Goal: Task Accomplishment & Management: Manage account settings

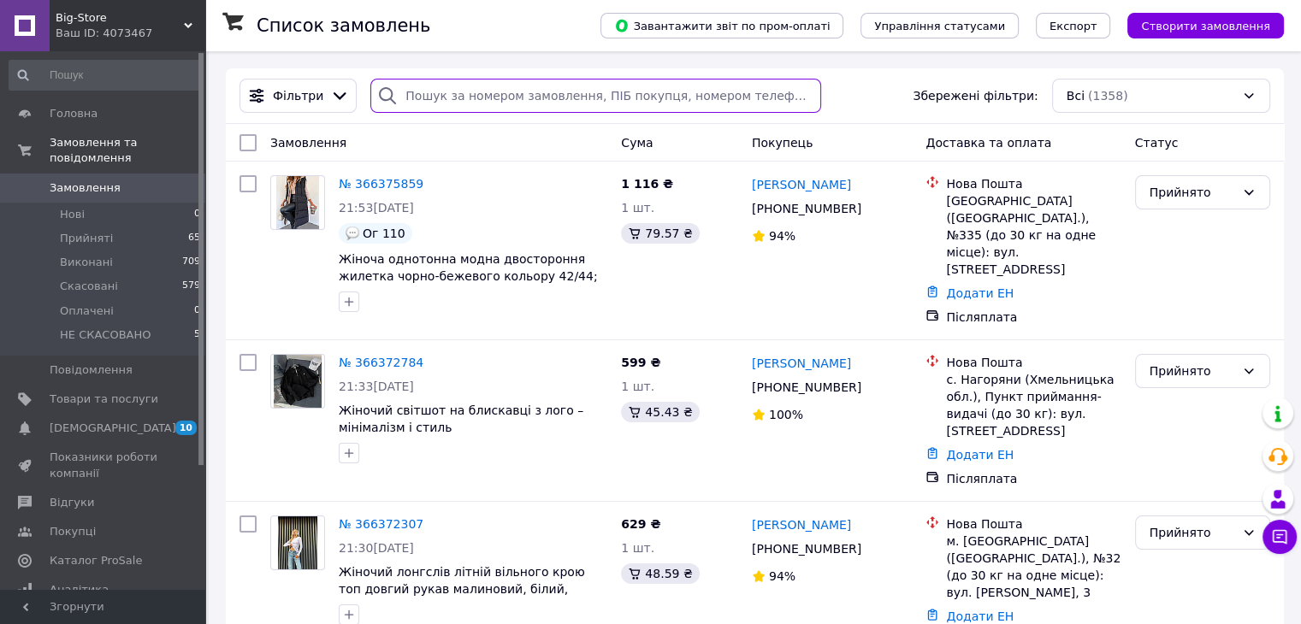
paste input "363879561"
click at [459, 103] on input "search" at bounding box center [595, 96] width 451 height 34
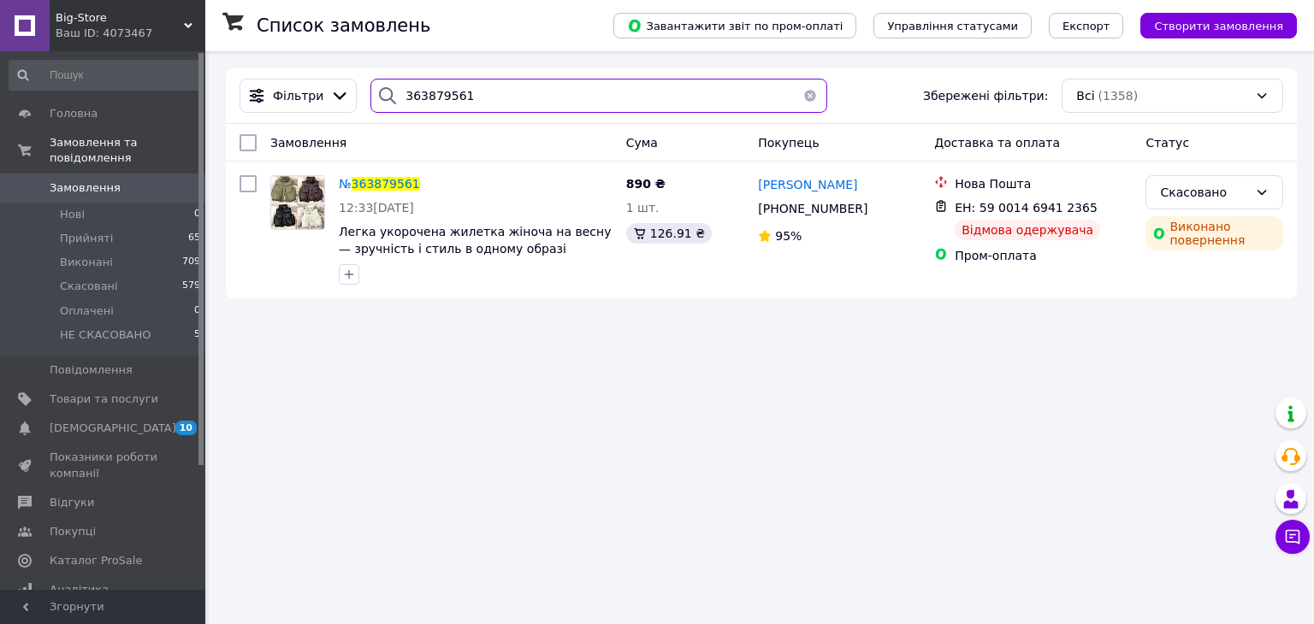
click at [524, 90] on input "363879561" at bounding box center [598, 96] width 456 height 34
paste input "622209"
click at [524, 90] on input "366222091" at bounding box center [598, 96] width 456 height 34
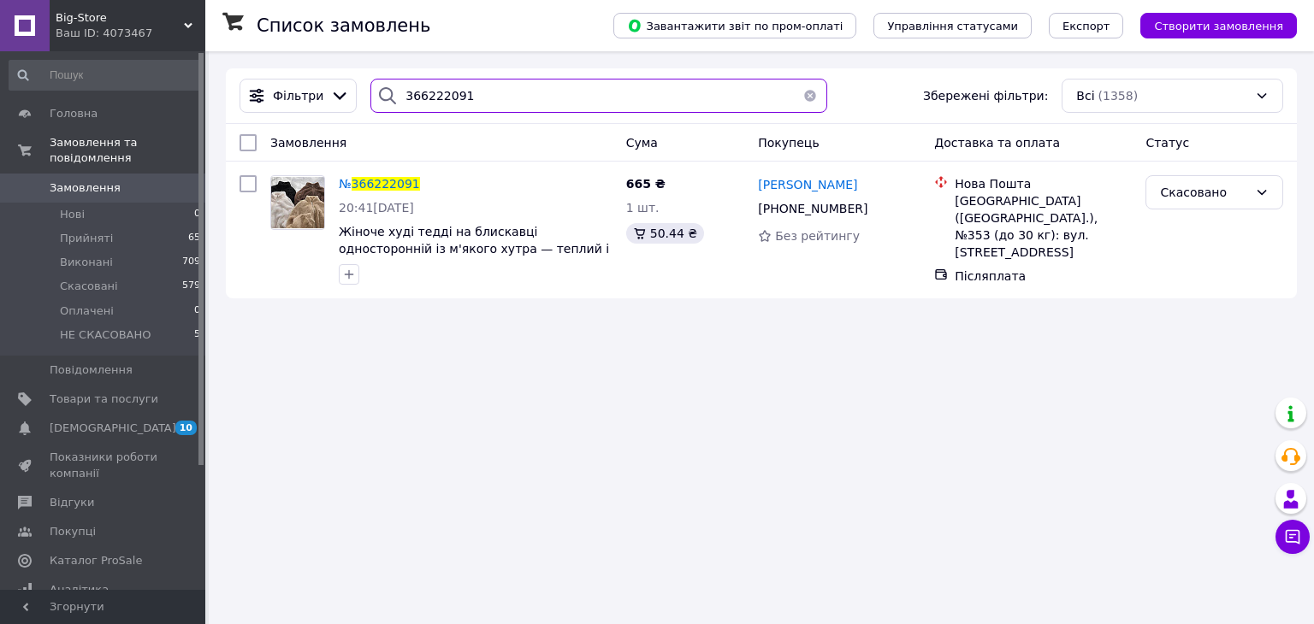
click at [534, 100] on input "366222091" at bounding box center [598, 96] width 456 height 34
paste input "5640852"
click at [534, 100] on input "365640852" at bounding box center [598, 96] width 456 height 34
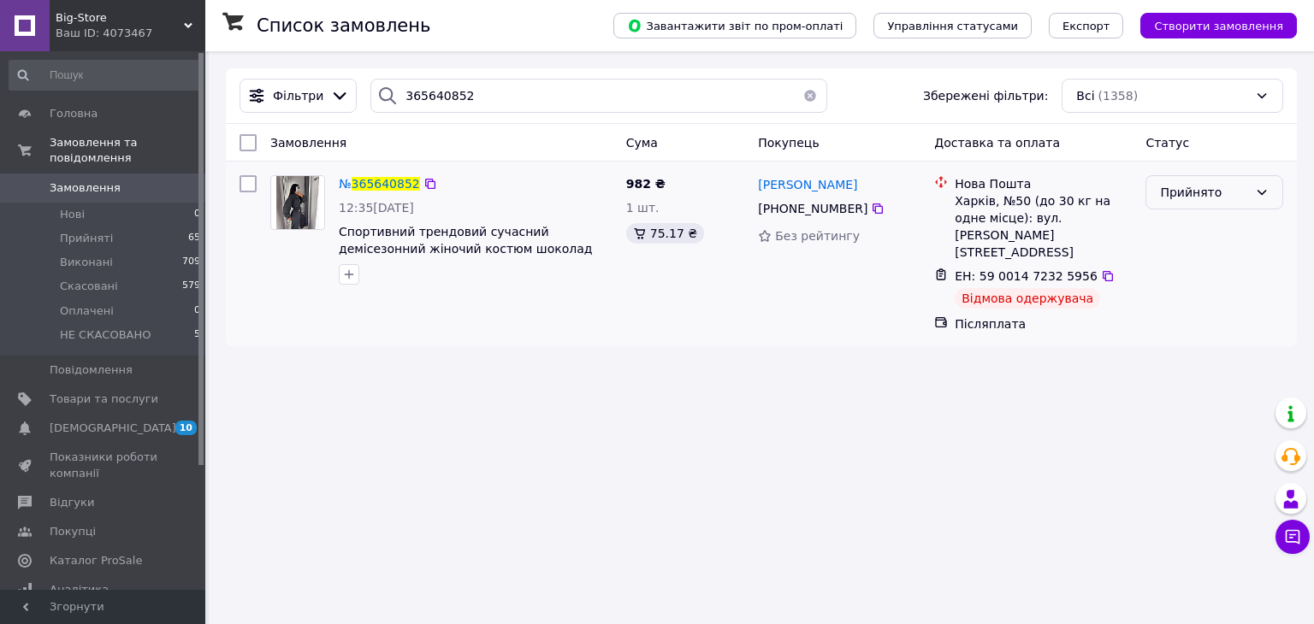
click at [1192, 204] on div "Прийнято" at bounding box center [1214, 192] width 138 height 34
click at [1213, 266] on li "Скасовано" at bounding box center [1214, 260] width 136 height 31
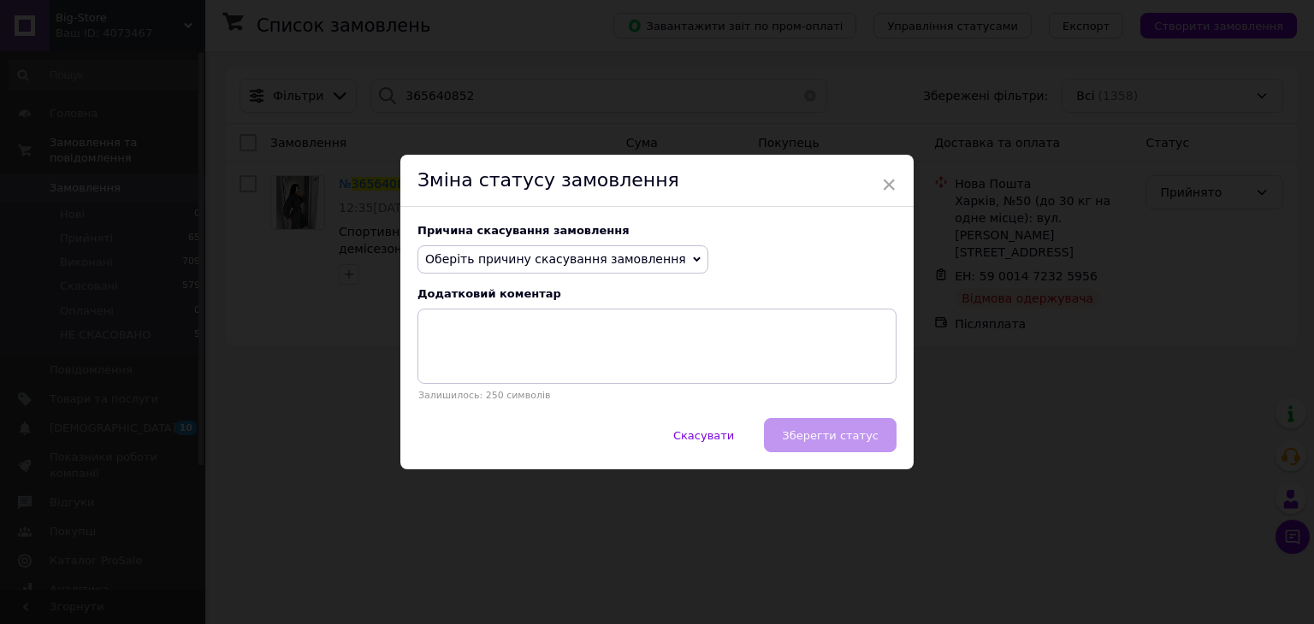
click at [625, 244] on div "Причина скасування замовлення Оберіть причину скасування замовлення Немає в ная…" at bounding box center [656, 313] width 513 height 212
click at [632, 262] on span "Оберіть причину скасування замовлення" at bounding box center [555, 259] width 261 height 14
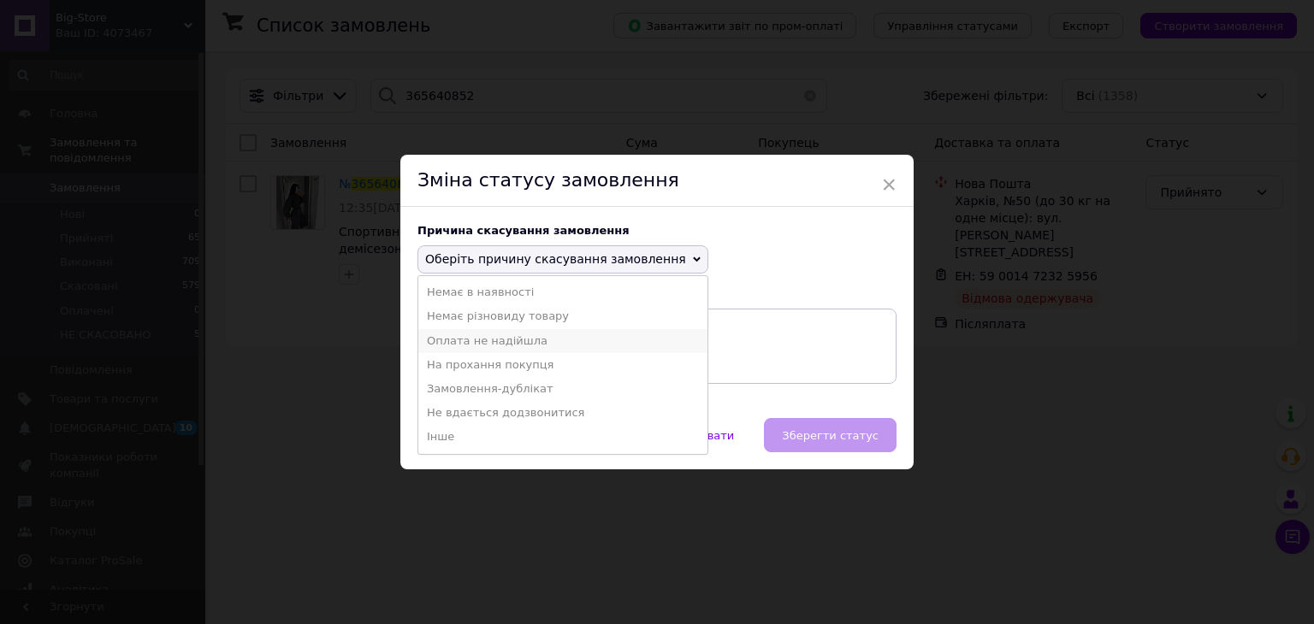
click at [633, 337] on li "Оплата не надійшла" at bounding box center [562, 341] width 289 height 24
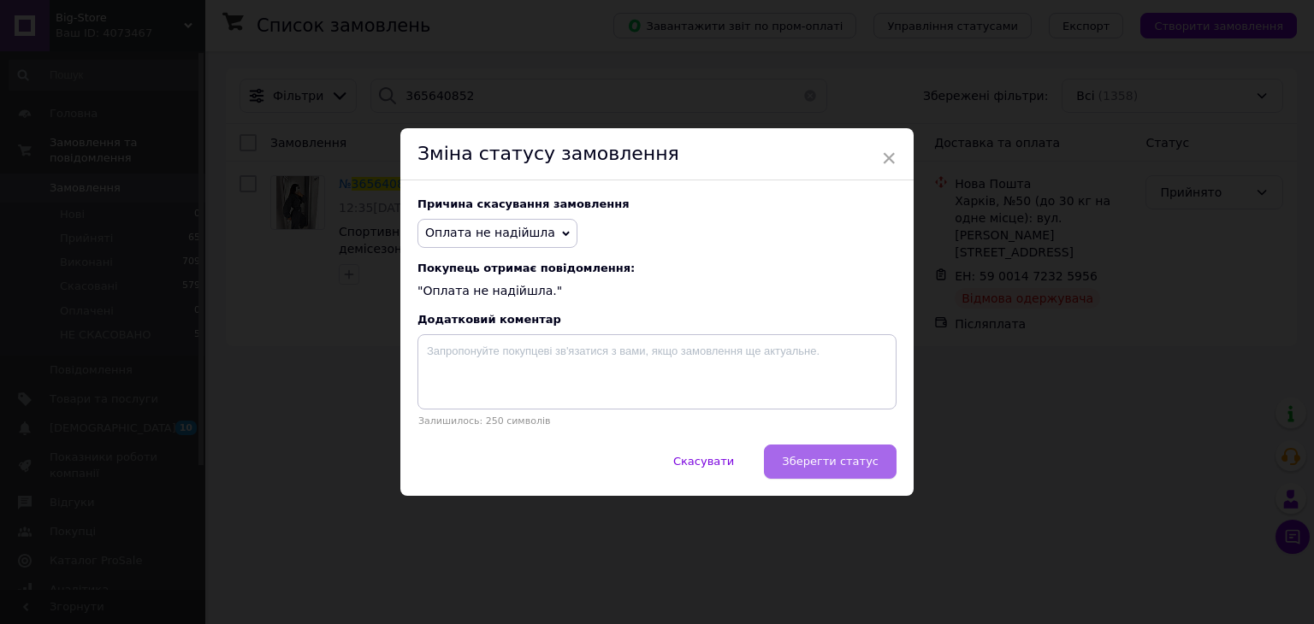
click at [801, 472] on button "Зберегти статус" at bounding box center [830, 462] width 133 height 34
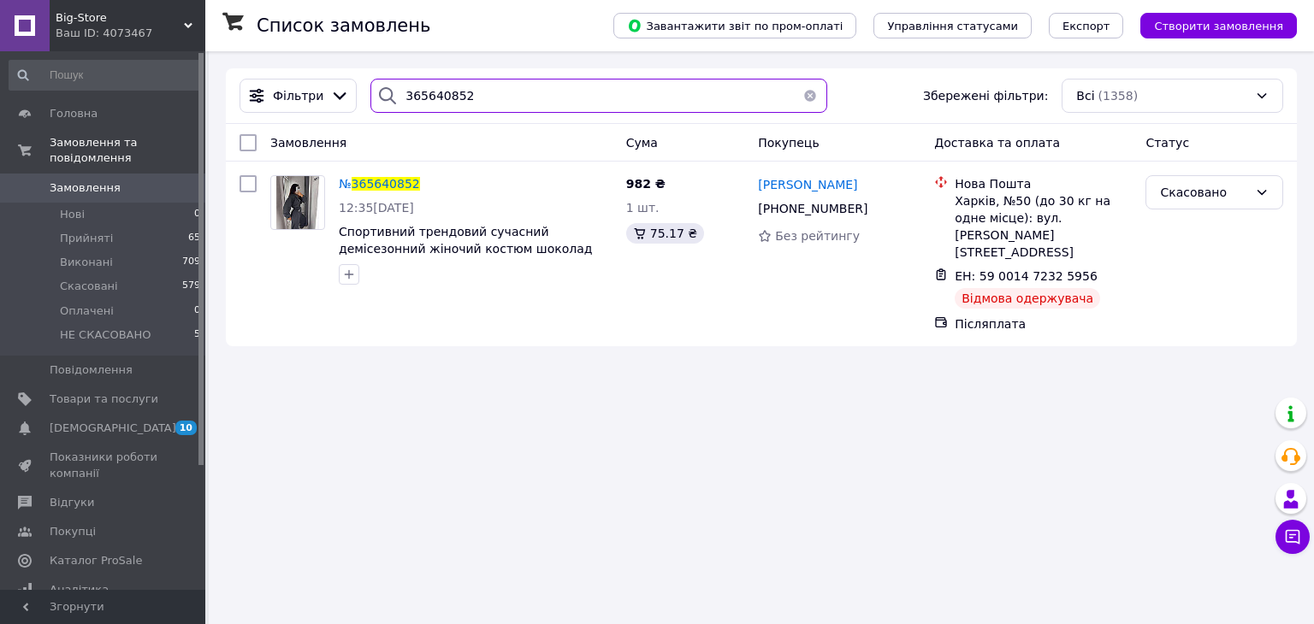
click at [478, 93] on input "365640852" at bounding box center [598, 96] width 456 height 34
paste input "6283395"
click at [478, 93] on input "366283395" at bounding box center [598, 96] width 456 height 34
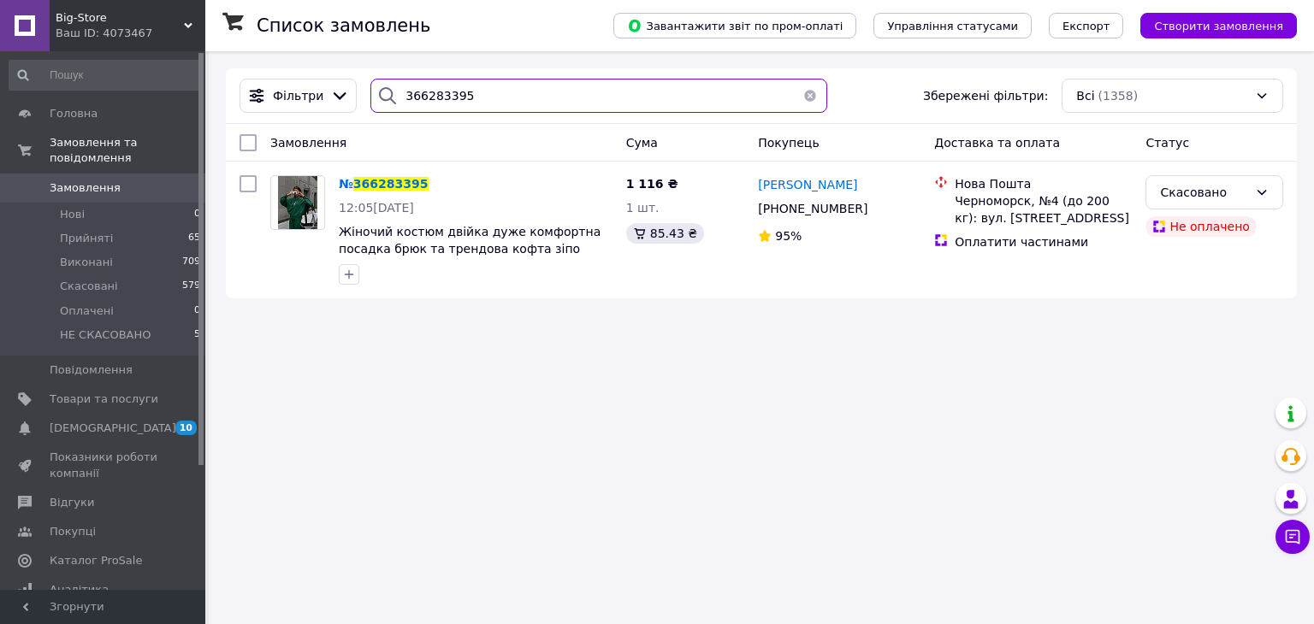
click at [523, 87] on input "366283395" at bounding box center [598, 96] width 456 height 34
paste input "040834"
click at [523, 87] on input "366040834" at bounding box center [598, 96] width 456 height 34
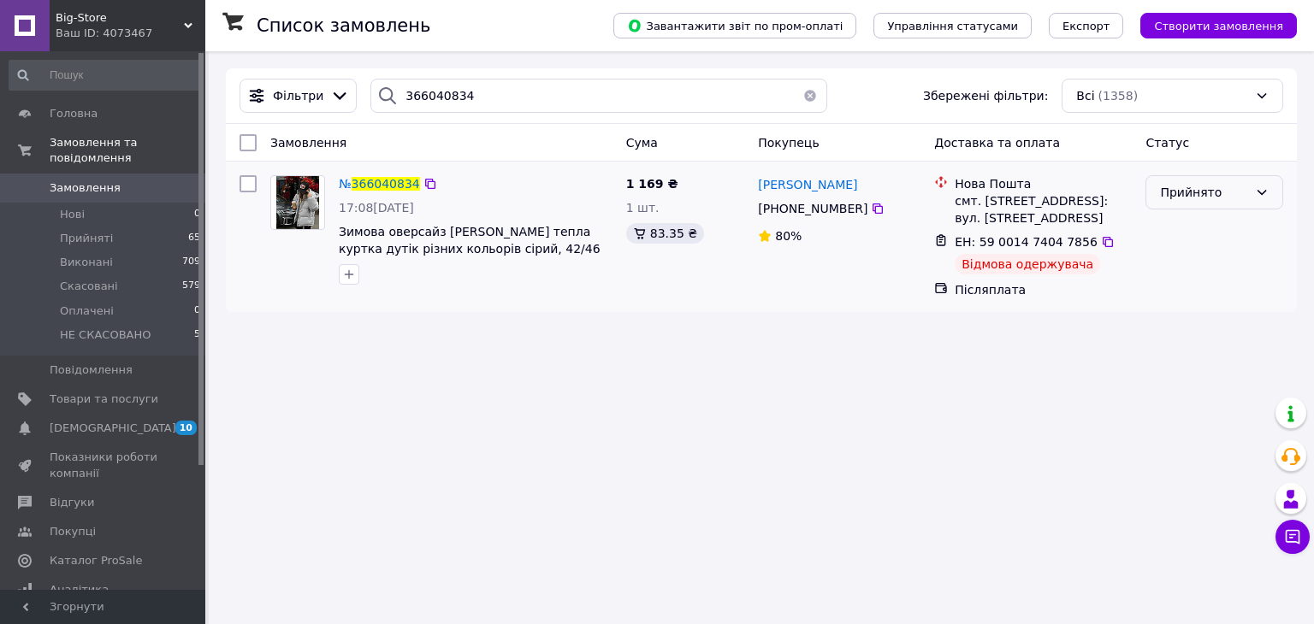
click at [1196, 194] on div "Прийнято" at bounding box center [1204, 192] width 88 height 19
click at [1215, 261] on li "Скасовано" at bounding box center [1214, 260] width 136 height 31
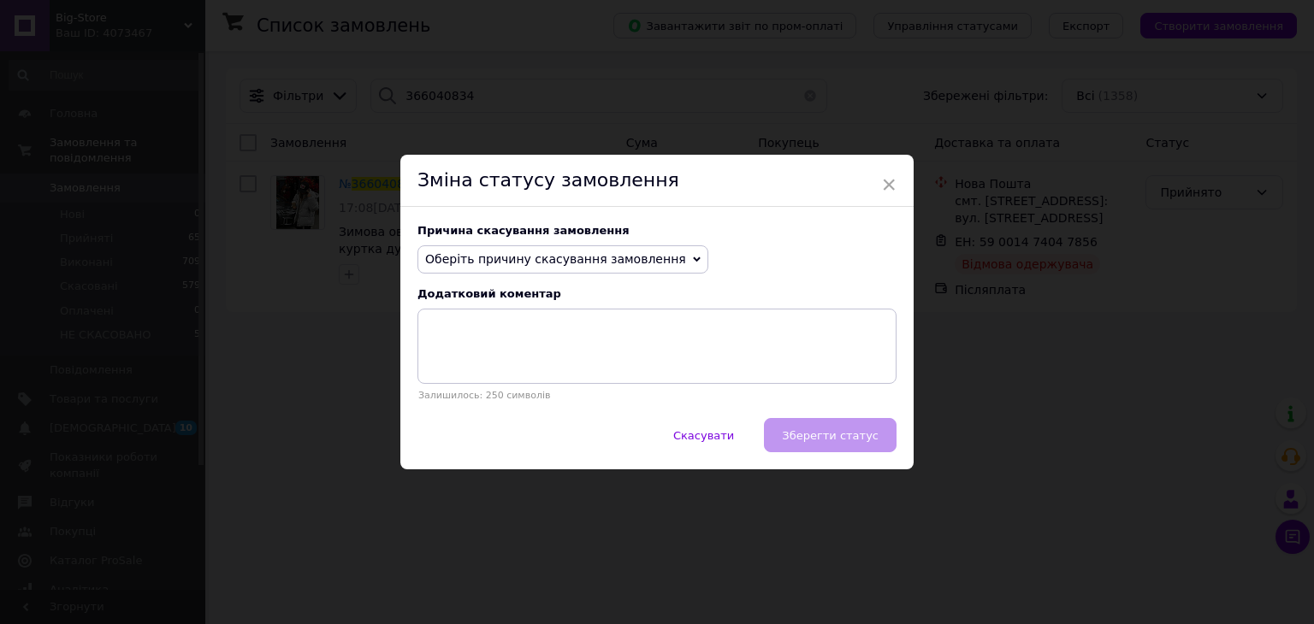
click at [653, 261] on span "Оберіть причину скасування замовлення" at bounding box center [562, 259] width 291 height 29
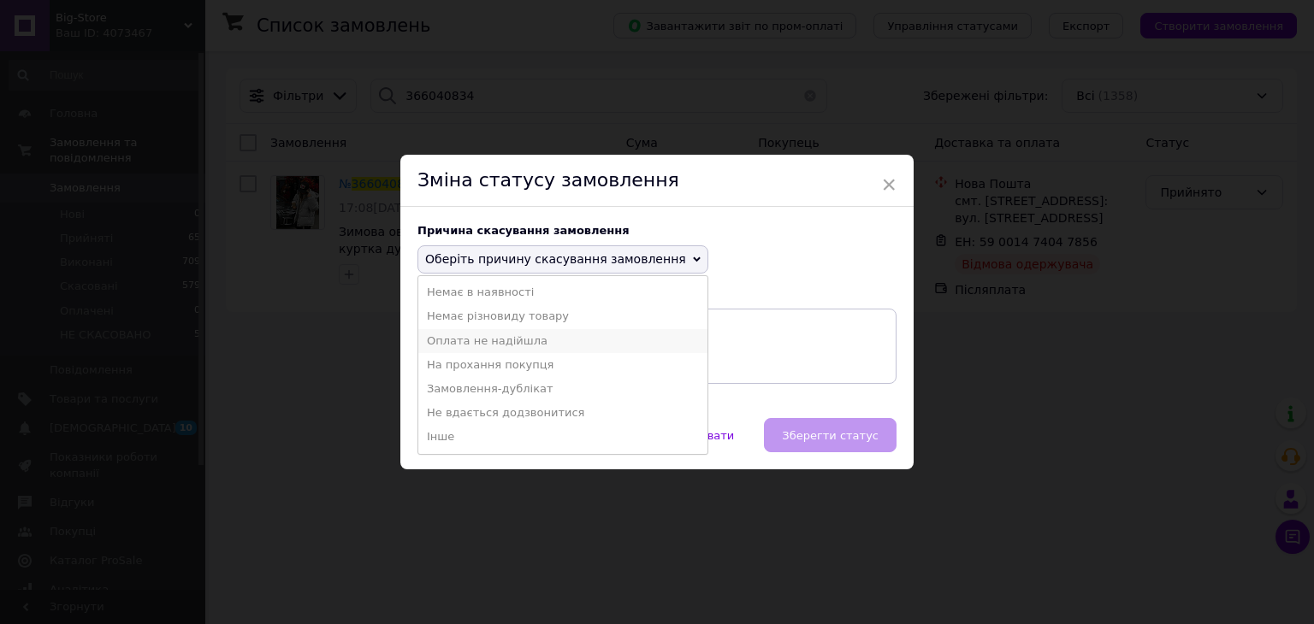
click at [649, 342] on li "Оплата не надійшла" at bounding box center [562, 341] width 289 height 24
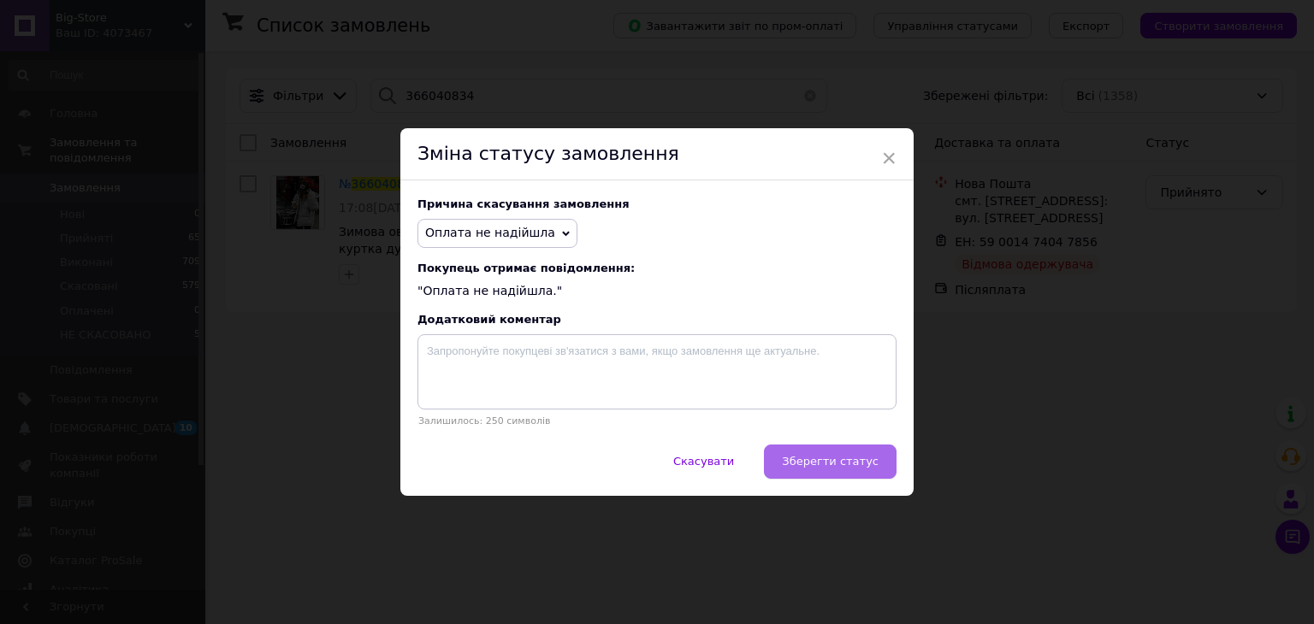
click at [831, 462] on span "Зберегти статус" at bounding box center [830, 461] width 97 height 13
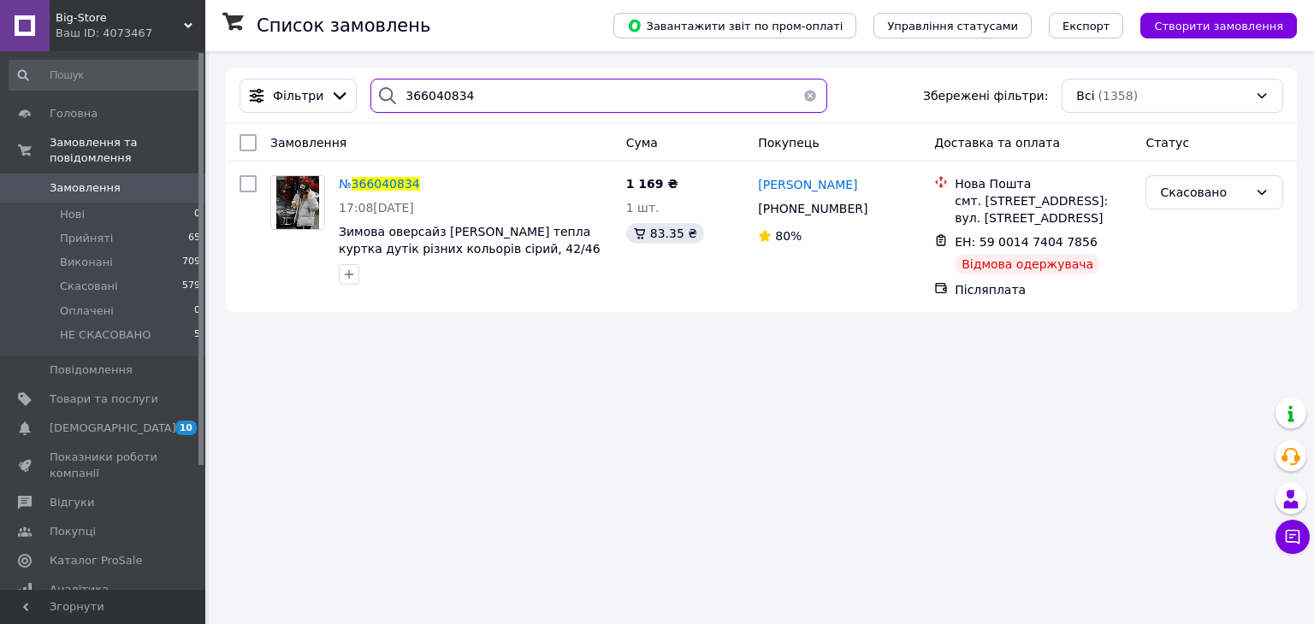
click at [568, 107] on input "366040834" at bounding box center [598, 96] width 456 height 34
paste input "5777602"
click at [568, 107] on input "365777602" at bounding box center [598, 96] width 456 height 34
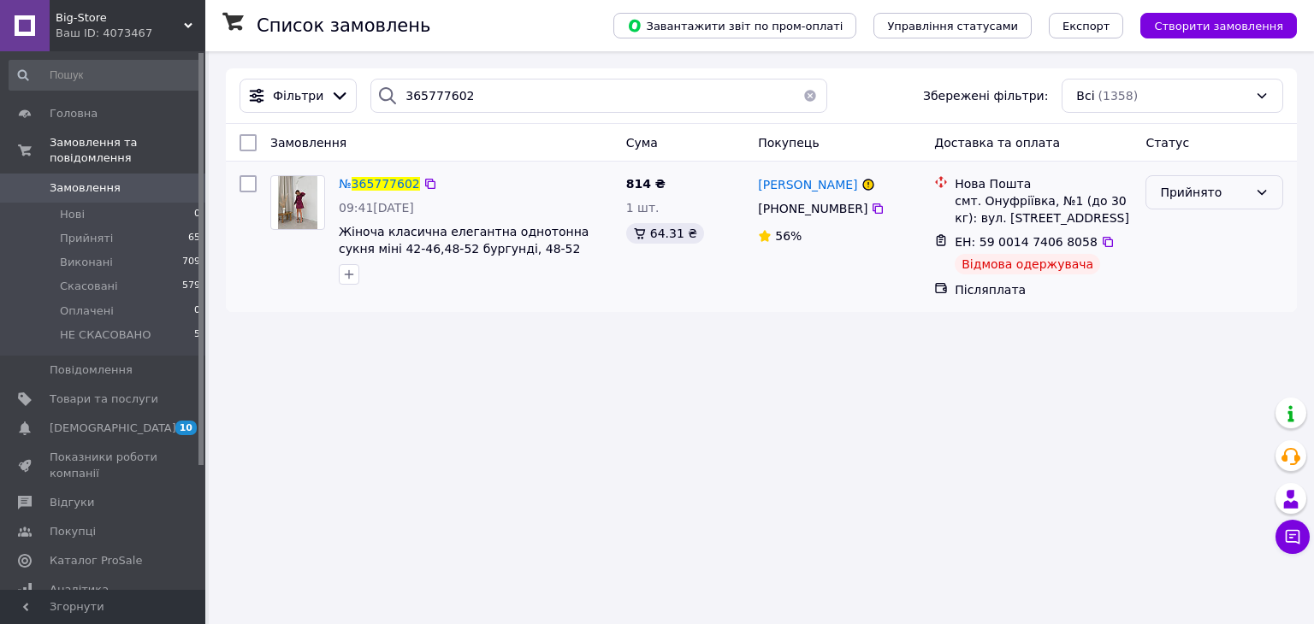
click at [1203, 189] on div "Прийнято" at bounding box center [1204, 192] width 88 height 19
click at [1221, 263] on li "Скасовано" at bounding box center [1214, 260] width 136 height 31
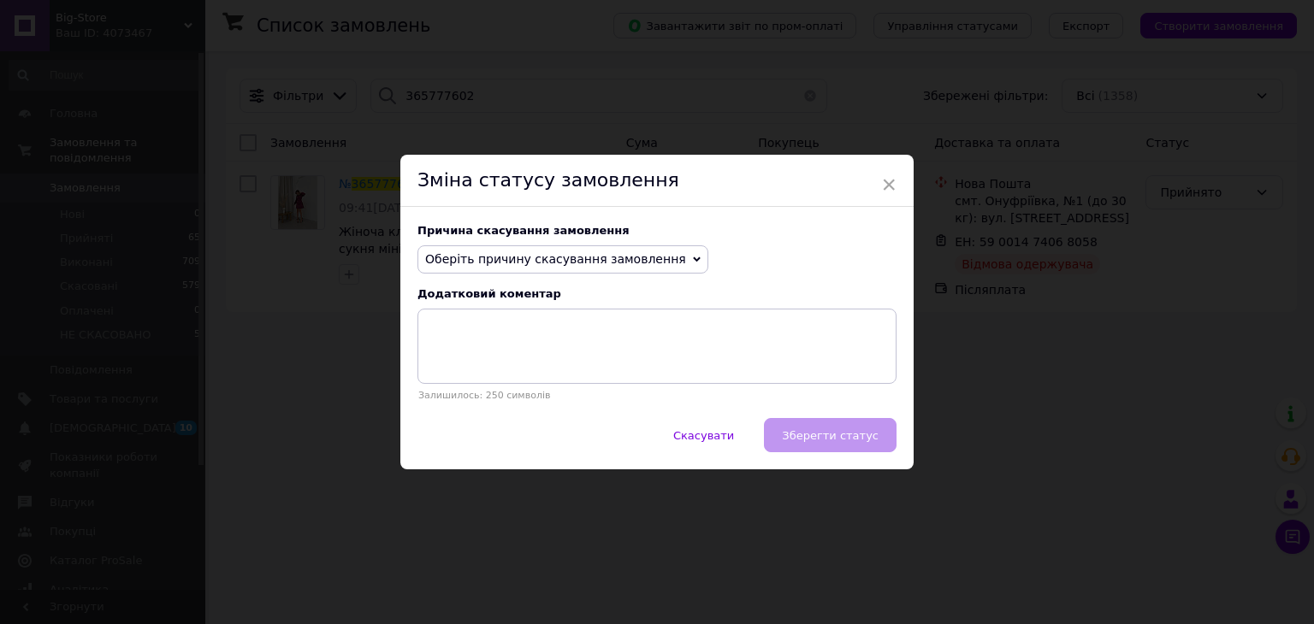
click at [575, 243] on div "Причина скасування замовлення Оберіть причину скасування замовлення Немає в ная…" at bounding box center [656, 313] width 513 height 212
click at [581, 250] on span "Оберіть причину скасування замовлення" at bounding box center [562, 259] width 291 height 29
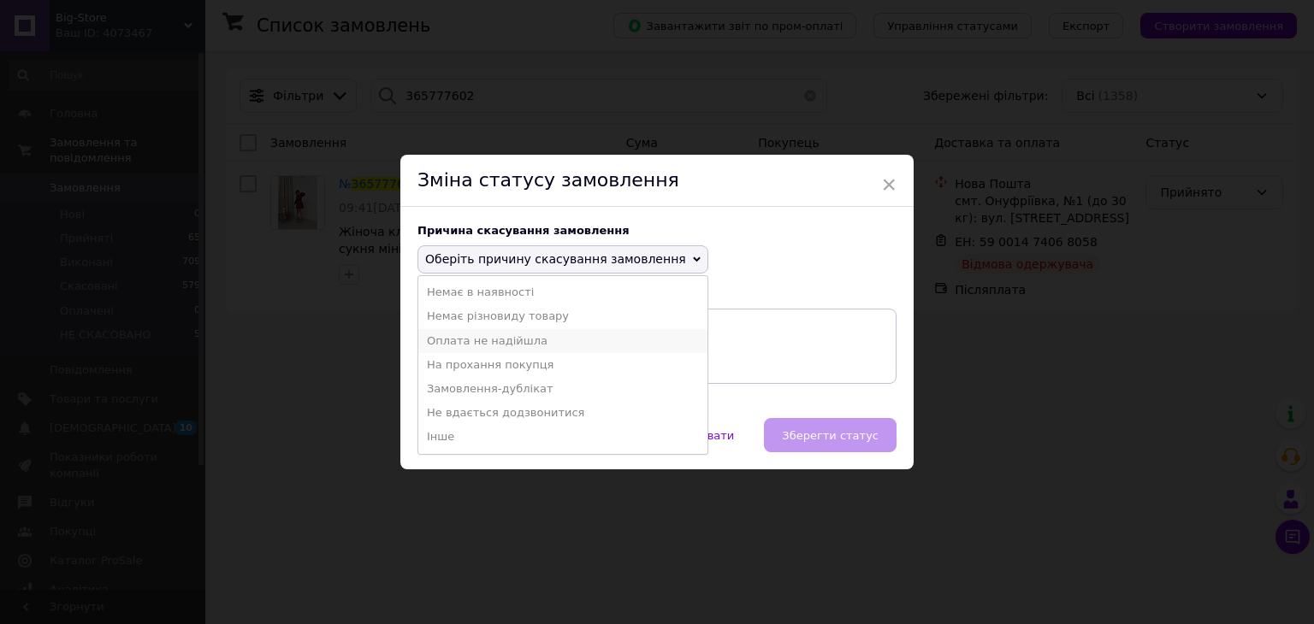
click at [595, 346] on li "Оплата не надійшла" at bounding box center [562, 341] width 289 height 24
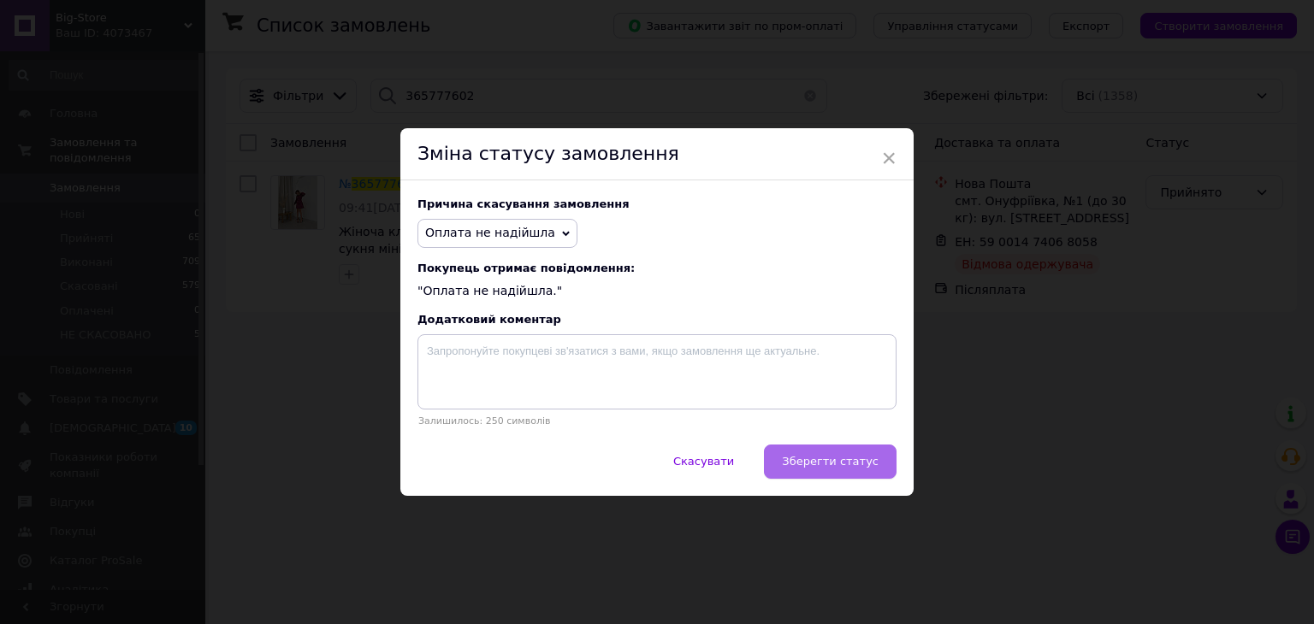
click at [819, 474] on button "Зберегти статус" at bounding box center [830, 462] width 133 height 34
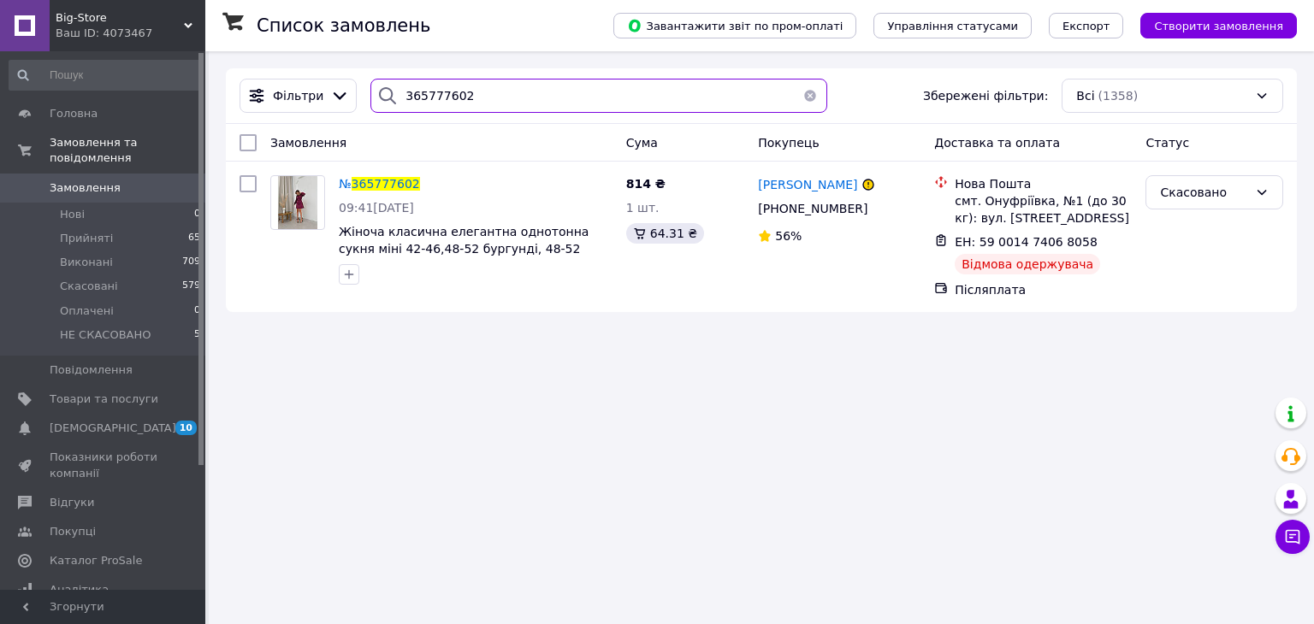
click at [565, 98] on input "365777602" at bounding box center [598, 96] width 456 height 34
paste input "30614"
click at [565, 98] on input "365730614" at bounding box center [598, 96] width 456 height 34
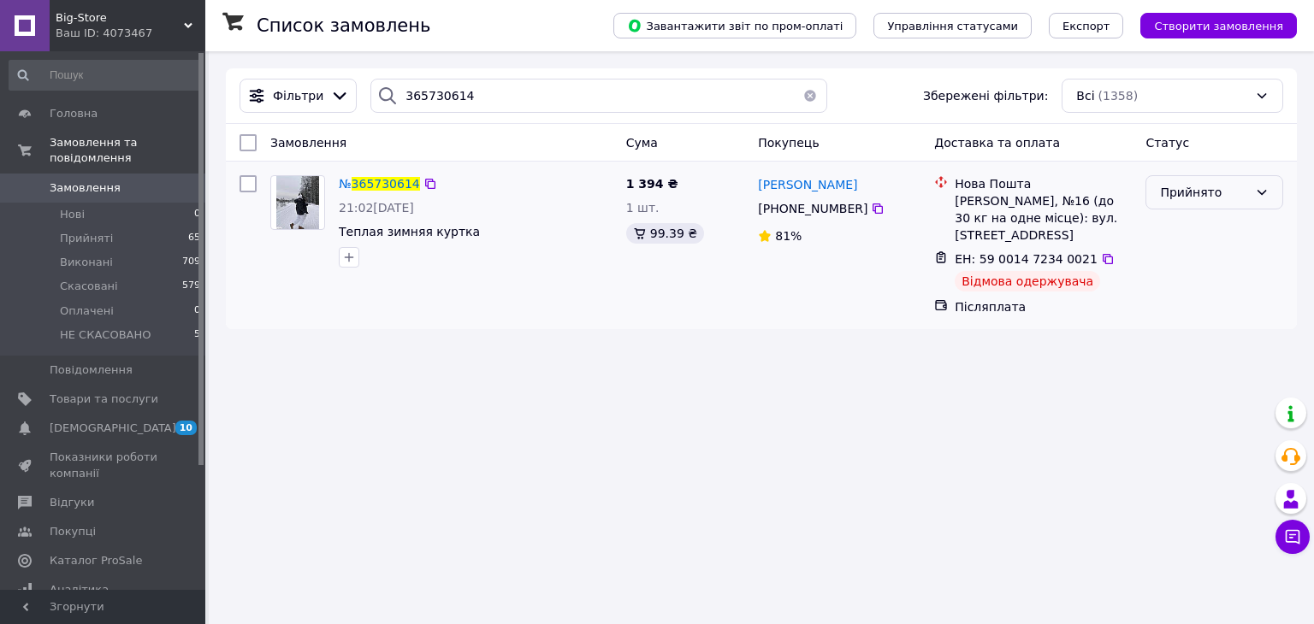
click at [1220, 195] on div "Прийнято" at bounding box center [1204, 192] width 88 height 19
click at [1232, 257] on li "Скасовано" at bounding box center [1214, 260] width 136 height 31
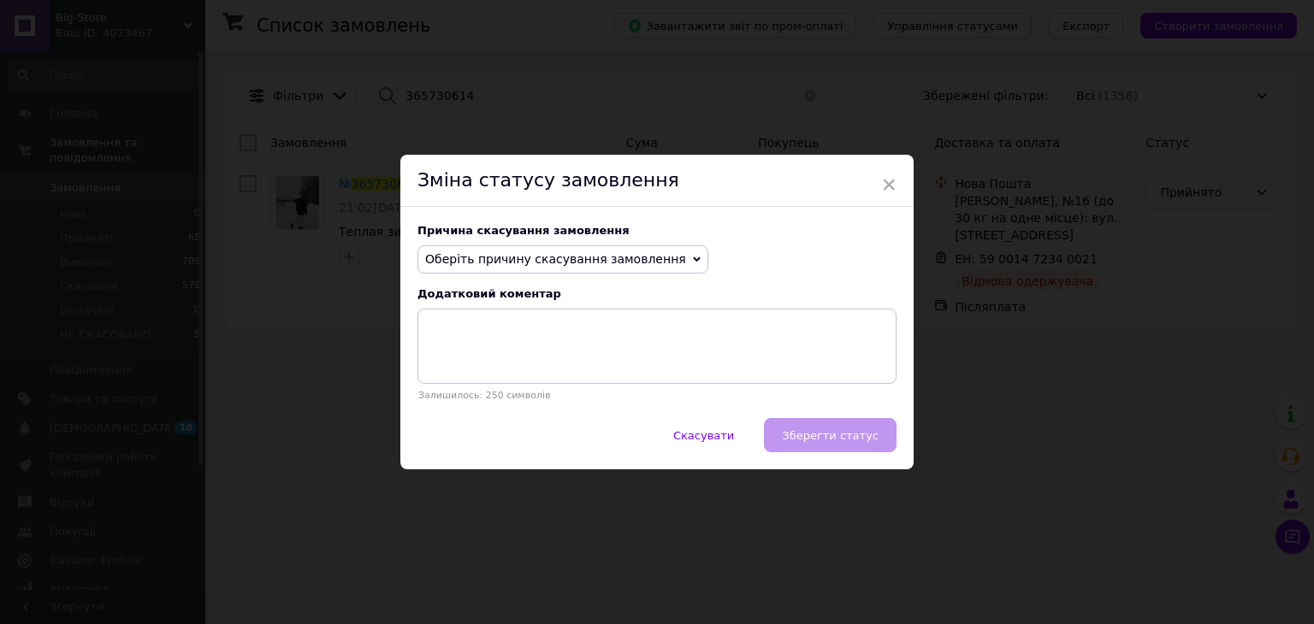
click at [623, 246] on span "Оберіть причину скасування замовлення" at bounding box center [562, 259] width 291 height 29
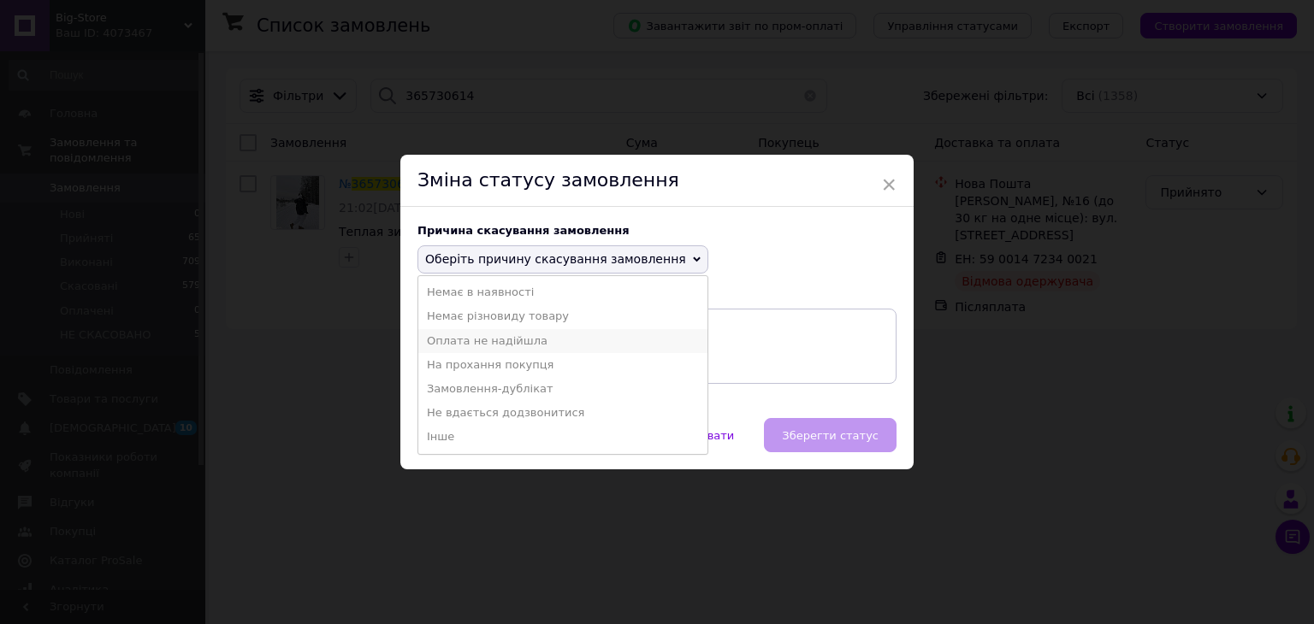
click at [624, 343] on li "Оплата не надійшла" at bounding box center [562, 341] width 289 height 24
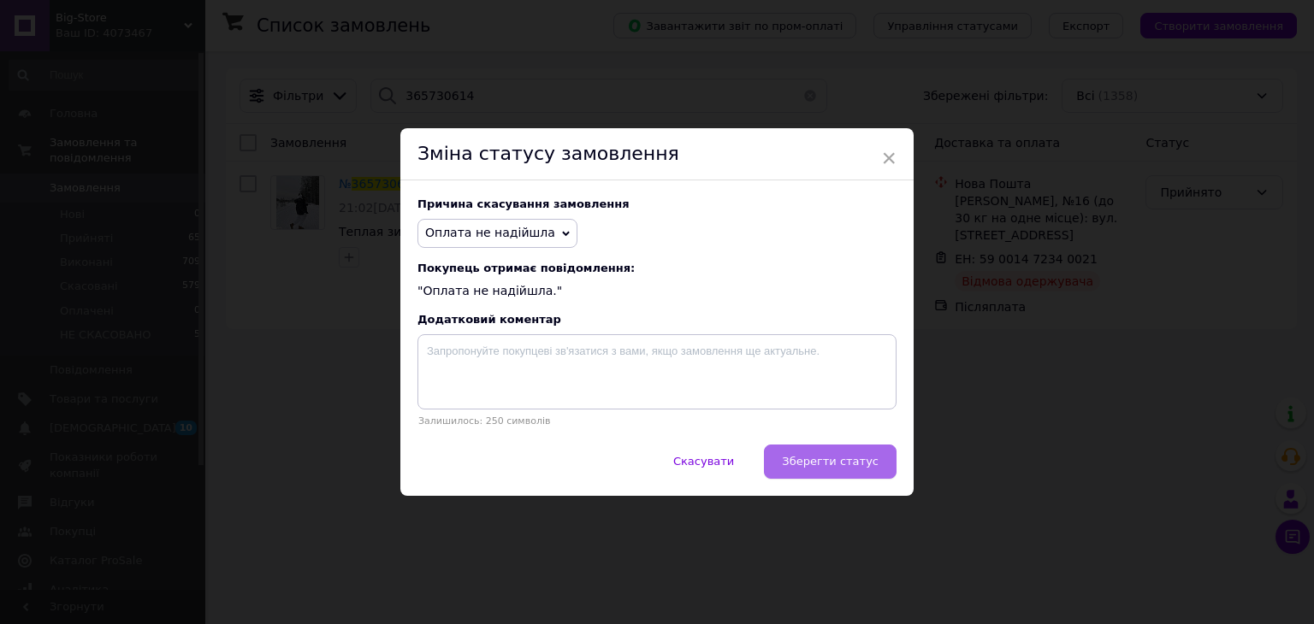
click at [796, 459] on span "Зберегти статус" at bounding box center [830, 461] width 97 height 13
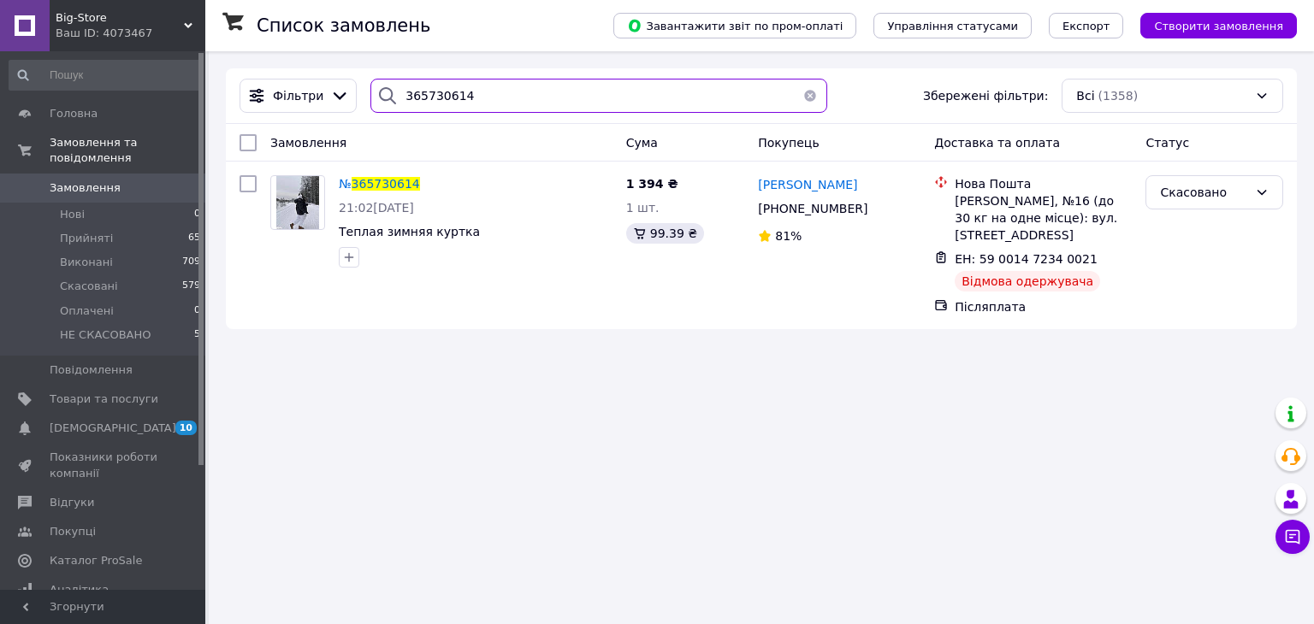
click at [575, 105] on input "365730614" at bounding box center [598, 96] width 456 height 34
paste input "878561"
click at [575, 105] on input "365878561" at bounding box center [598, 96] width 456 height 34
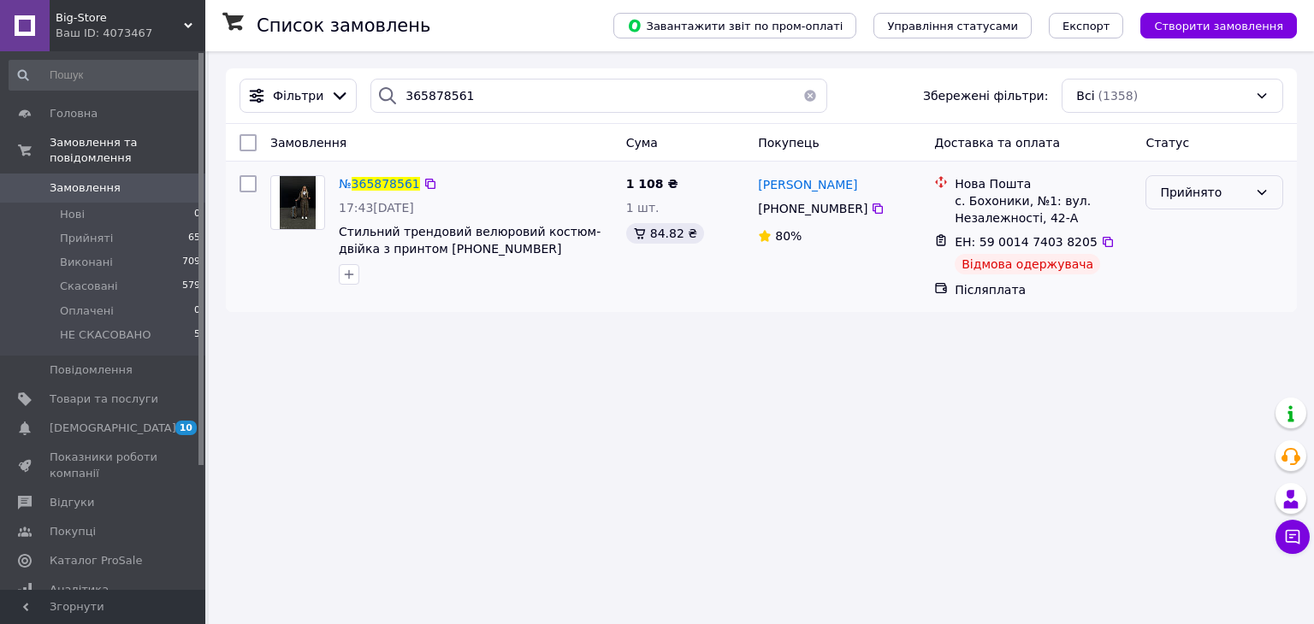
click at [1198, 190] on div "Прийнято" at bounding box center [1204, 192] width 88 height 19
click at [1209, 260] on li "Скасовано" at bounding box center [1214, 260] width 136 height 31
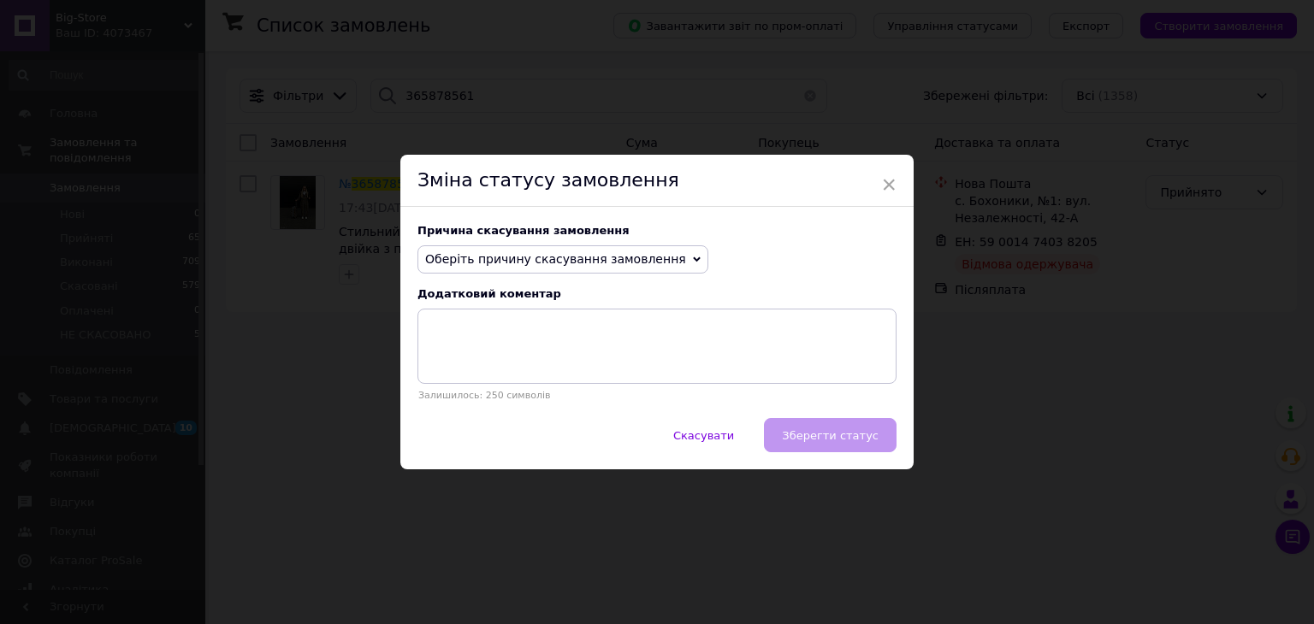
click at [648, 269] on span "Оберіть причину скасування замовлення" at bounding box center [562, 259] width 291 height 29
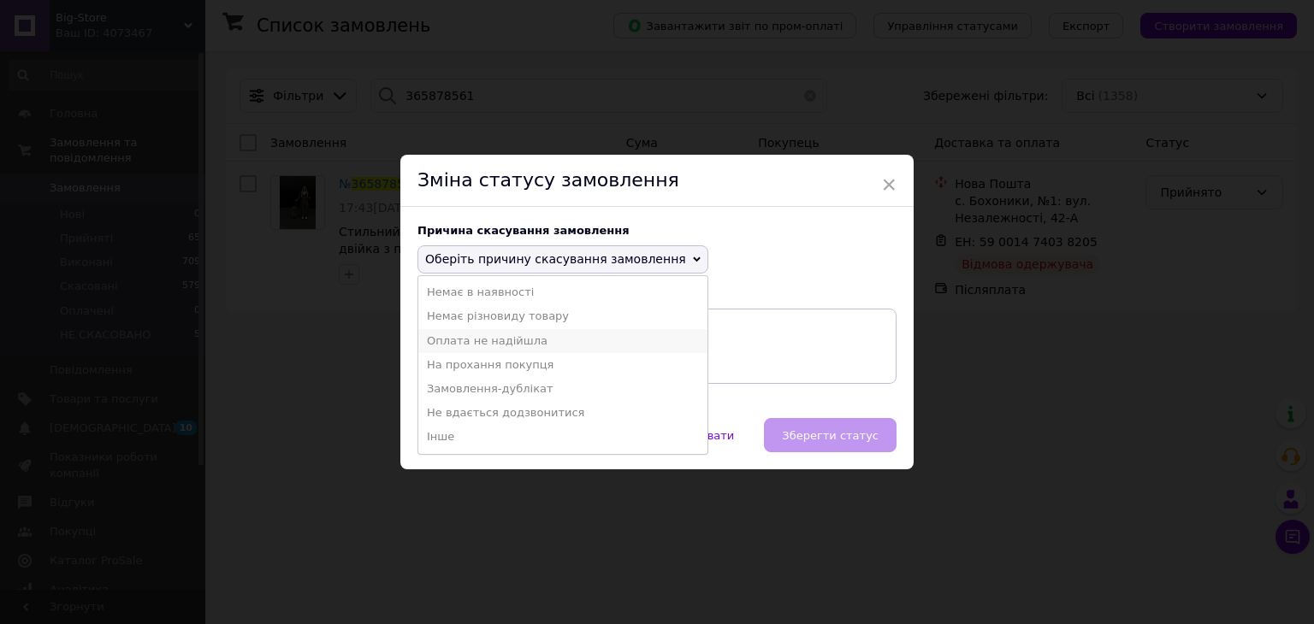
click at [626, 347] on li "Оплата не надійшла" at bounding box center [562, 341] width 289 height 24
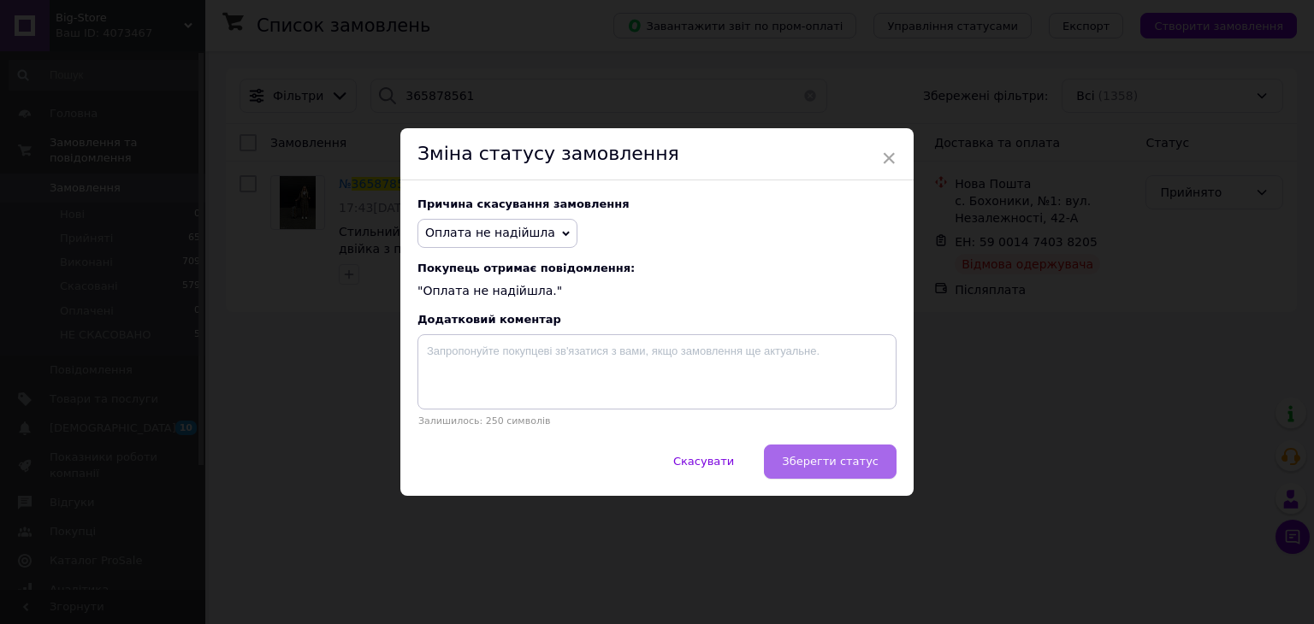
click at [804, 451] on button "Зберегти статус" at bounding box center [830, 462] width 133 height 34
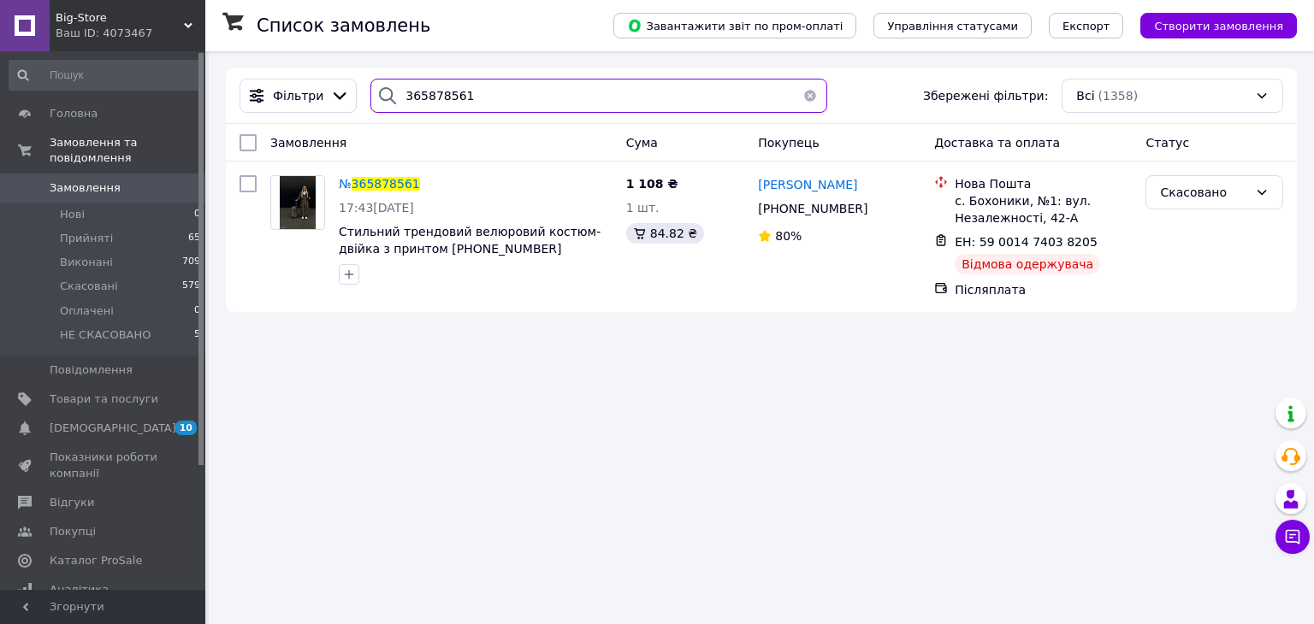
click at [496, 89] on input "365878561" at bounding box center [598, 96] width 456 height 34
paste input "6325673"
click at [496, 89] on input "366325673" at bounding box center [598, 96] width 456 height 34
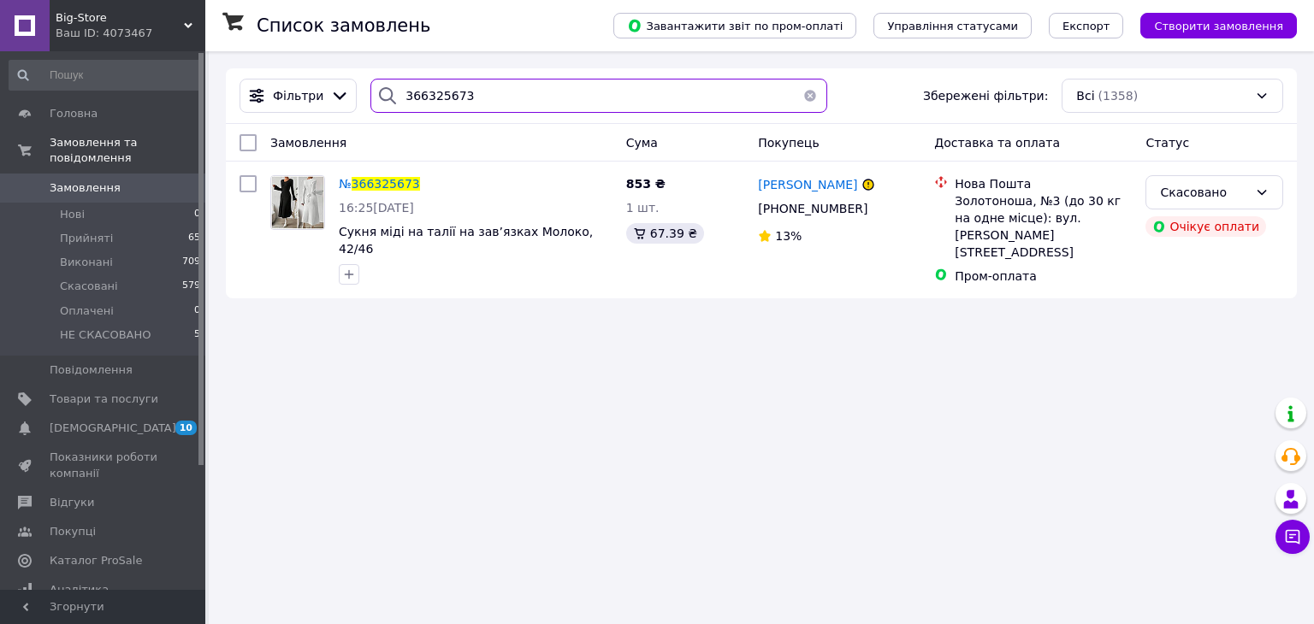
click at [507, 94] on input "366325673" at bounding box center [598, 96] width 456 height 34
paste input "15787"
click at [507, 94] on input "366315787" at bounding box center [598, 96] width 456 height 34
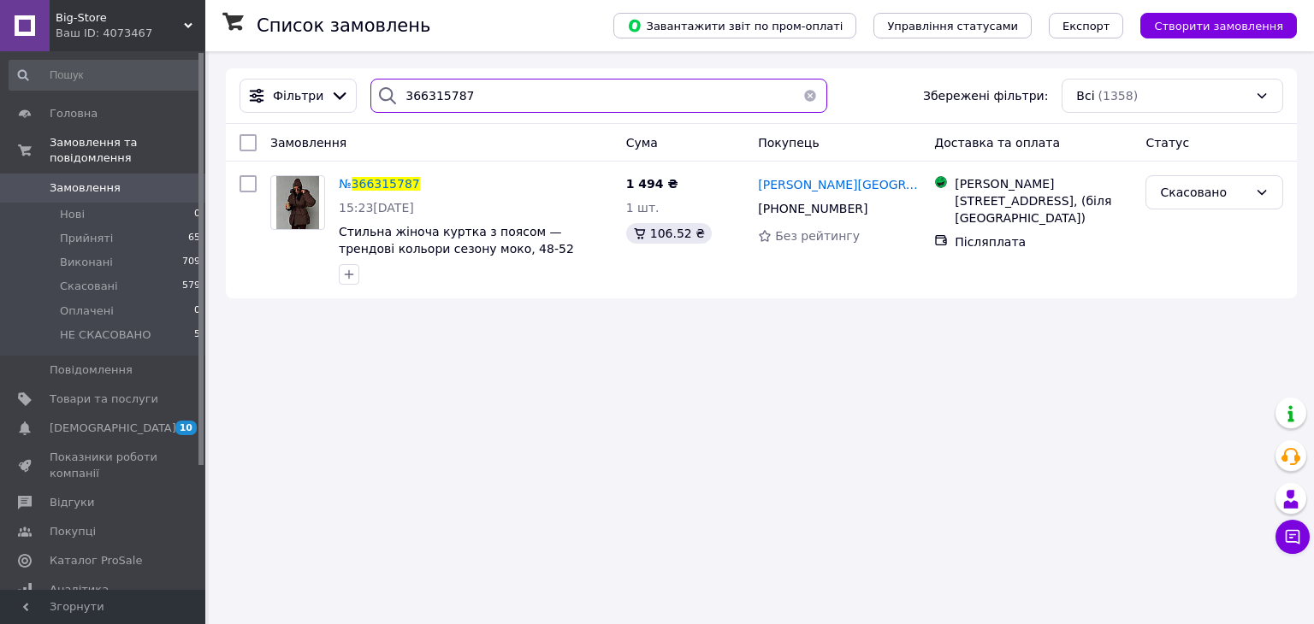
type input "366315787"
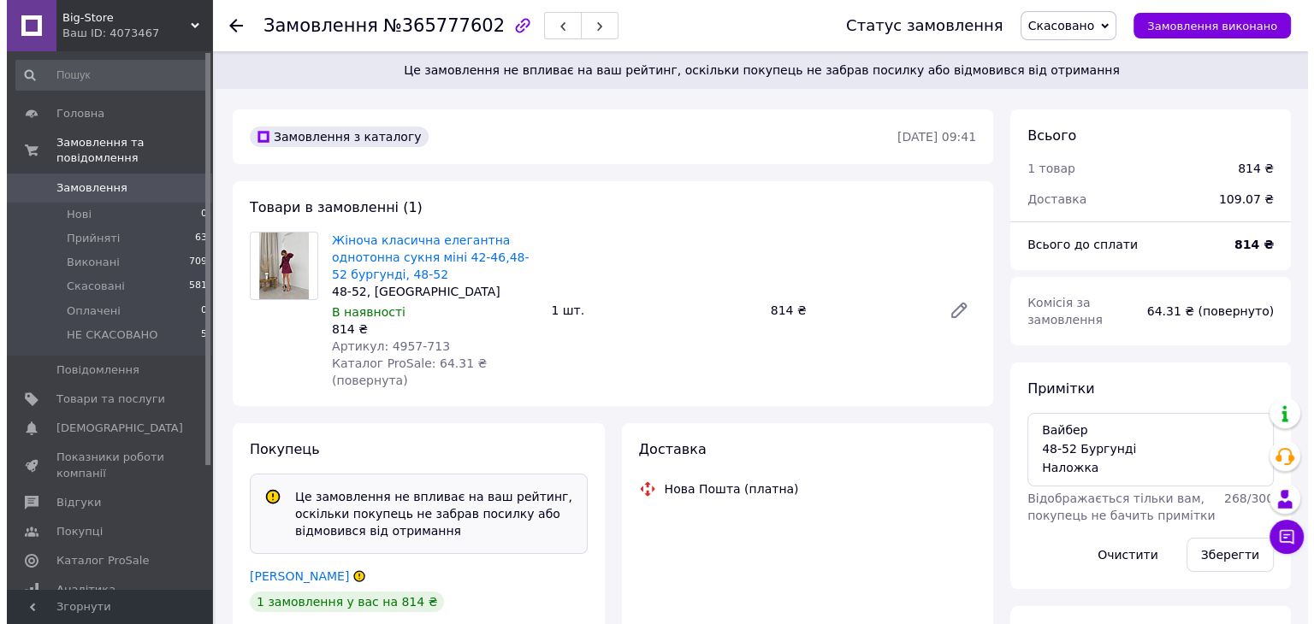
scroll to position [116, 0]
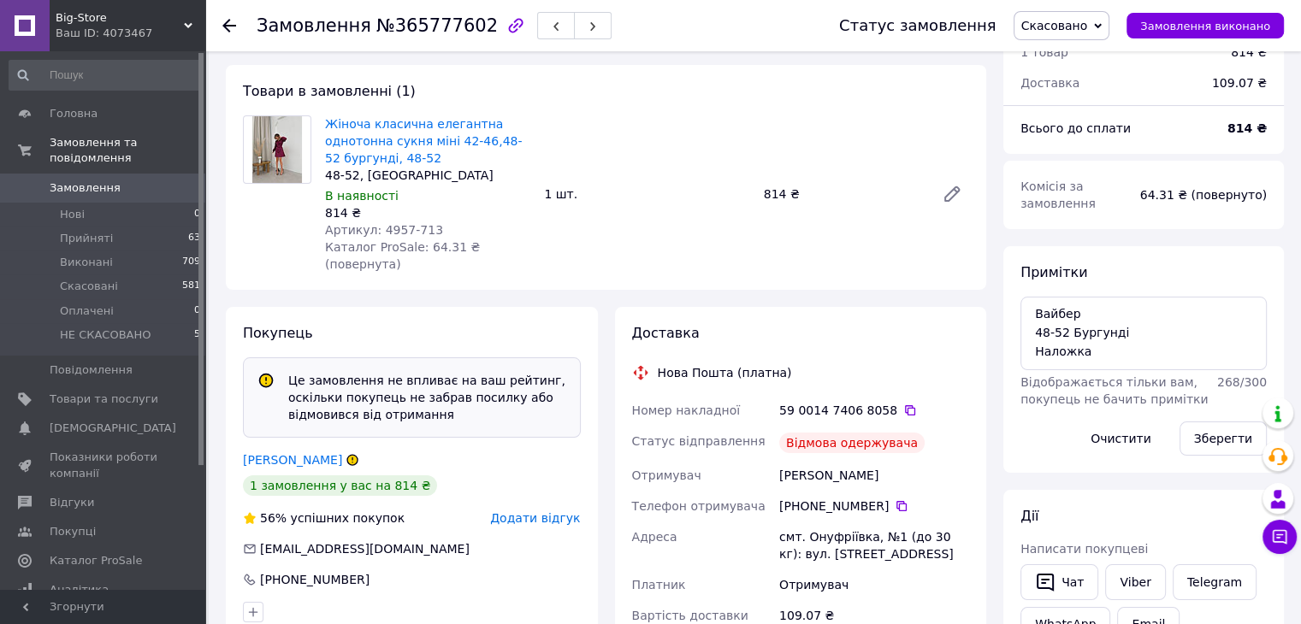
click at [540, 511] on span "Додати відгук" at bounding box center [535, 518] width 90 height 14
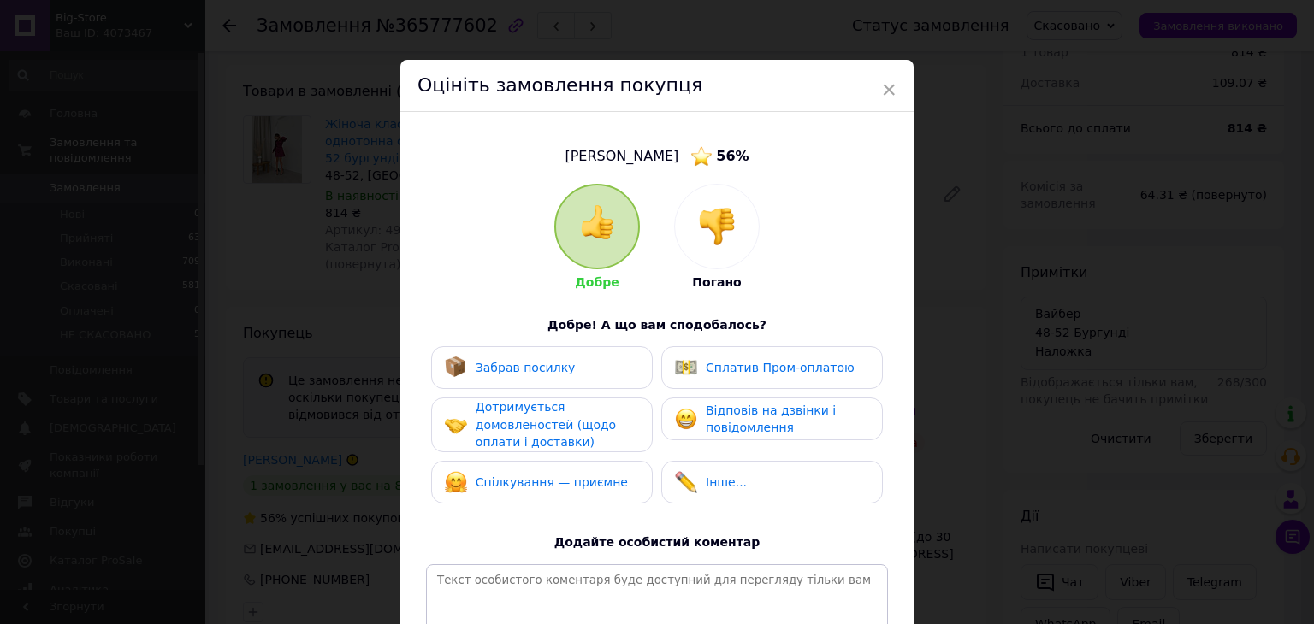
click at [708, 223] on img at bounding box center [717, 227] width 38 height 38
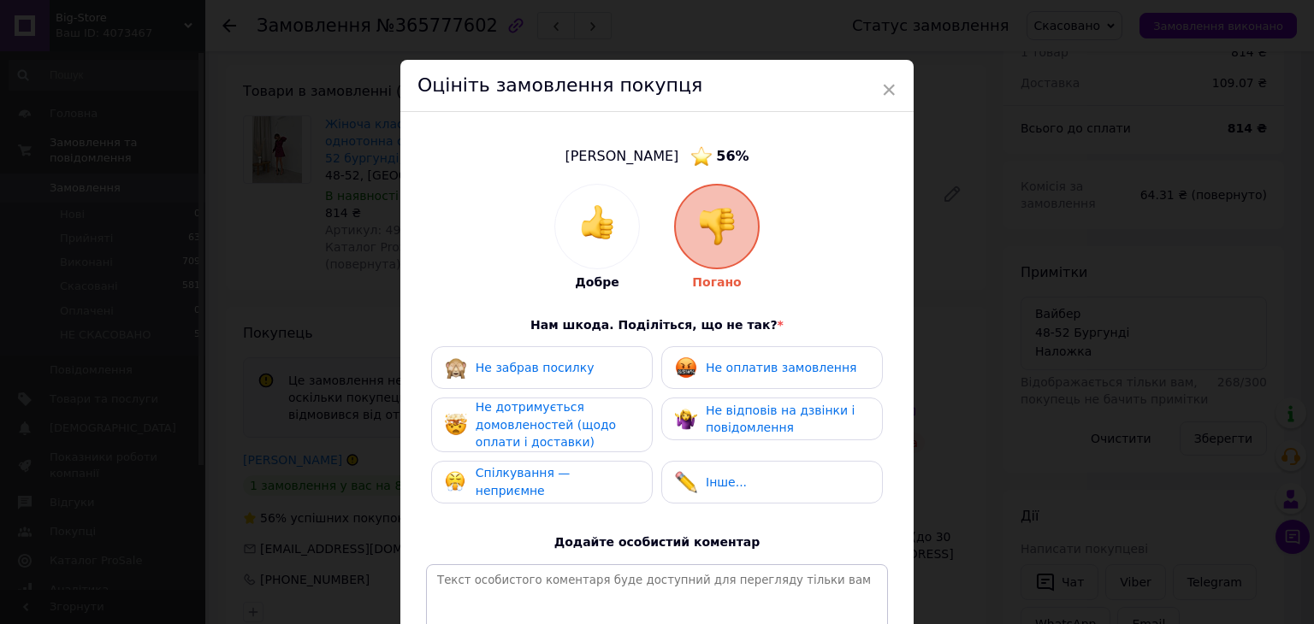
click at [599, 380] on div "Не забрав посилку" at bounding box center [542, 367] width 222 height 43
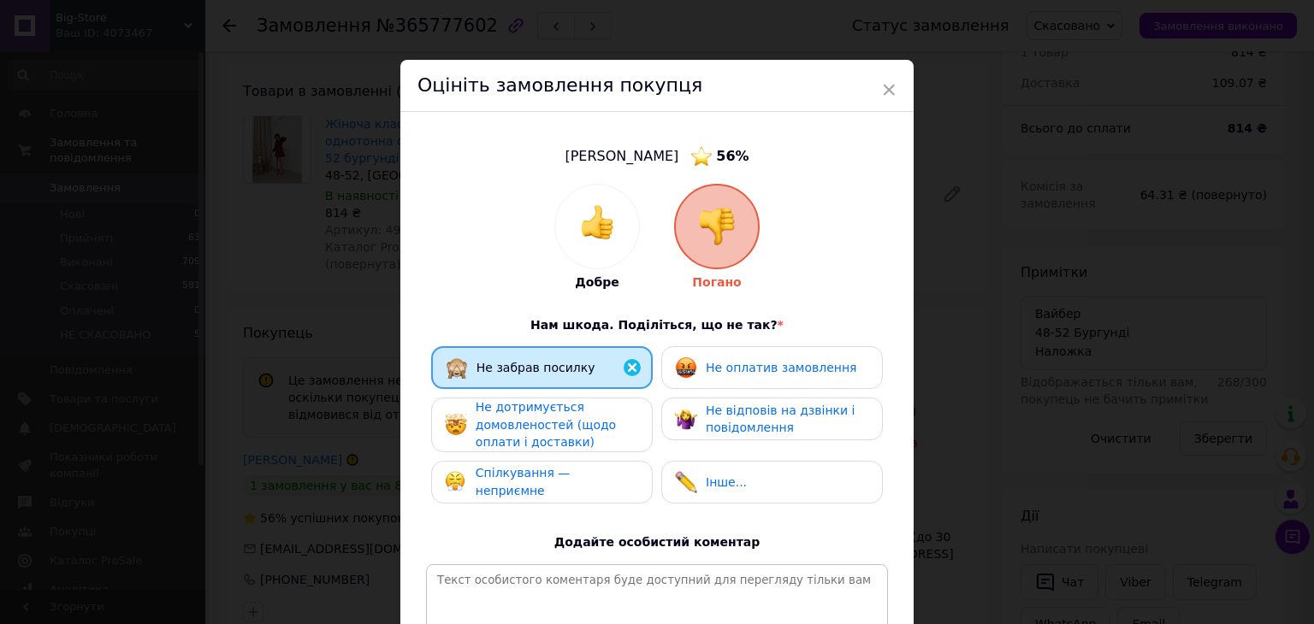
click at [706, 369] on span "Не оплатив замовлення" at bounding box center [781, 368] width 151 height 14
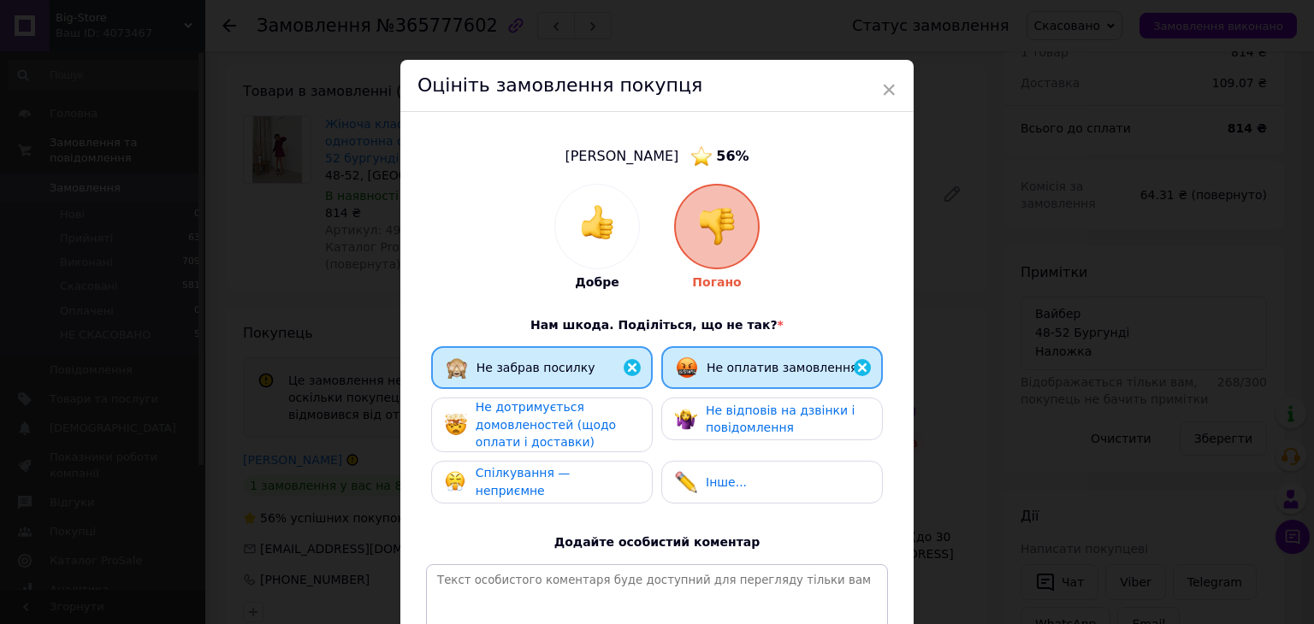
click at [612, 437] on div "Не дотримується домовленостей (щодо оплати і доставки)" at bounding box center [557, 425] width 163 height 53
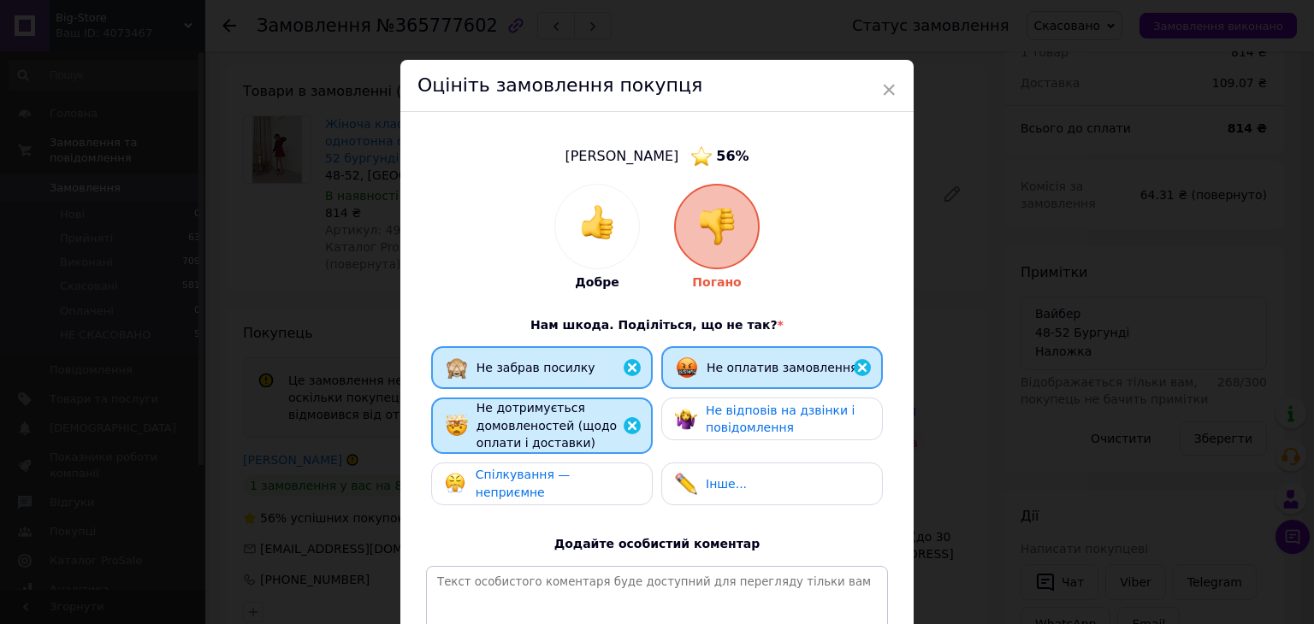
click at [712, 427] on span "Не відповів на дзвінки і повідомлення" at bounding box center [780, 420] width 149 height 32
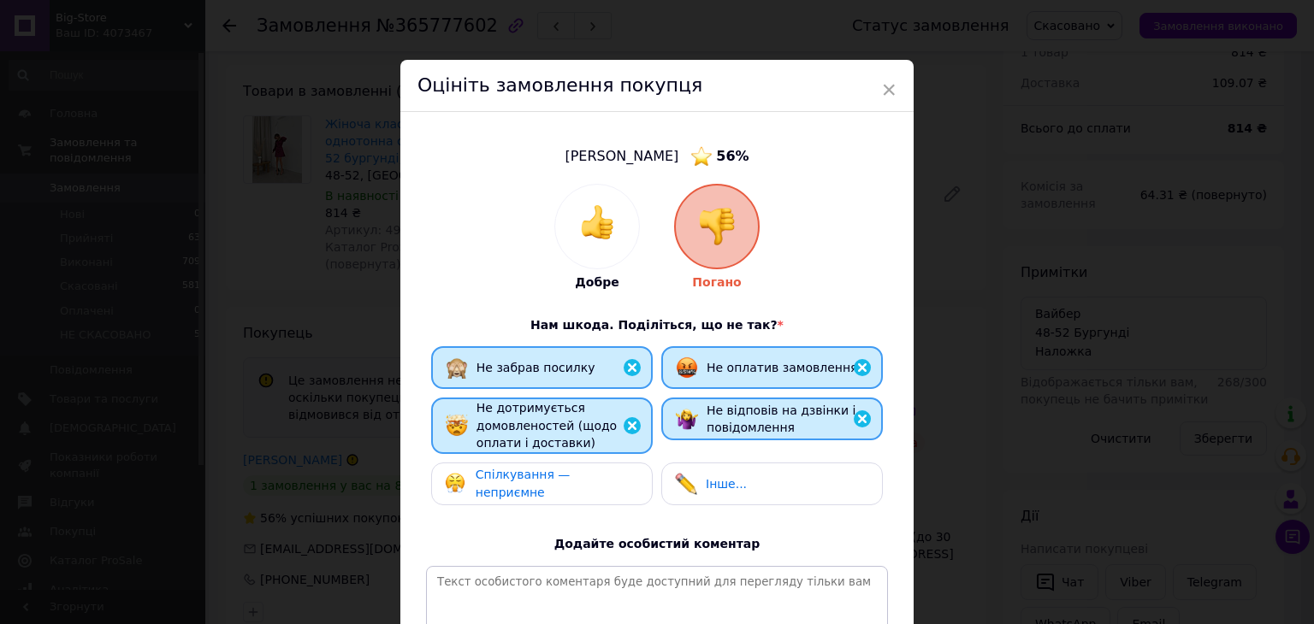
click at [718, 421] on span "Не відповів на дзвінки і повідомлення" at bounding box center [780, 420] width 149 height 32
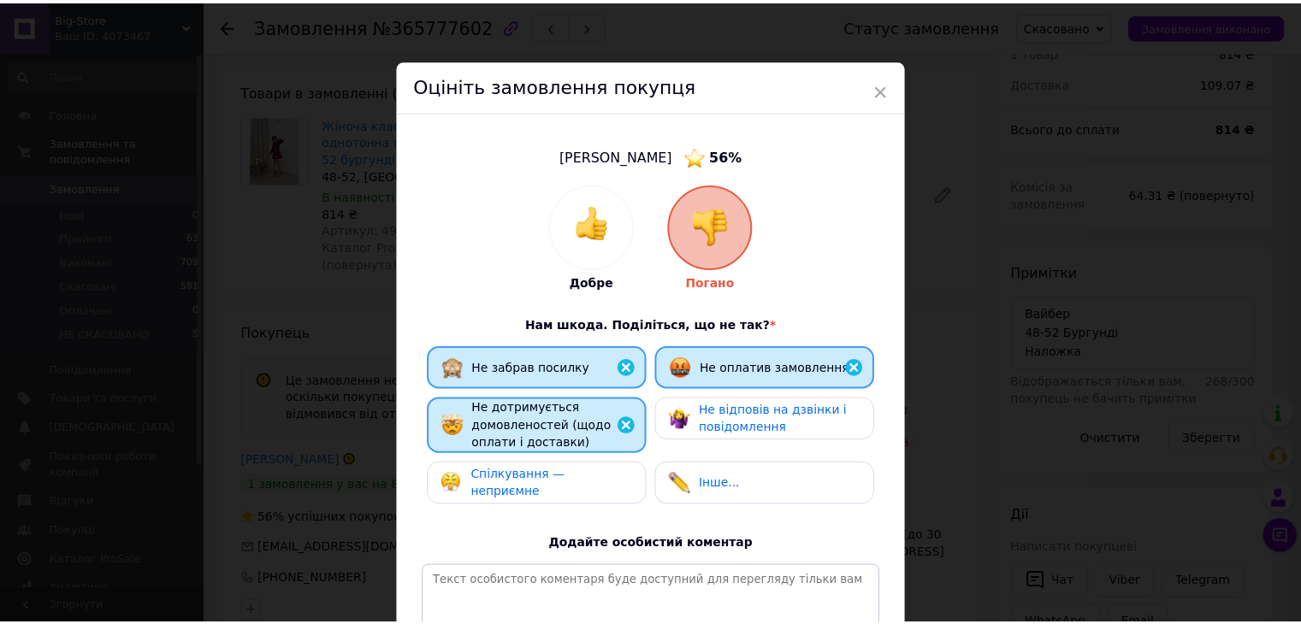
scroll to position [224, 0]
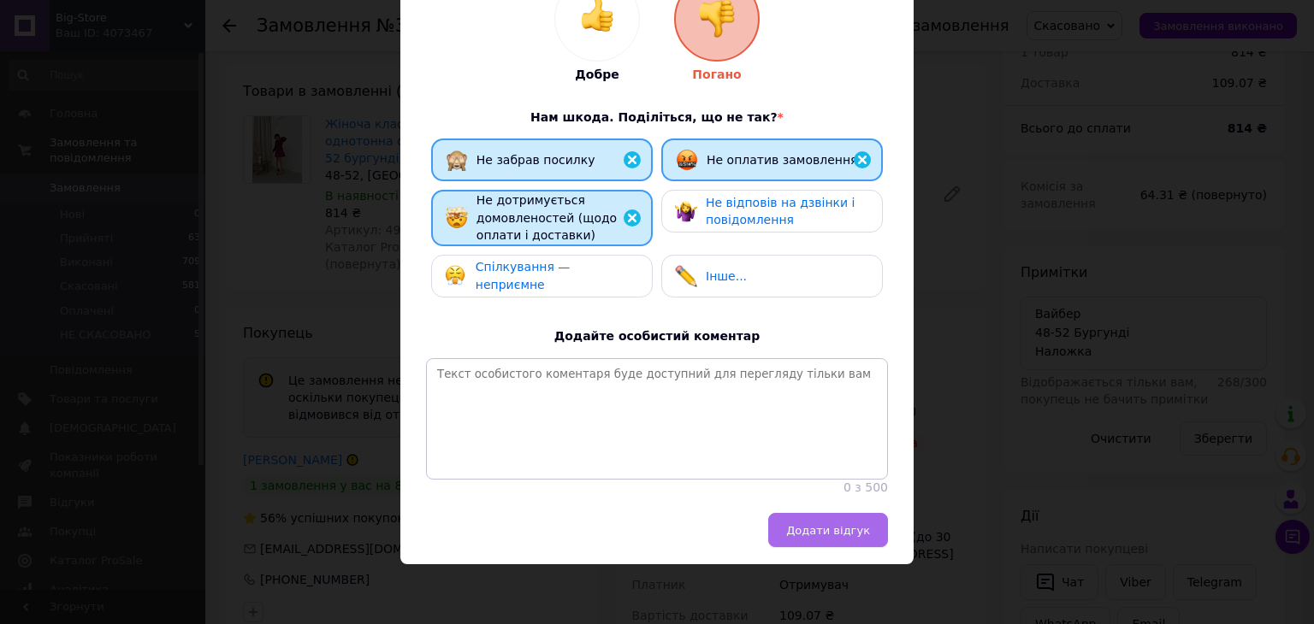
click at [828, 524] on span "Додати відгук" at bounding box center [828, 530] width 84 height 13
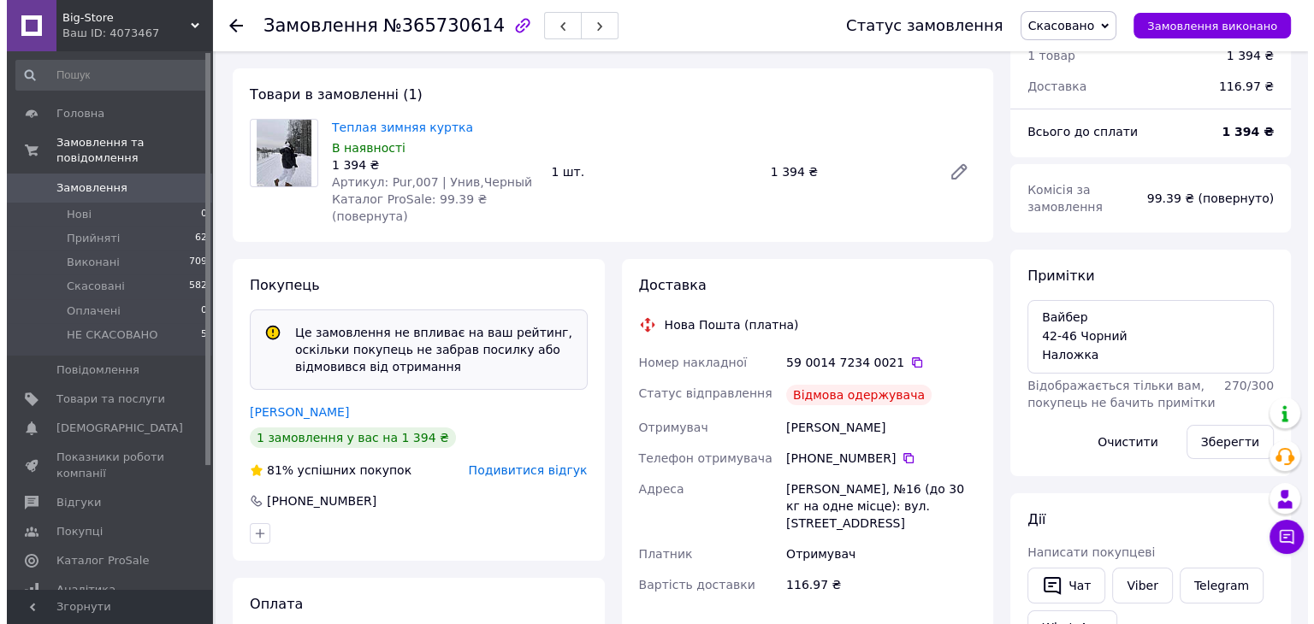
scroll to position [115, 0]
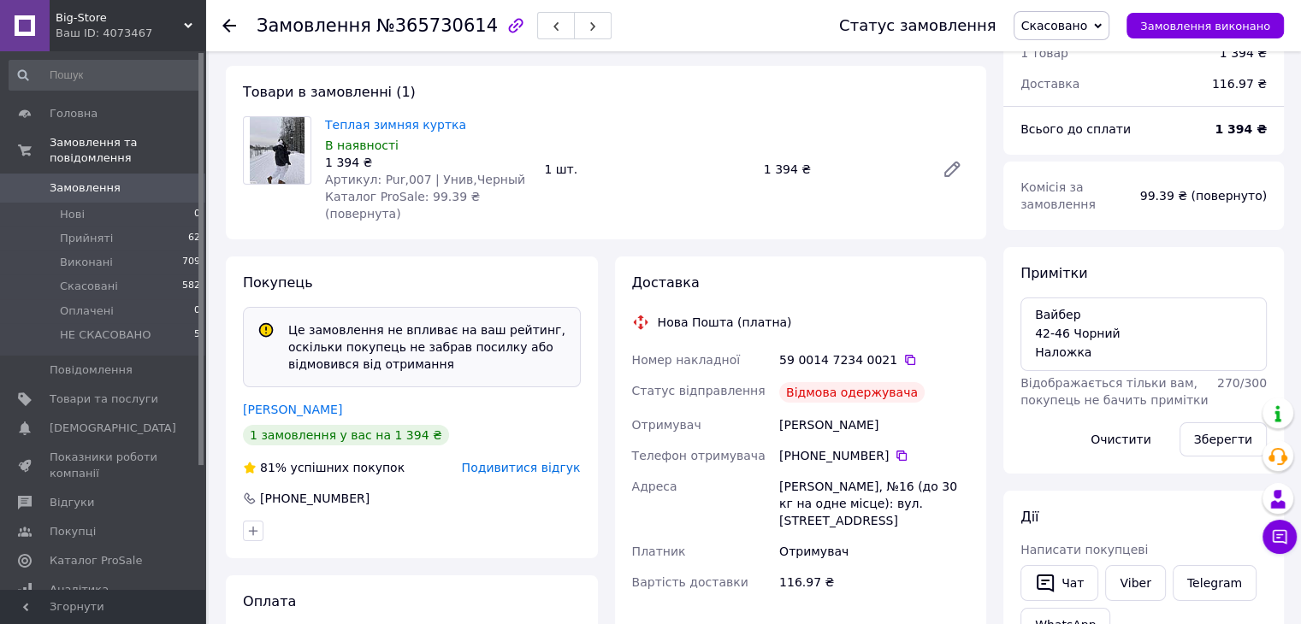
click at [528, 461] on span "Подивитися відгук" at bounding box center [521, 468] width 119 height 14
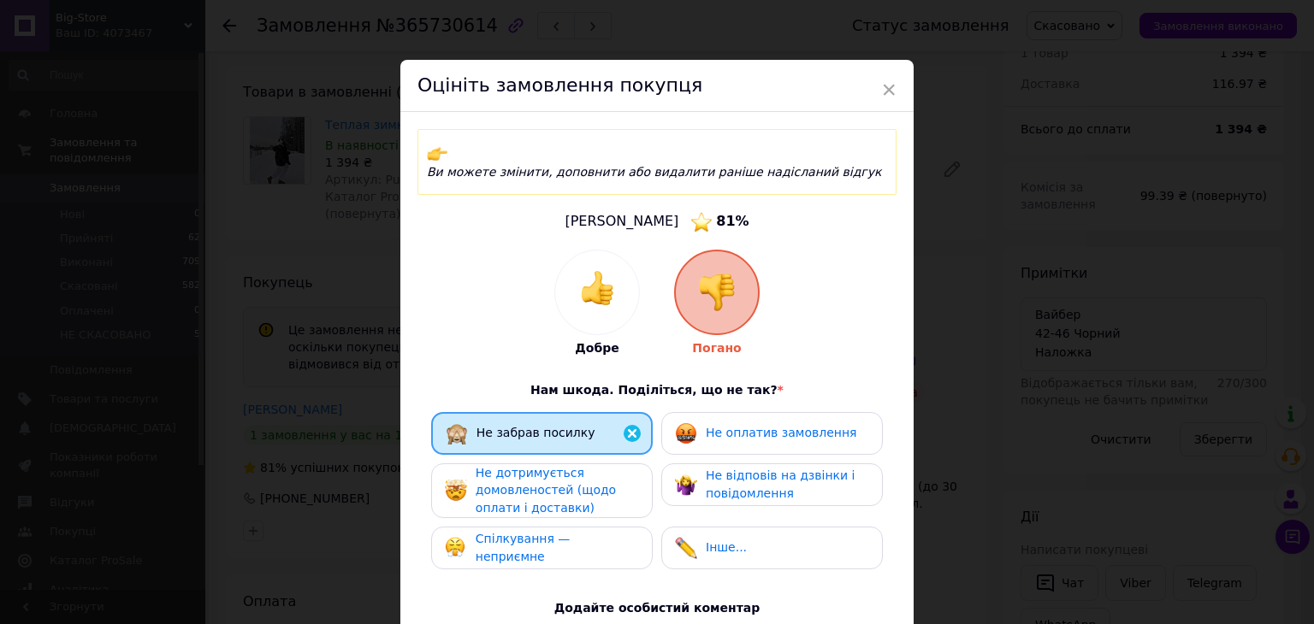
click at [707, 426] on span "Не оплатив замовлення" at bounding box center [781, 433] width 151 height 14
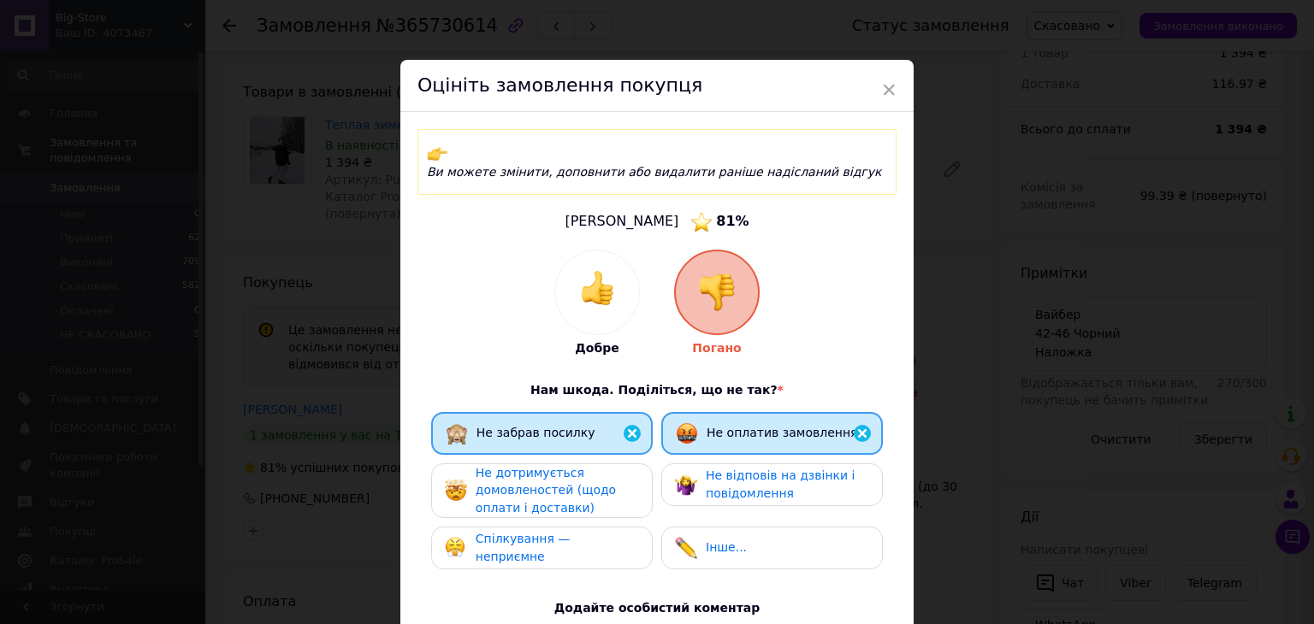
click at [592, 477] on span "Не дотримується домовленостей (щодо оплати і доставки)" at bounding box center [546, 490] width 140 height 49
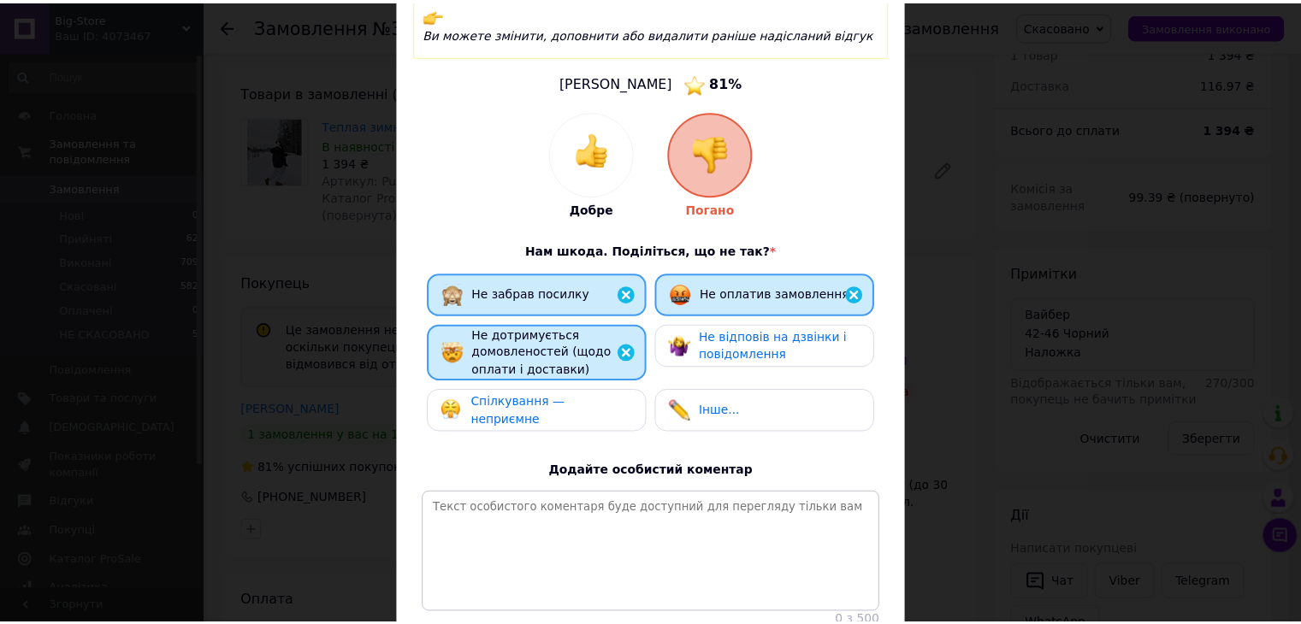
scroll to position [273, 0]
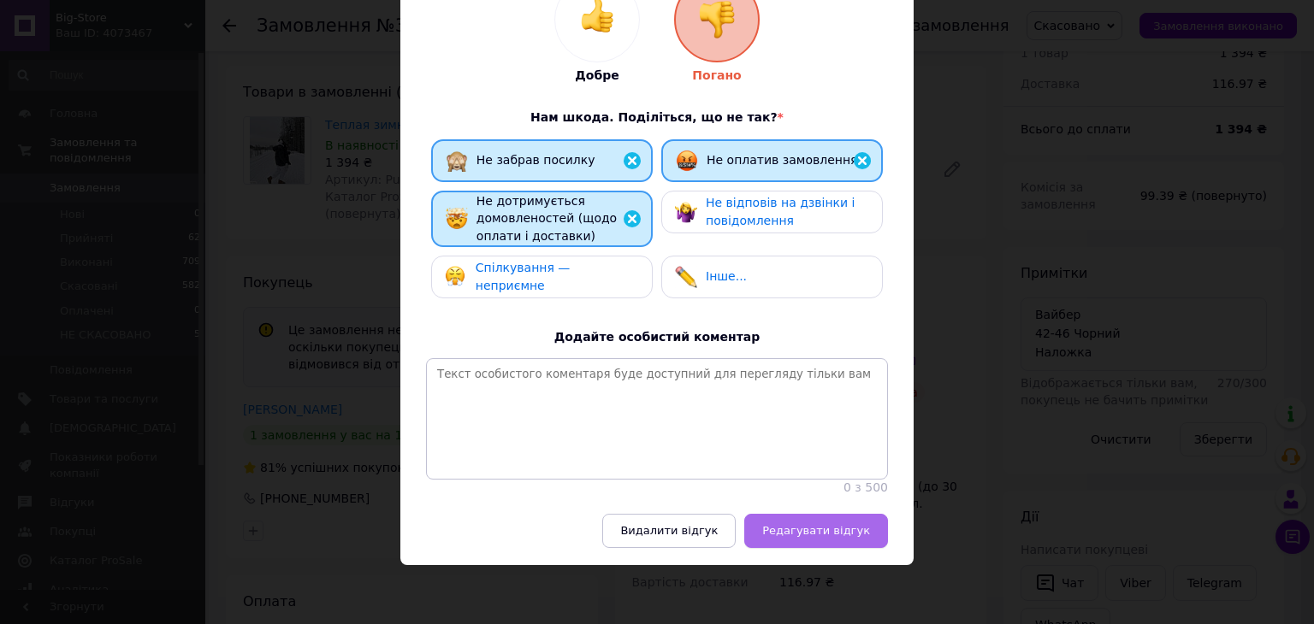
click at [842, 531] on span "Редагувати відгук" at bounding box center [816, 530] width 108 height 13
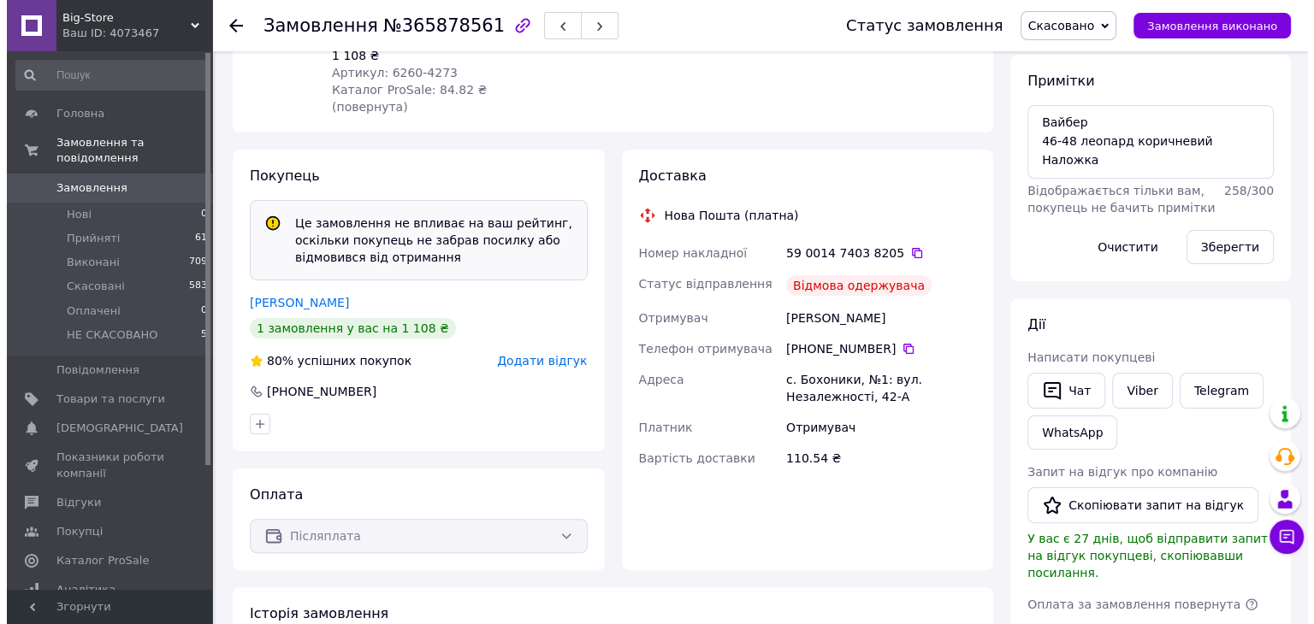
scroll to position [313, 0]
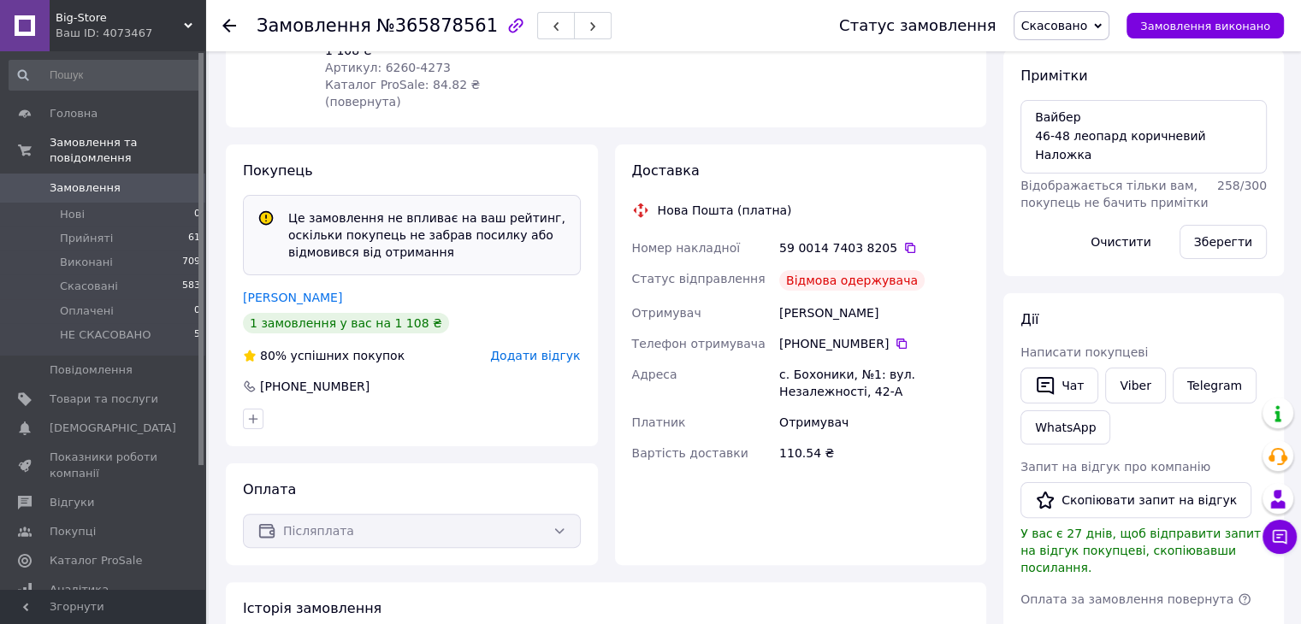
click at [551, 349] on span "Додати відгук" at bounding box center [535, 356] width 90 height 14
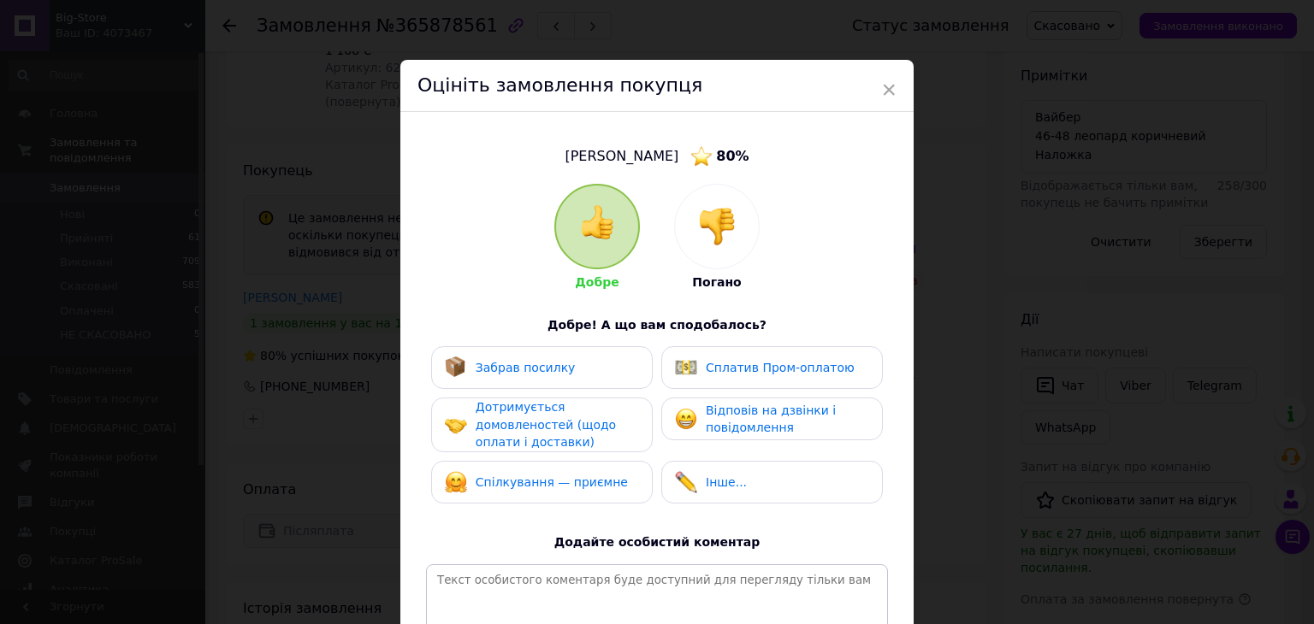
click at [693, 227] on div at bounding box center [717, 227] width 84 height 84
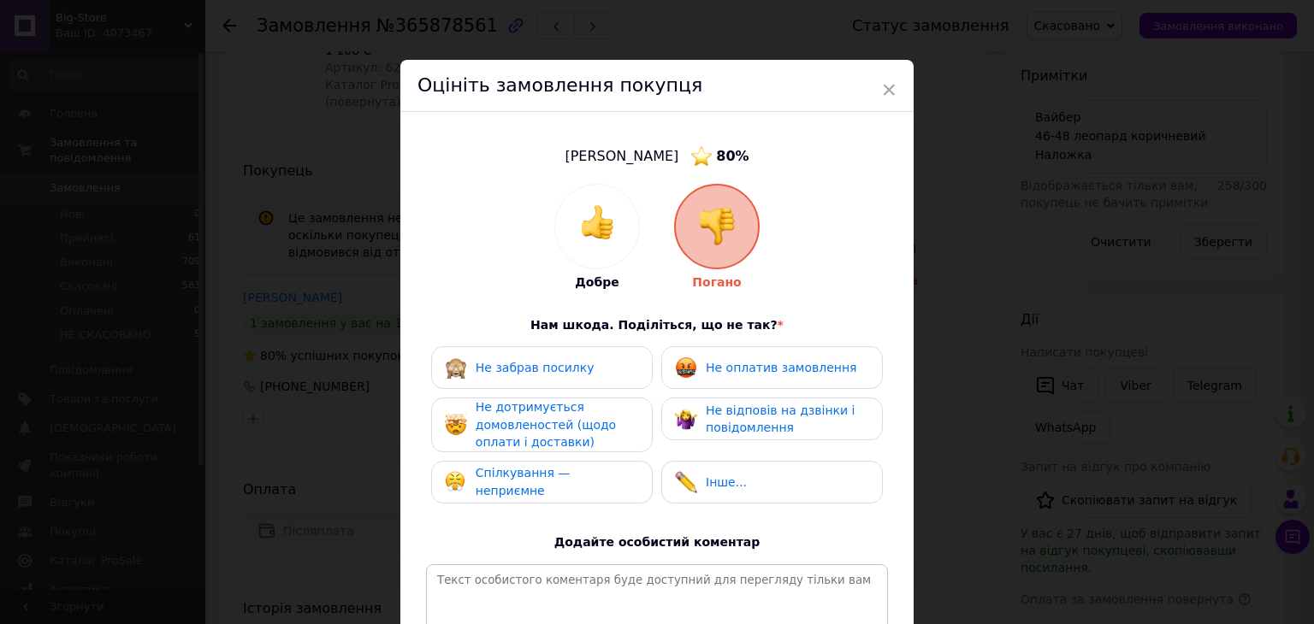
click at [595, 375] on div "Не забрав посилку" at bounding box center [542, 368] width 194 height 22
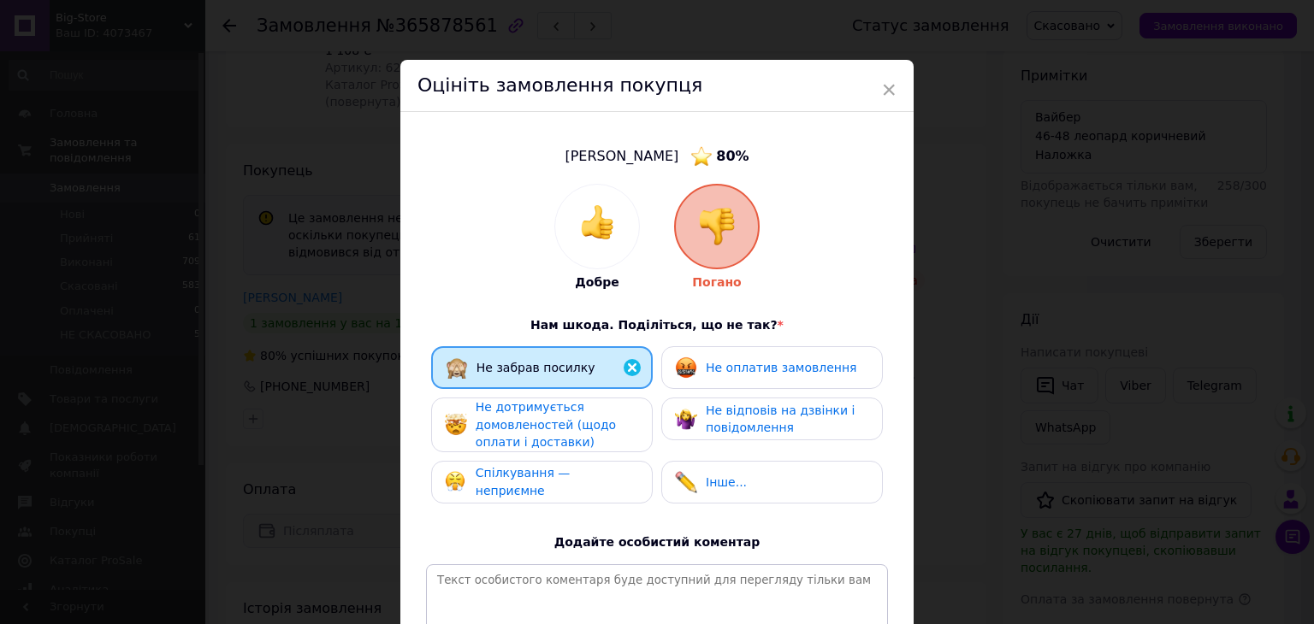
click at [718, 381] on div "Не оплатив замовлення" at bounding box center [772, 367] width 222 height 43
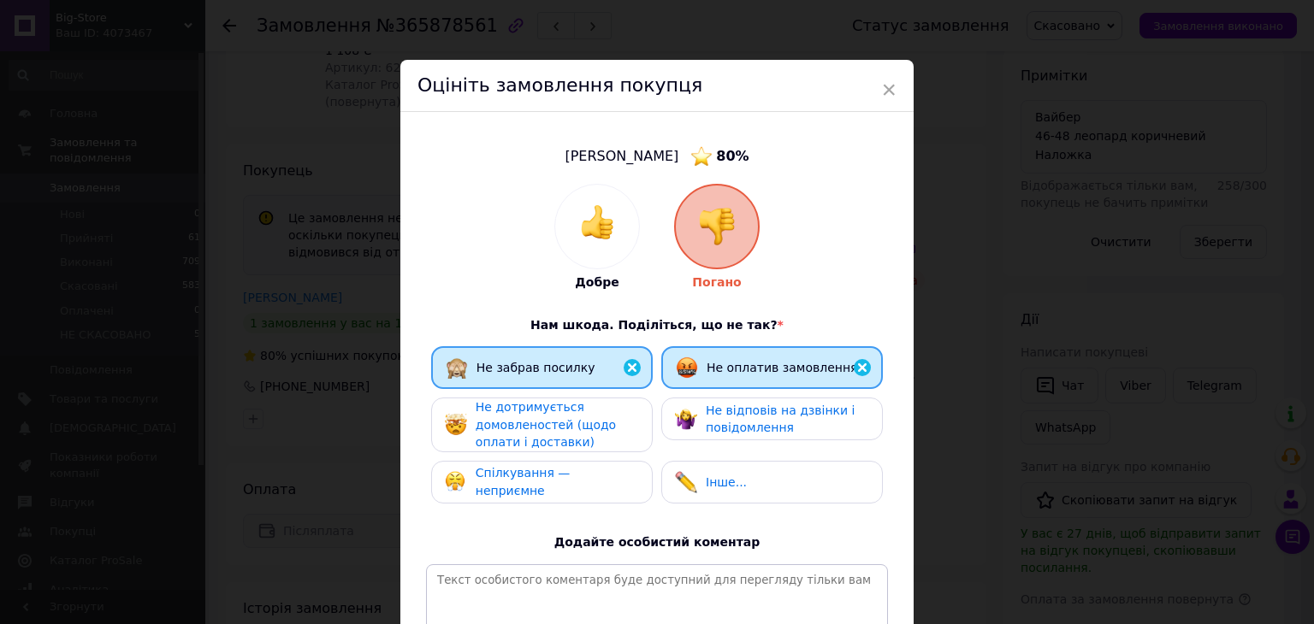
click at [612, 435] on div "Не дотримується домовленостей (щодо оплати і доставки)" at bounding box center [557, 425] width 163 height 53
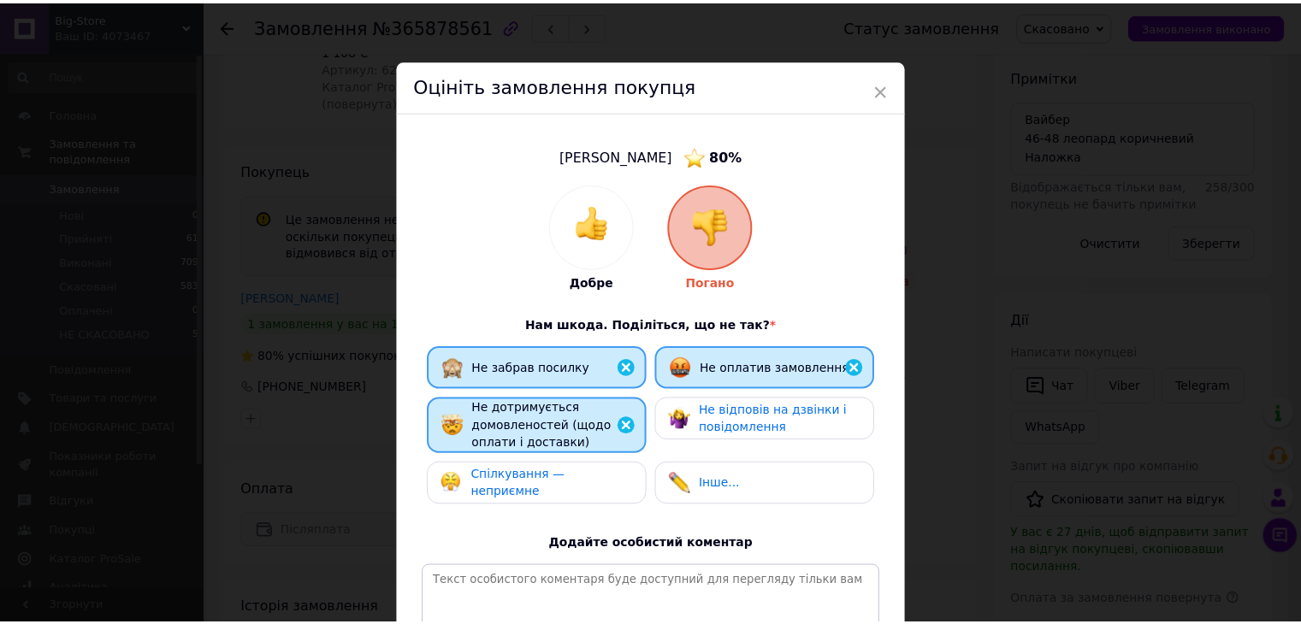
scroll to position [224, 0]
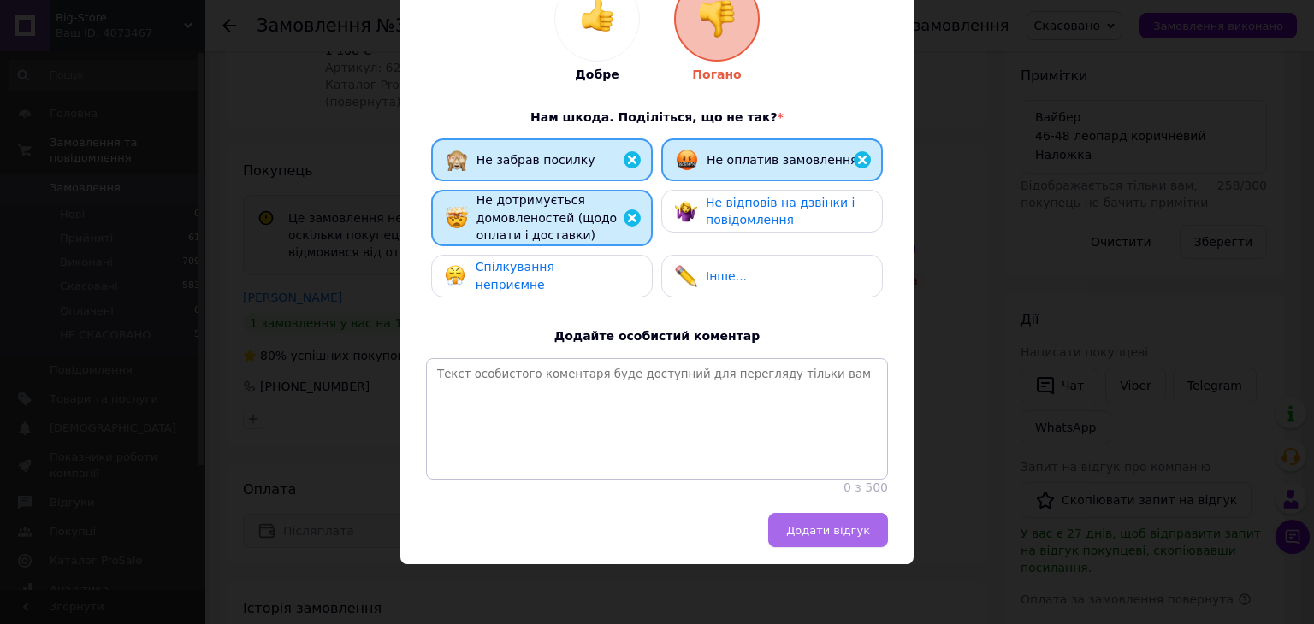
click at [799, 517] on button "Додати відгук" at bounding box center [828, 530] width 120 height 34
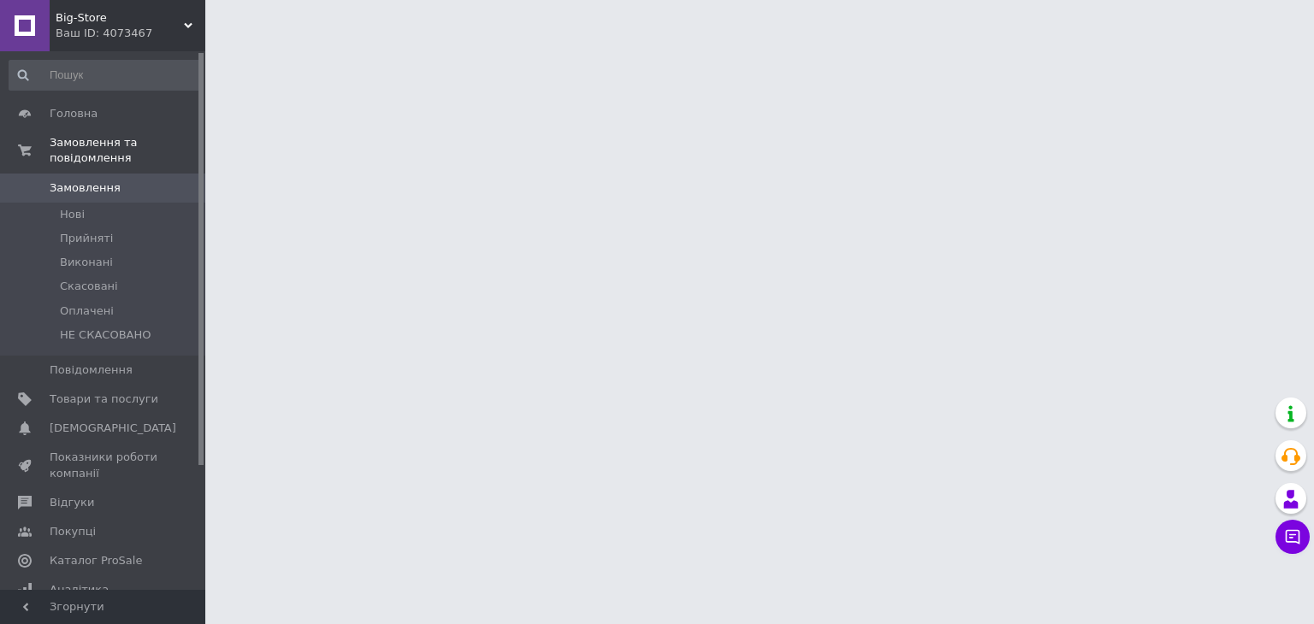
drag, startPoint x: 0, startPoint y: 0, endPoint x: 129, endPoint y: 180, distance: 221.2
click at [129, 180] on link "Замовлення 0" at bounding box center [105, 188] width 210 height 29
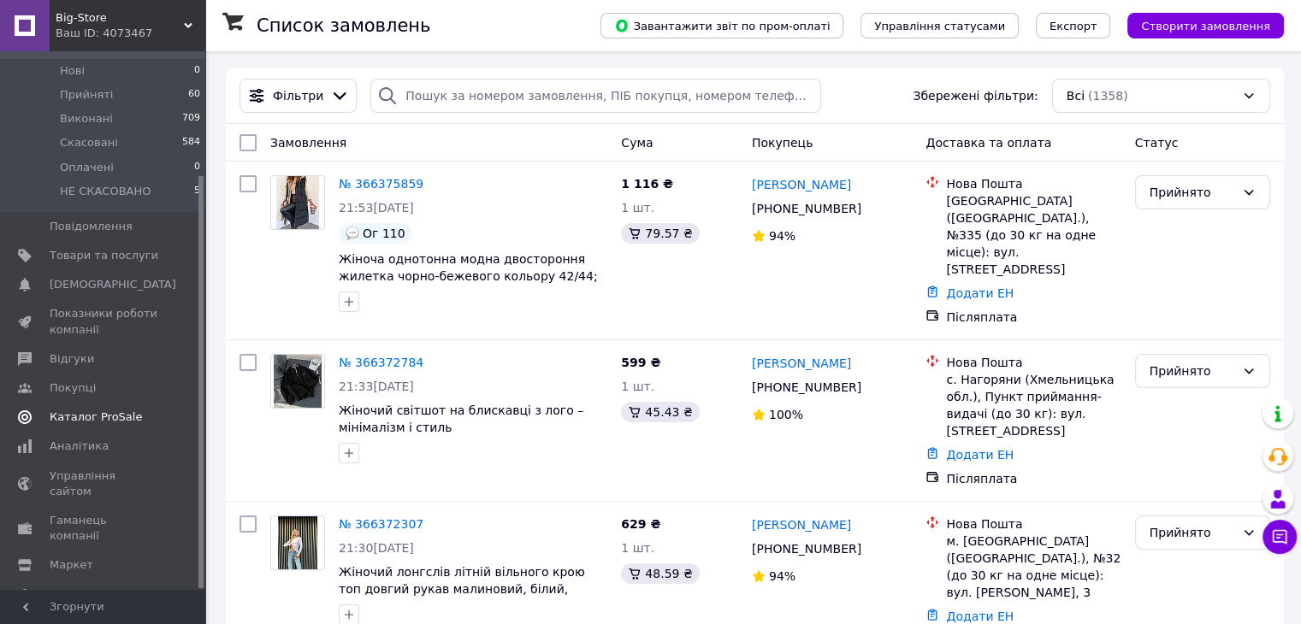
scroll to position [161, 0]
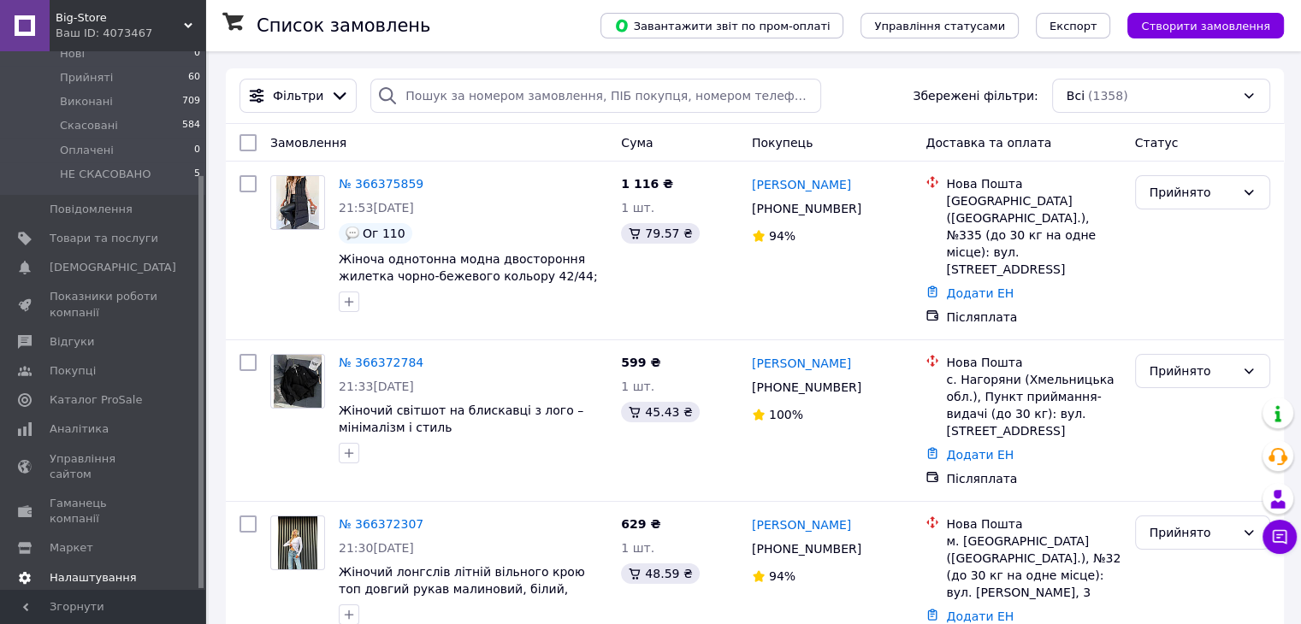
click at [96, 570] on span "Налаштування" at bounding box center [93, 577] width 87 height 15
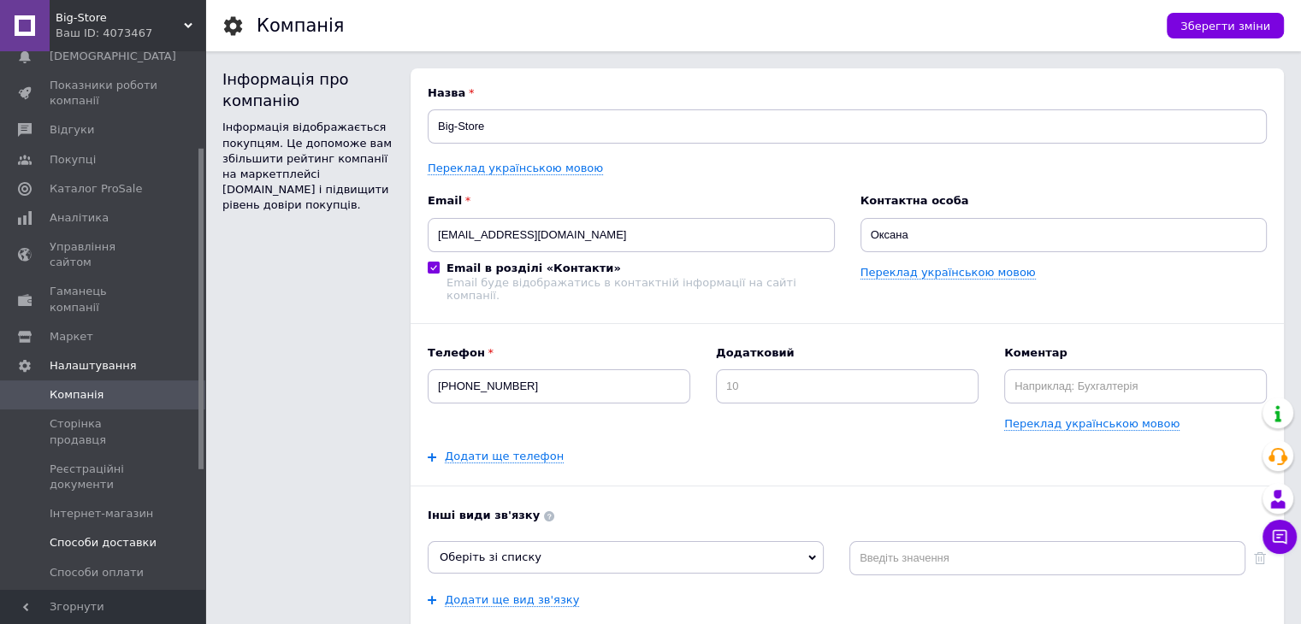
click at [135, 535] on span "Способи доставки" at bounding box center [103, 542] width 107 height 15
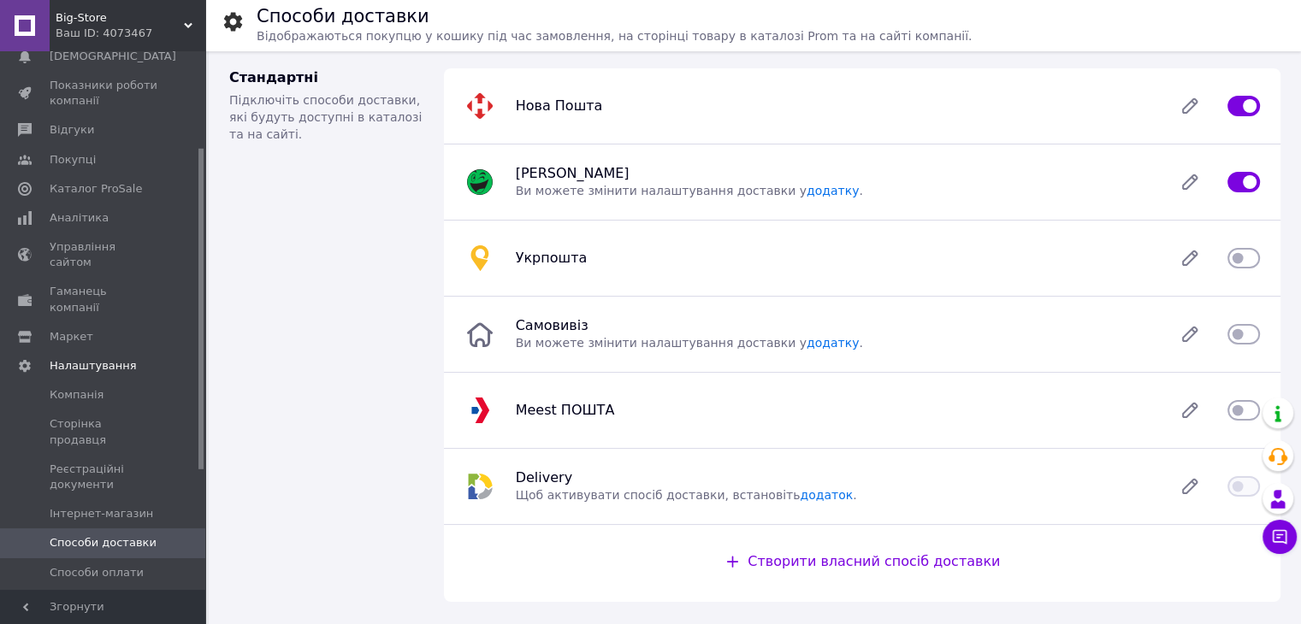
click at [1244, 179] on input "checkbox" at bounding box center [1243, 182] width 33 height 17
checkbox input "false"
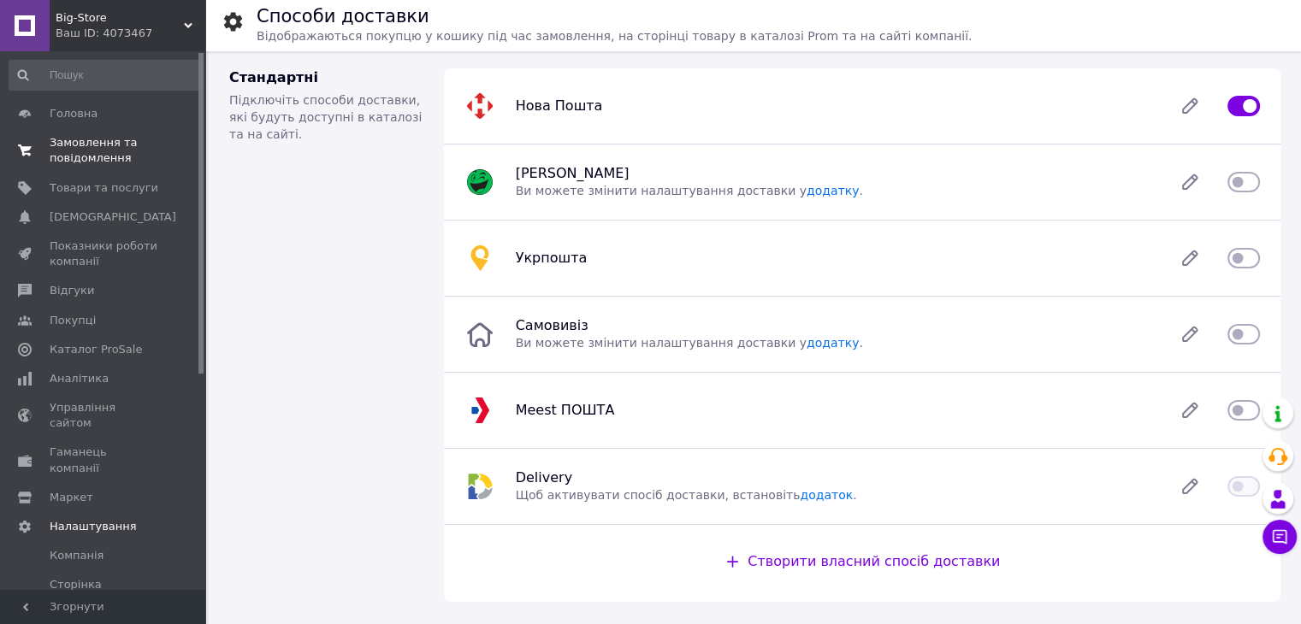
click at [121, 157] on span "Замовлення та повідомлення" at bounding box center [104, 150] width 109 height 31
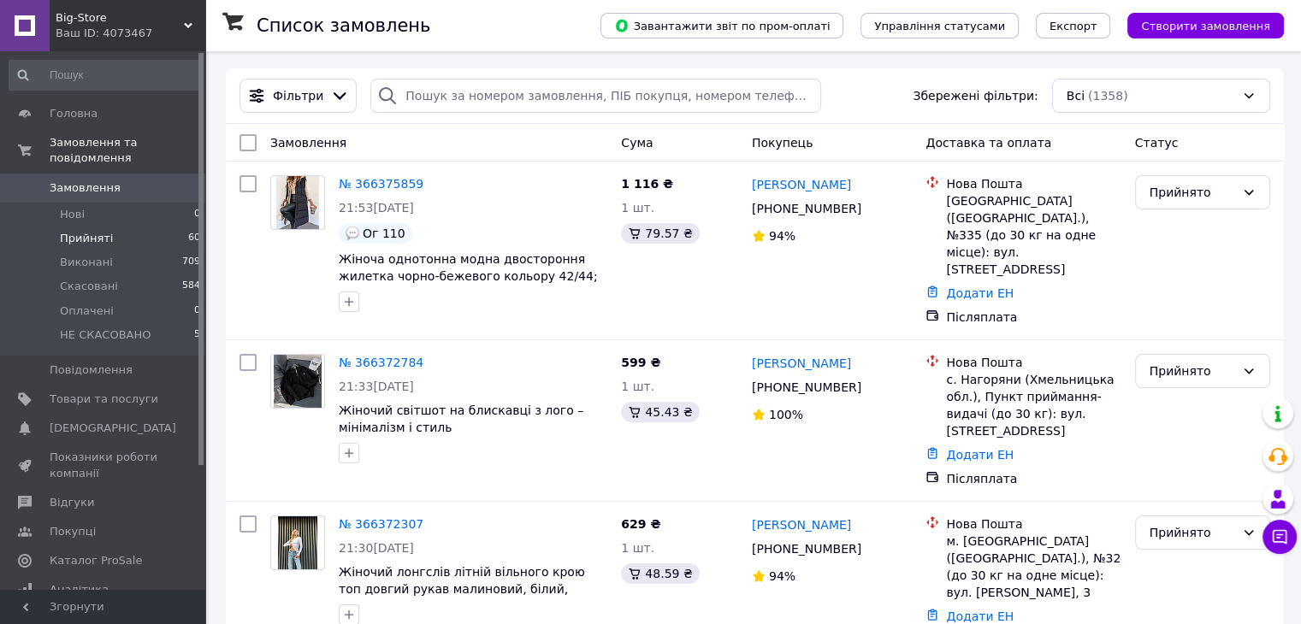
click at [156, 227] on li "Прийняті 60" at bounding box center [105, 239] width 210 height 24
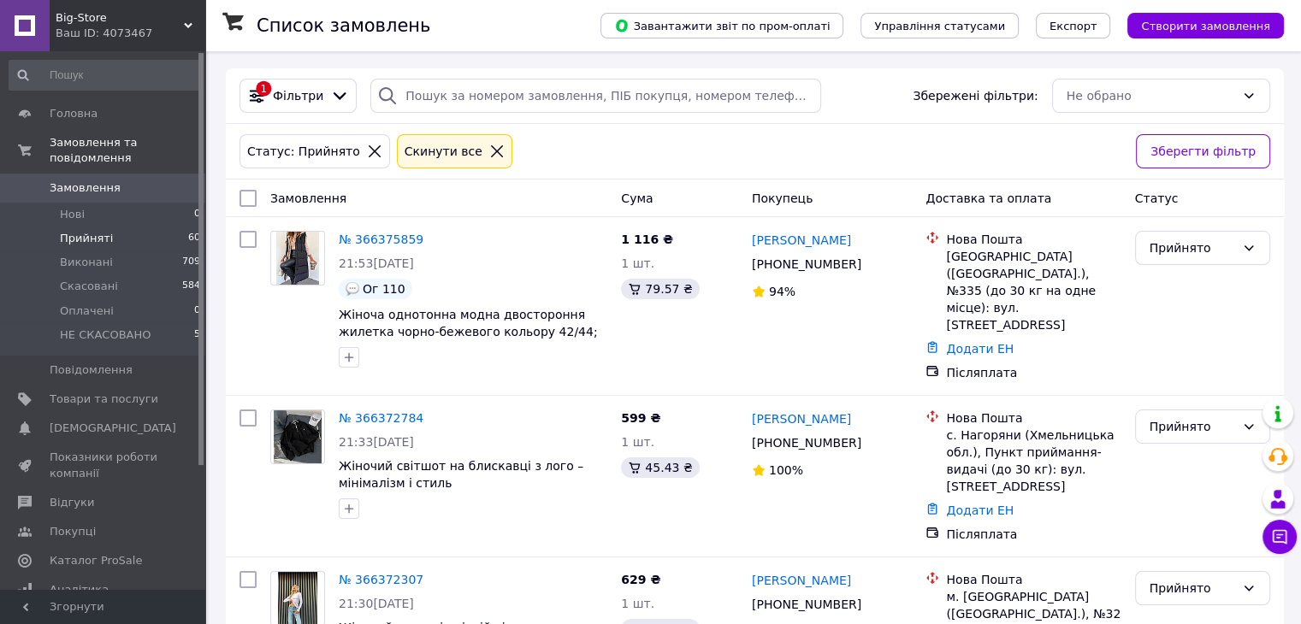
click at [144, 227] on li "Прийняті 60" at bounding box center [105, 239] width 210 height 24
click at [491, 157] on icon at bounding box center [497, 151] width 12 height 12
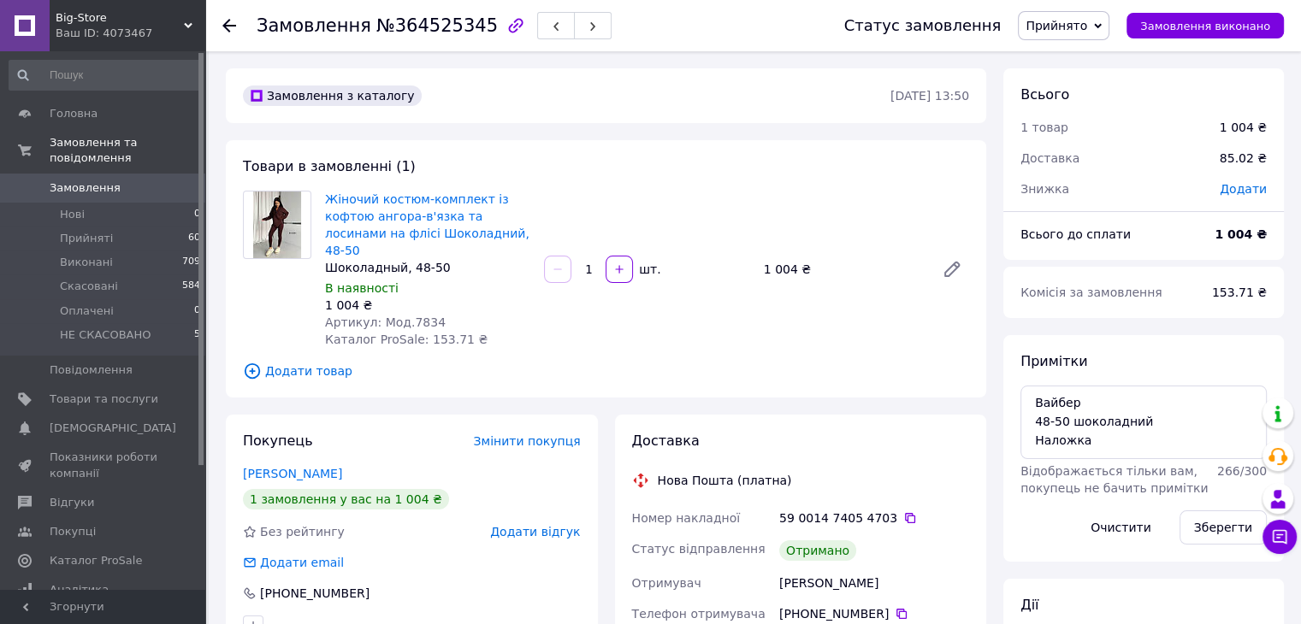
click at [1074, 27] on span "Прийнято" at bounding box center [1057, 26] width 62 height 14
click at [1105, 62] on li "Виконано" at bounding box center [1073, 60] width 108 height 26
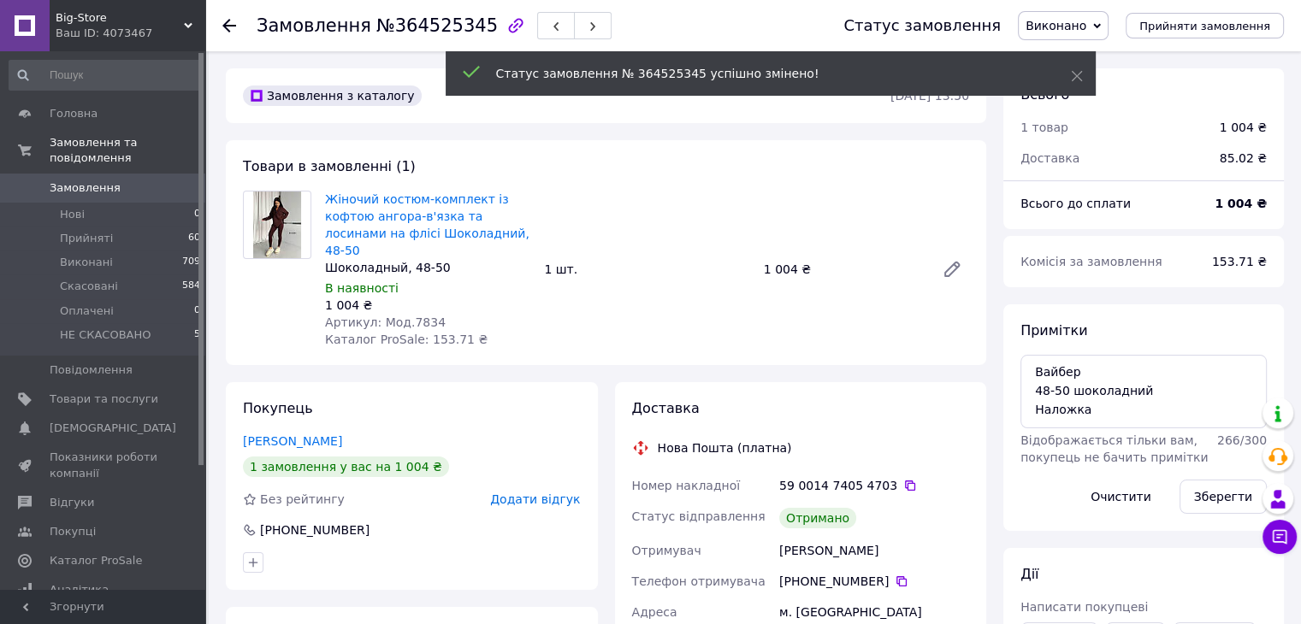
click at [523, 493] on span "Додати відгук" at bounding box center [535, 500] width 90 height 14
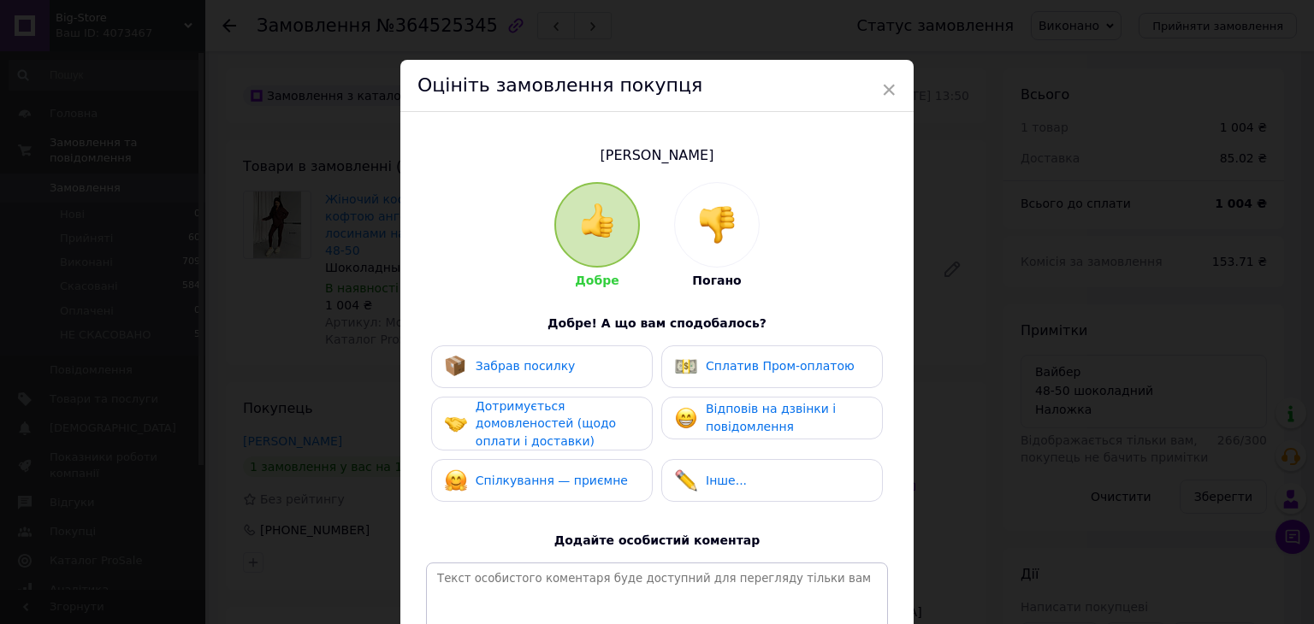
click at [596, 381] on div "Забрав посилку" at bounding box center [542, 367] width 222 height 43
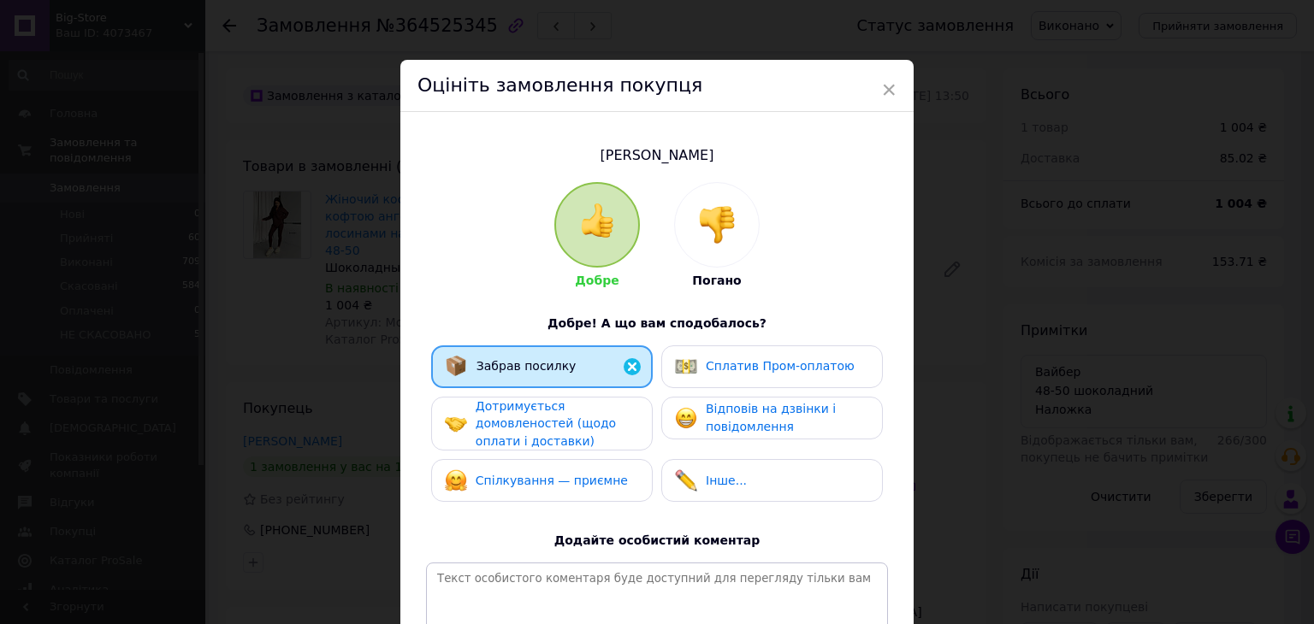
click at [596, 418] on div "Дотримується домовленостей (щодо оплати і доставки)" at bounding box center [557, 424] width 163 height 53
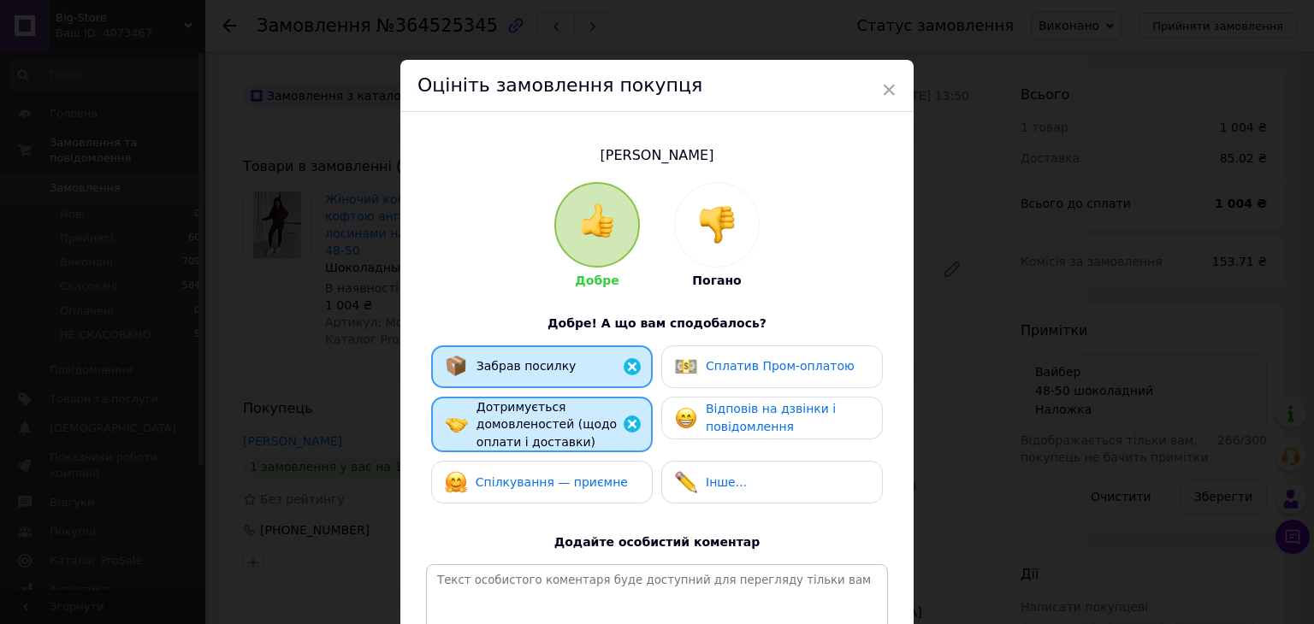
click at [606, 476] on span "Спілкування — приємне" at bounding box center [552, 483] width 152 height 14
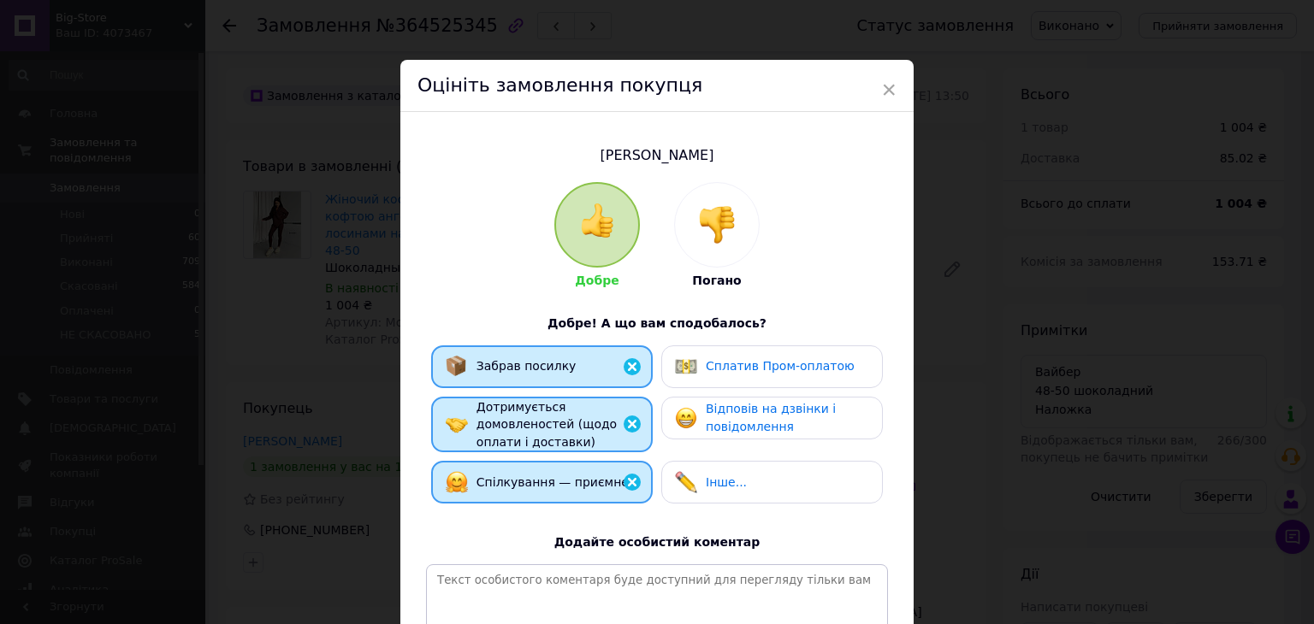
click at [730, 433] on span "Відповів на дзвінки і повідомлення" at bounding box center [771, 418] width 130 height 32
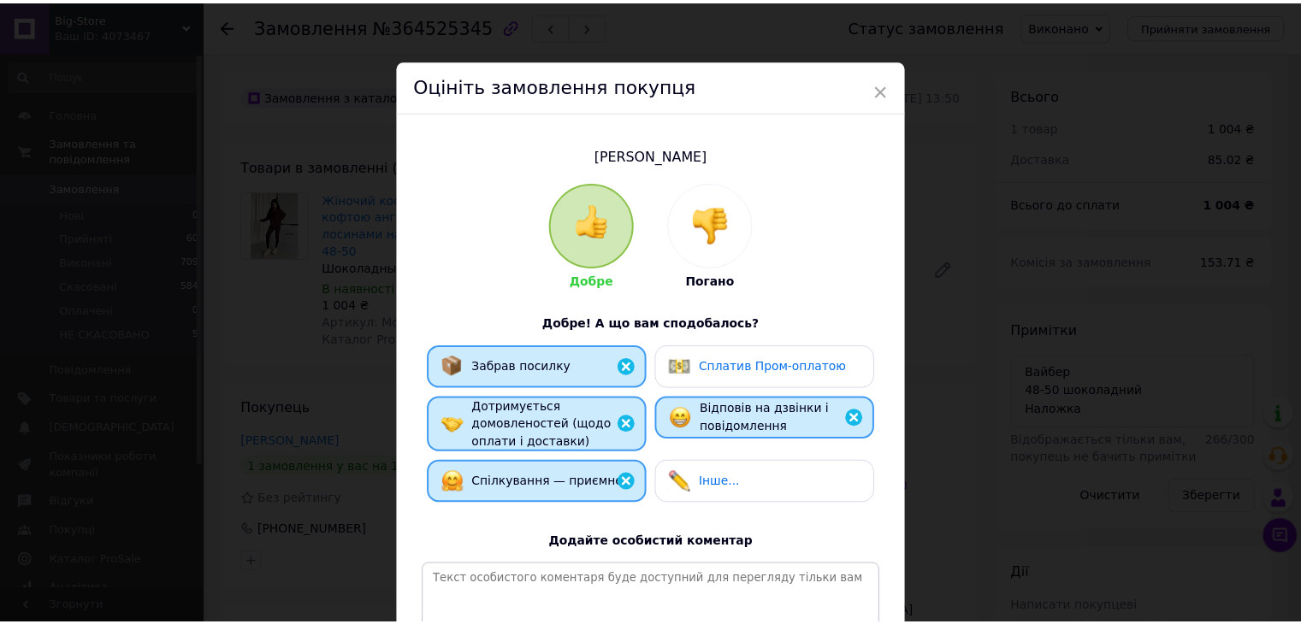
scroll to position [222, 0]
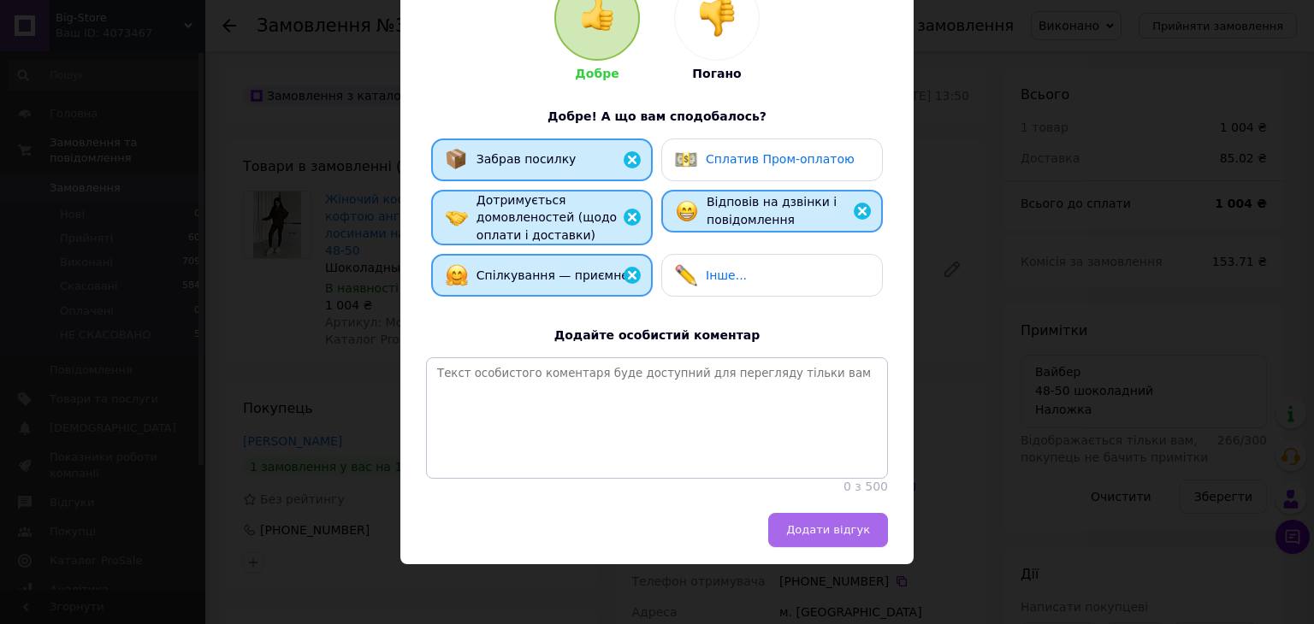
click at [837, 514] on button "Додати відгук" at bounding box center [828, 530] width 120 height 34
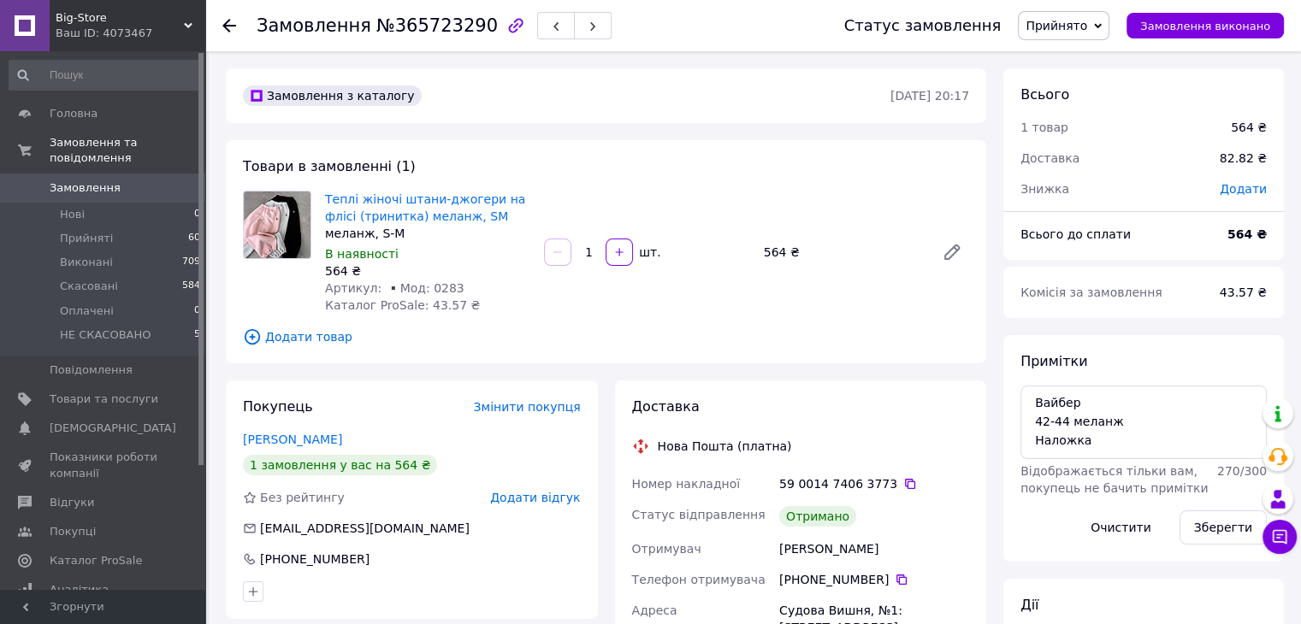
click at [1087, 27] on span "Прийнято" at bounding box center [1057, 26] width 62 height 14
click at [1097, 50] on li "Виконано" at bounding box center [1073, 60] width 108 height 26
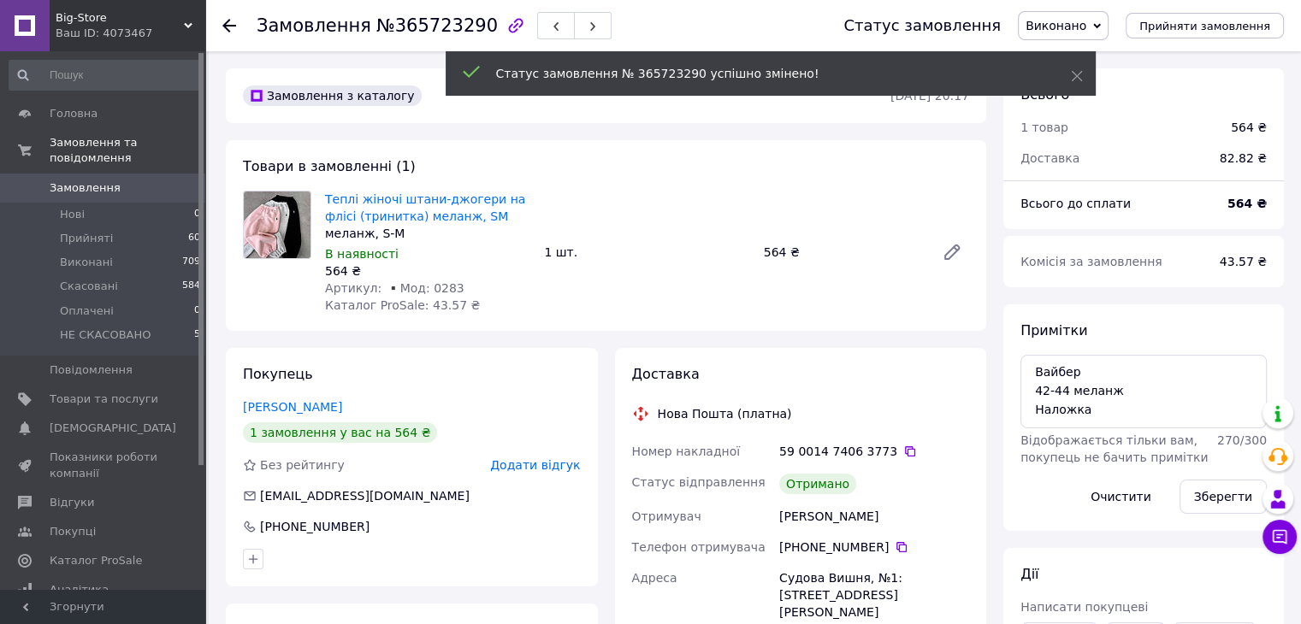
click at [537, 504] on div "[EMAIL_ADDRESS][DOMAIN_NAME]" at bounding box center [411, 496] width 341 height 17
click at [548, 460] on span "Додати відгук" at bounding box center [535, 465] width 90 height 14
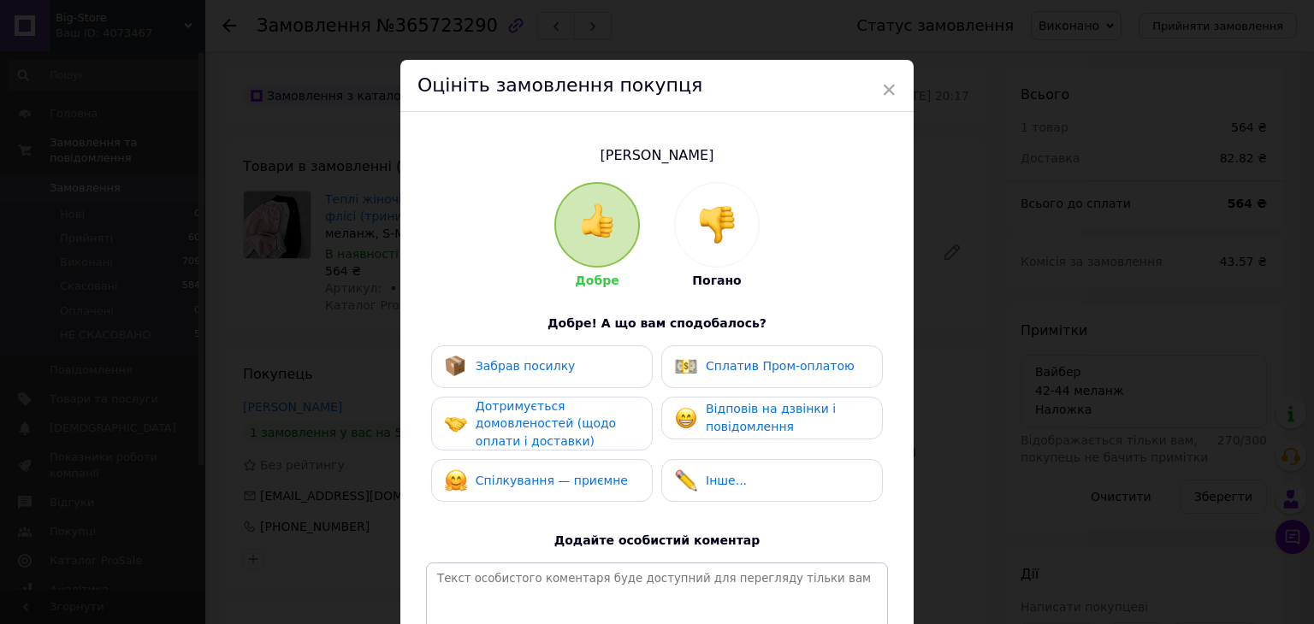
click at [596, 364] on div "Забрав посилку" at bounding box center [542, 367] width 194 height 22
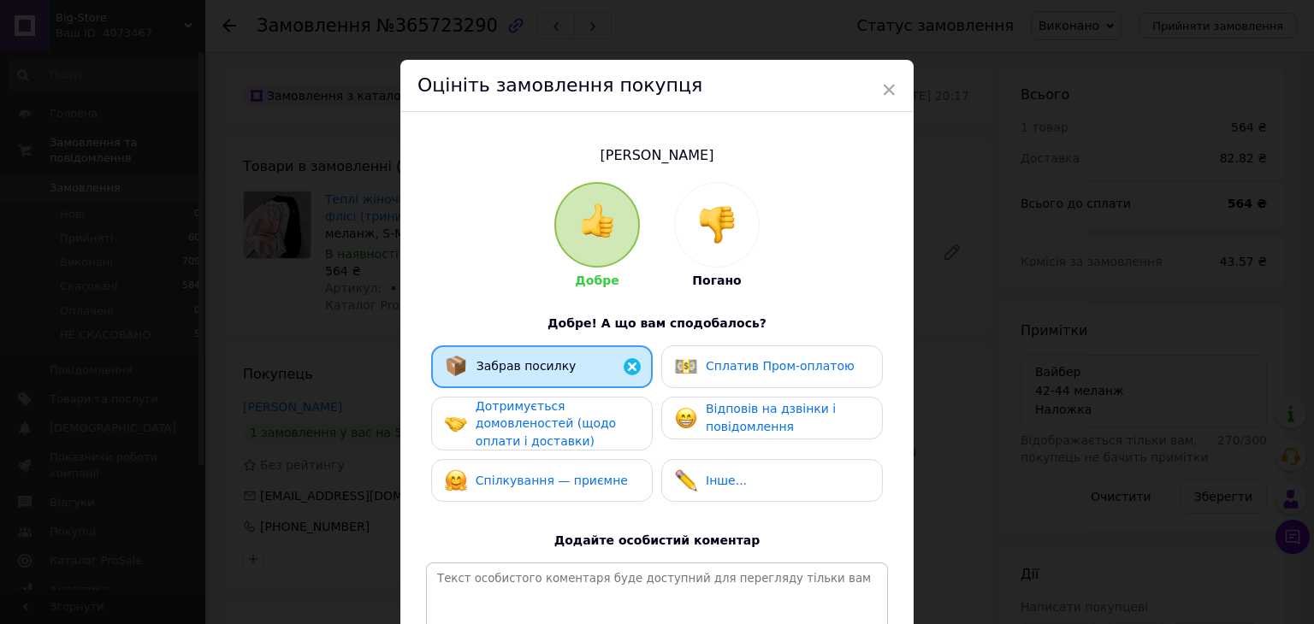
click at [602, 418] on div "Дотримується домовленостей (щодо оплати і доставки)" at bounding box center [557, 424] width 163 height 53
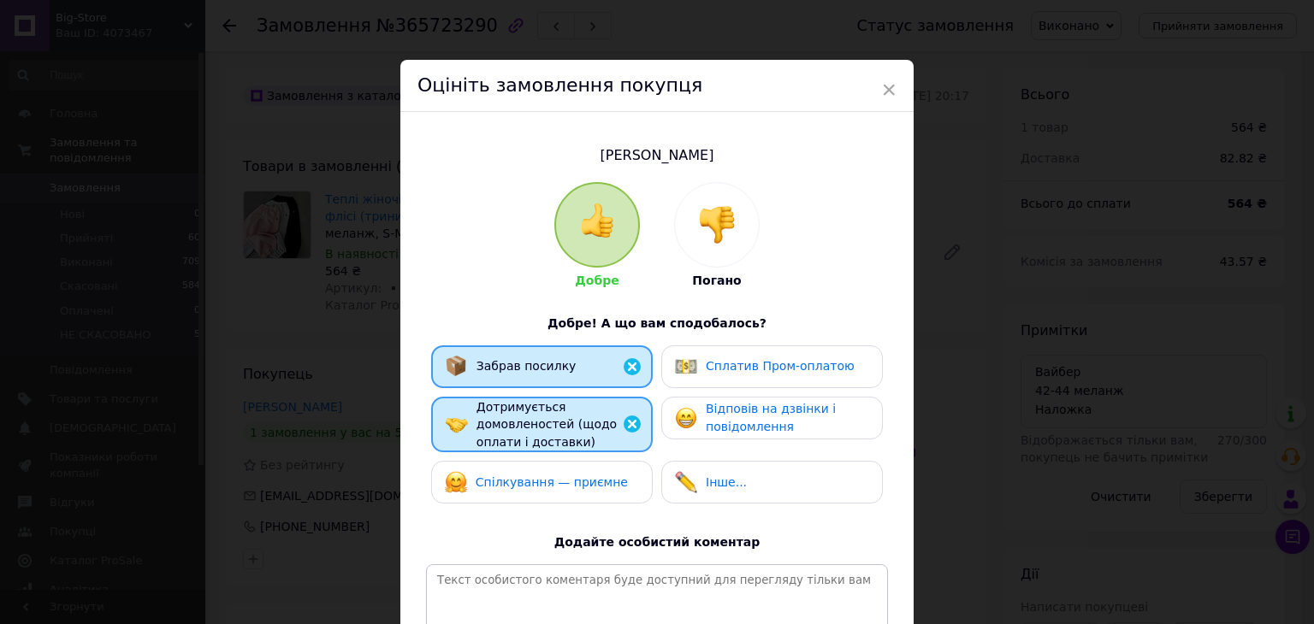
click at [609, 483] on div "Спілкування — приємне" at bounding box center [542, 482] width 194 height 22
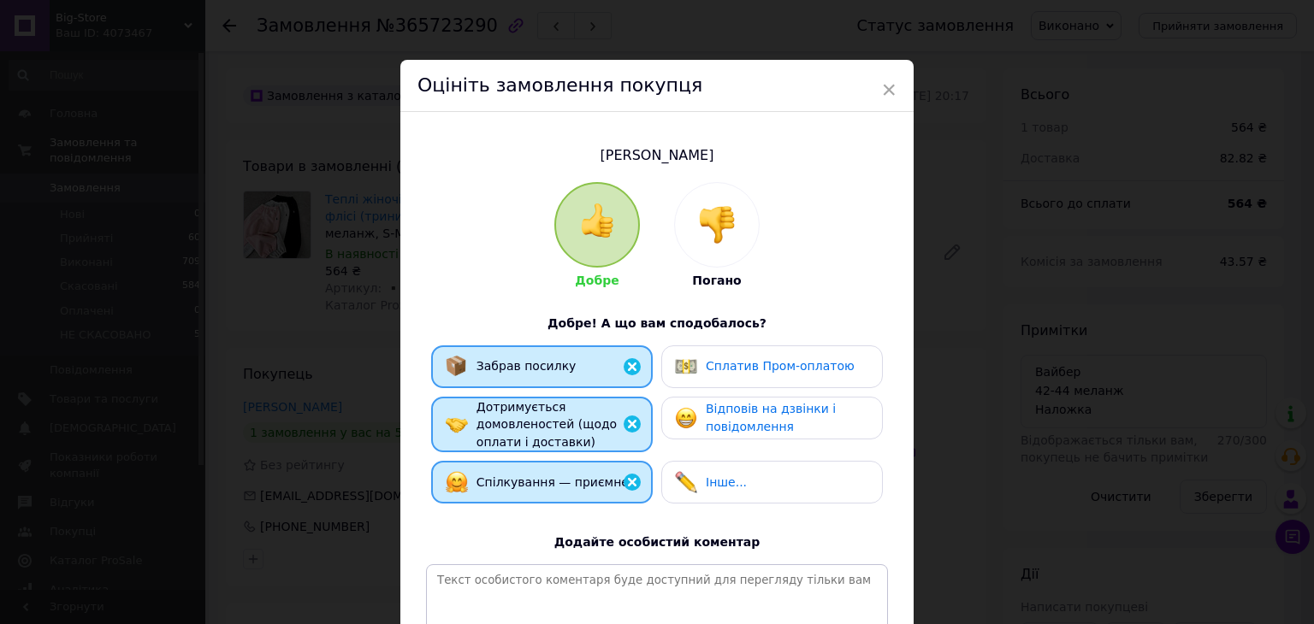
click at [817, 397] on div "Відповів на дзвінки і повідомлення" at bounding box center [772, 418] width 222 height 43
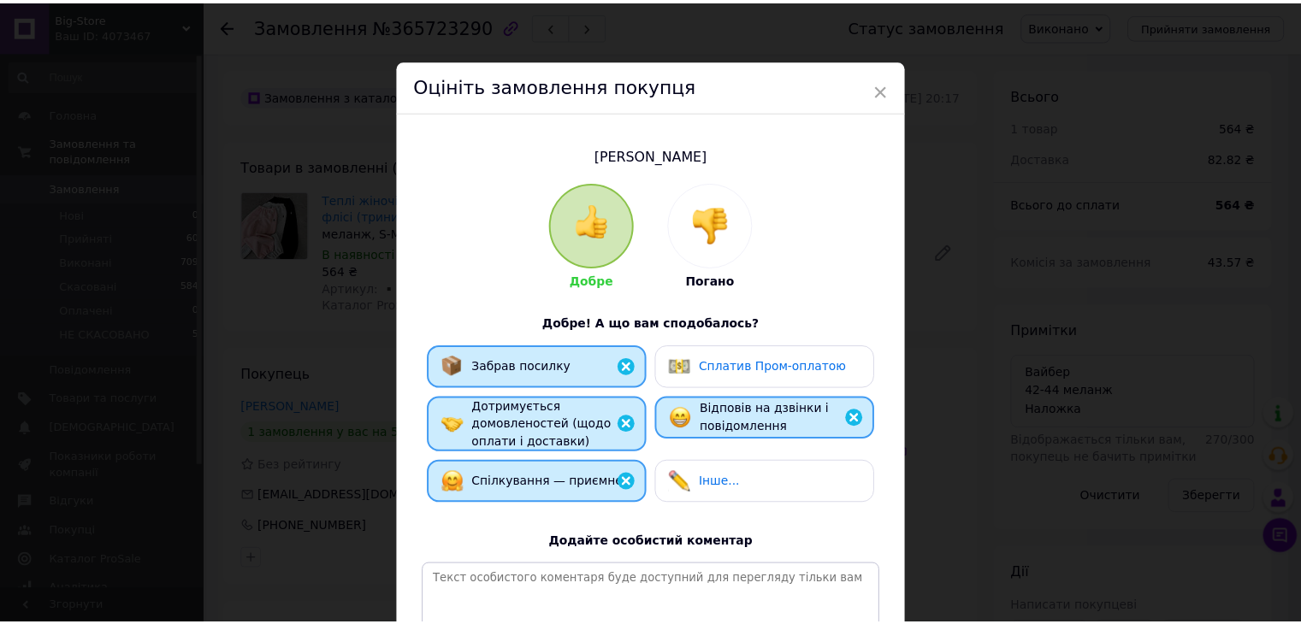
scroll to position [222, 0]
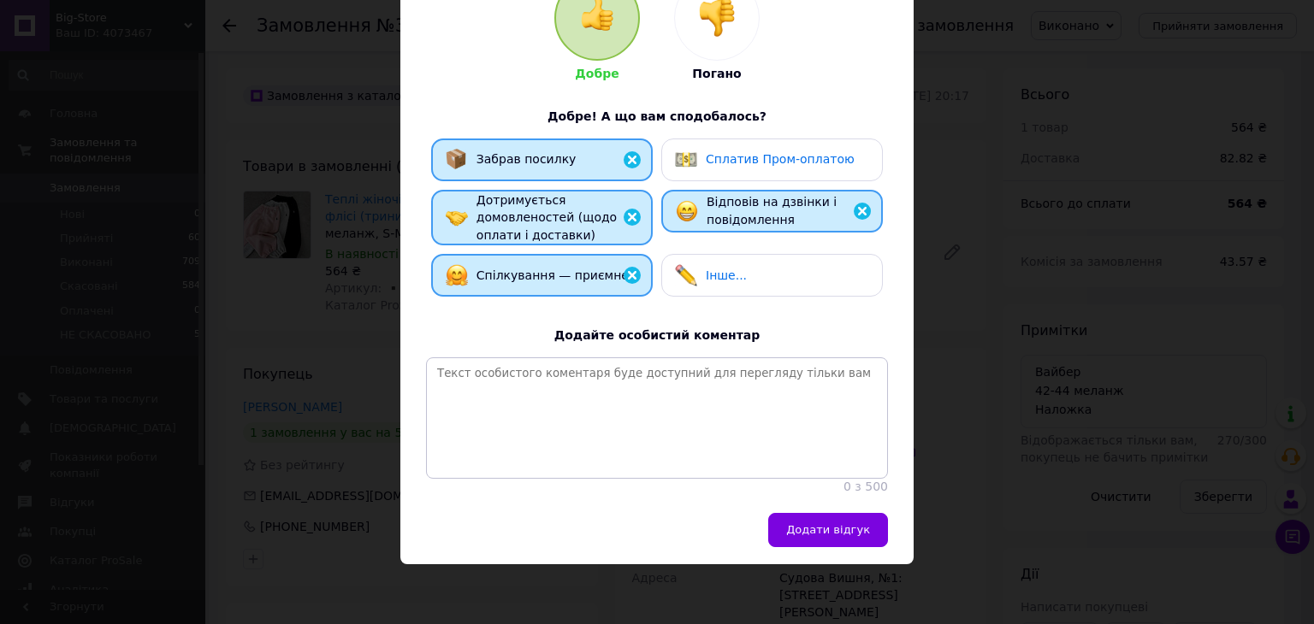
click at [811, 547] on div "Додати відгук" at bounding box center [656, 538] width 513 height 51
click at [821, 531] on span "Додати відгук" at bounding box center [828, 529] width 84 height 13
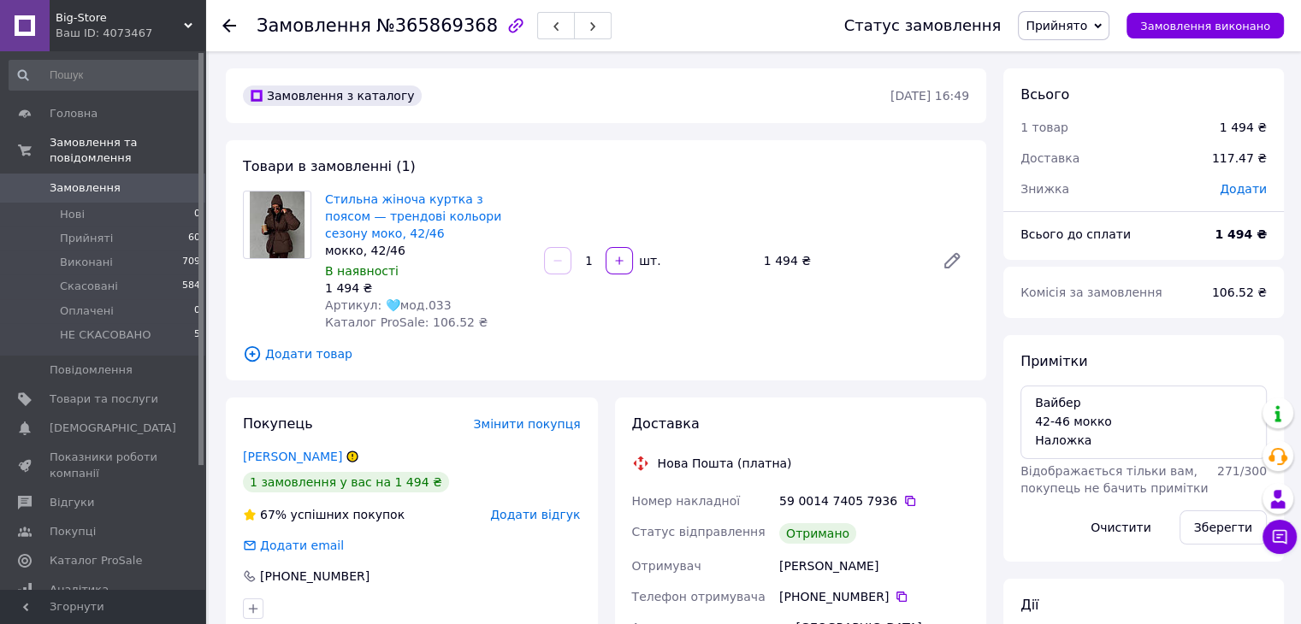
click at [1087, 28] on span "Прийнято" at bounding box center [1057, 26] width 62 height 14
click at [1095, 59] on li "Виконано" at bounding box center [1073, 60] width 108 height 26
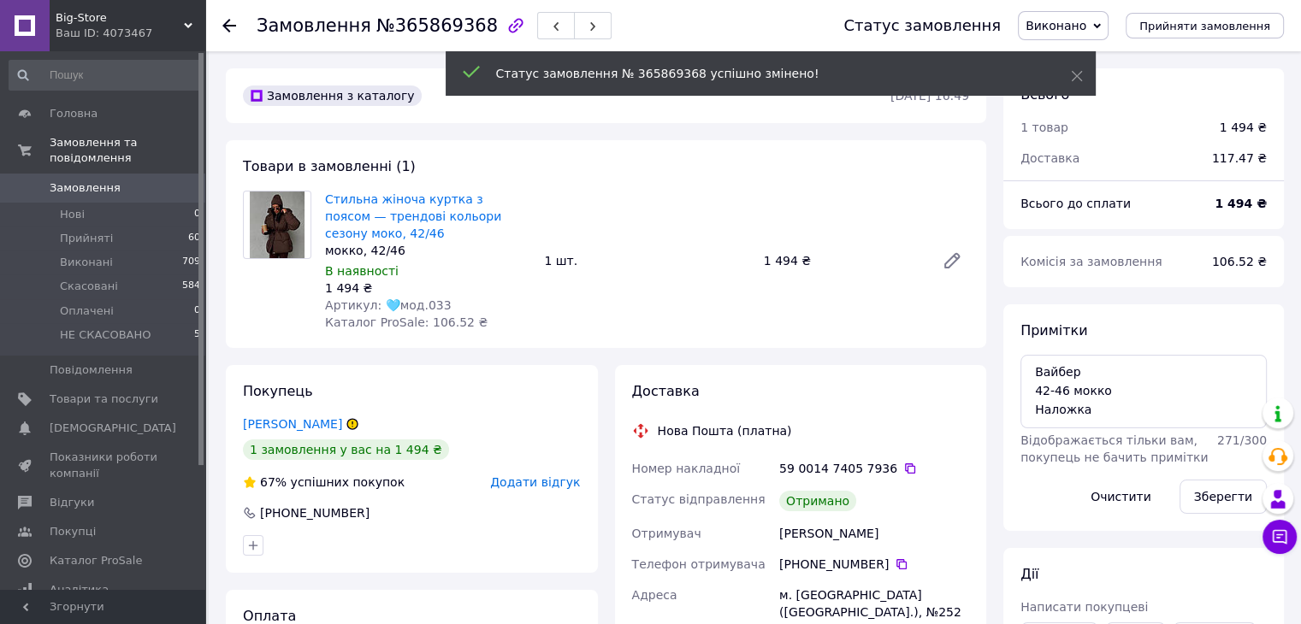
click at [529, 483] on span "Додати відгук" at bounding box center [535, 483] width 90 height 14
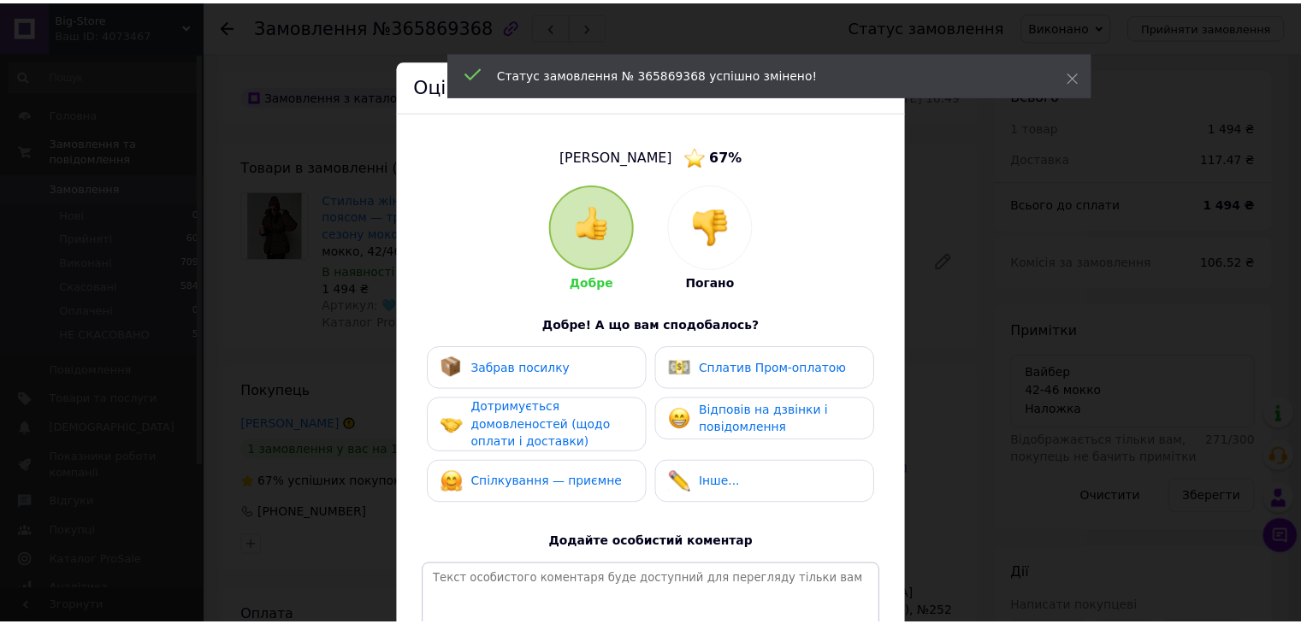
scroll to position [222, 0]
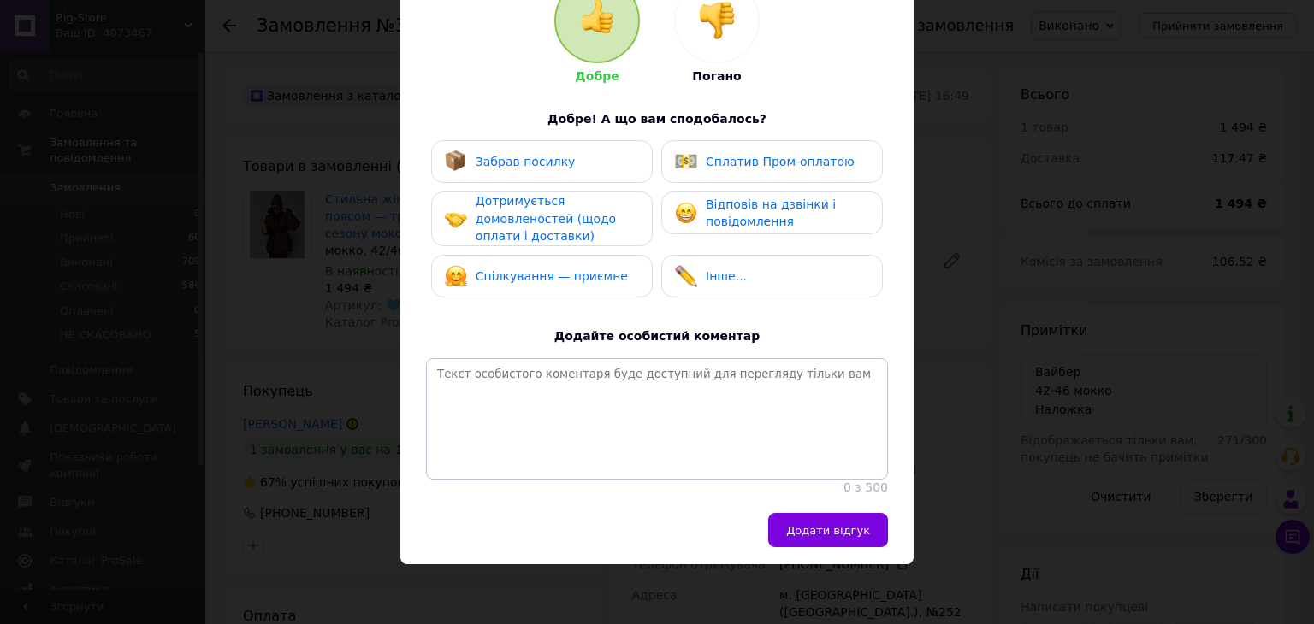
click at [585, 151] on div "Забрав посилку" at bounding box center [542, 162] width 194 height 22
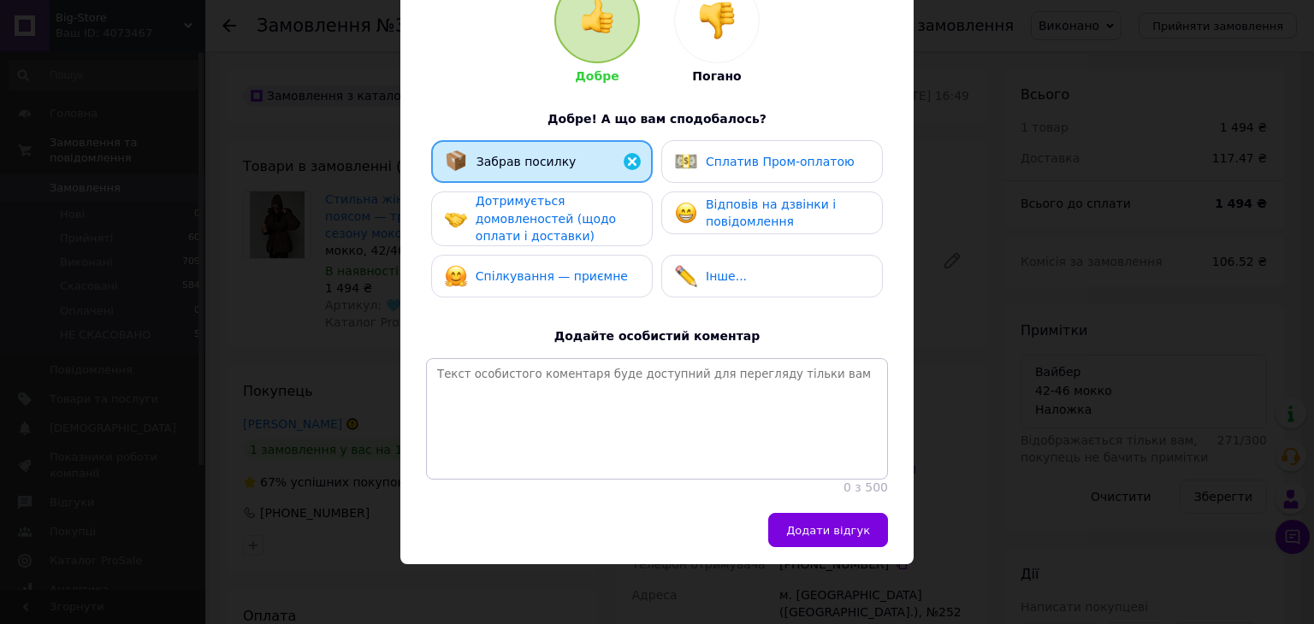
click at [592, 209] on span "Дотримується домовленостей (щодо оплати і доставки)" at bounding box center [546, 218] width 140 height 49
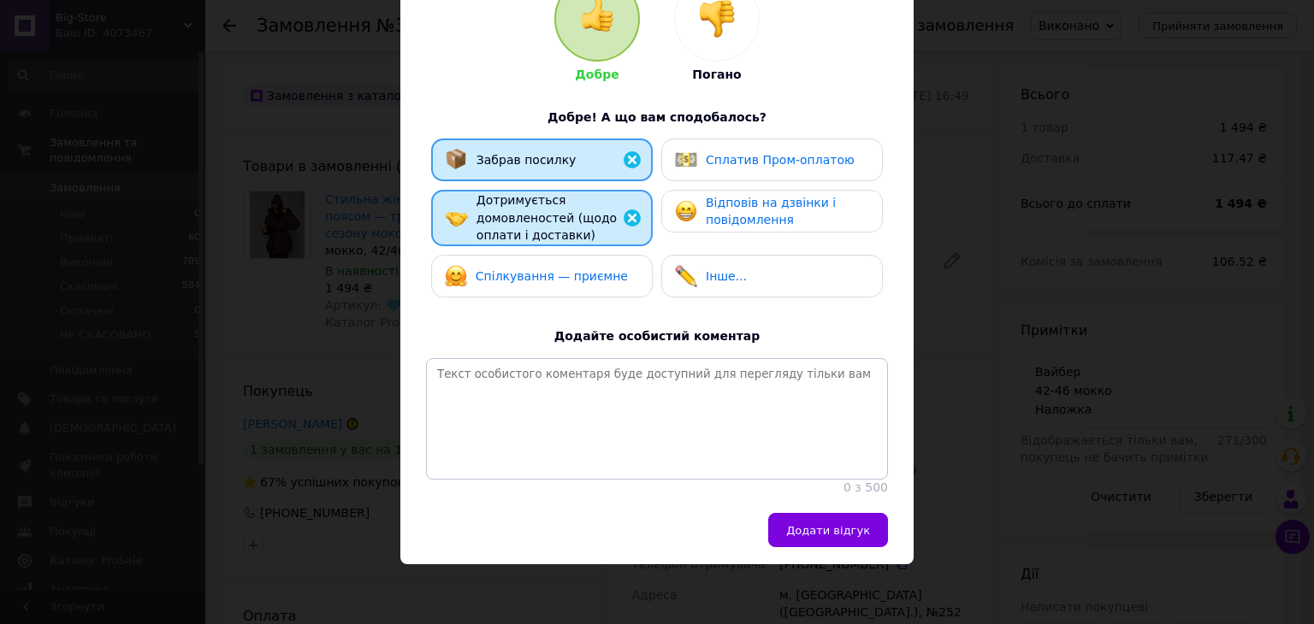
click at [598, 269] on span "Спілкування — приємне" at bounding box center [552, 276] width 152 height 14
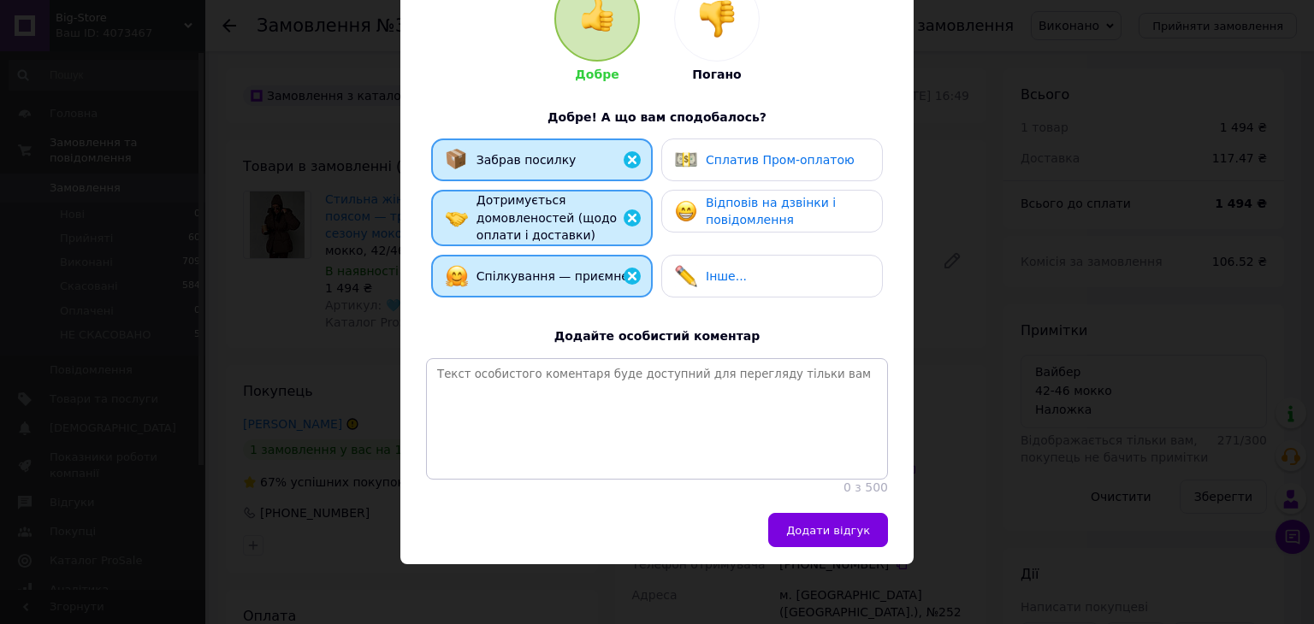
click at [709, 219] on div "Забрав посилку Сплатив Пром-оплатою Дотримується домовленостей (щодо оплати і д…" at bounding box center [657, 223] width 462 height 168
click at [748, 210] on span "Відповів на дзвінки і повідомлення" at bounding box center [771, 212] width 130 height 32
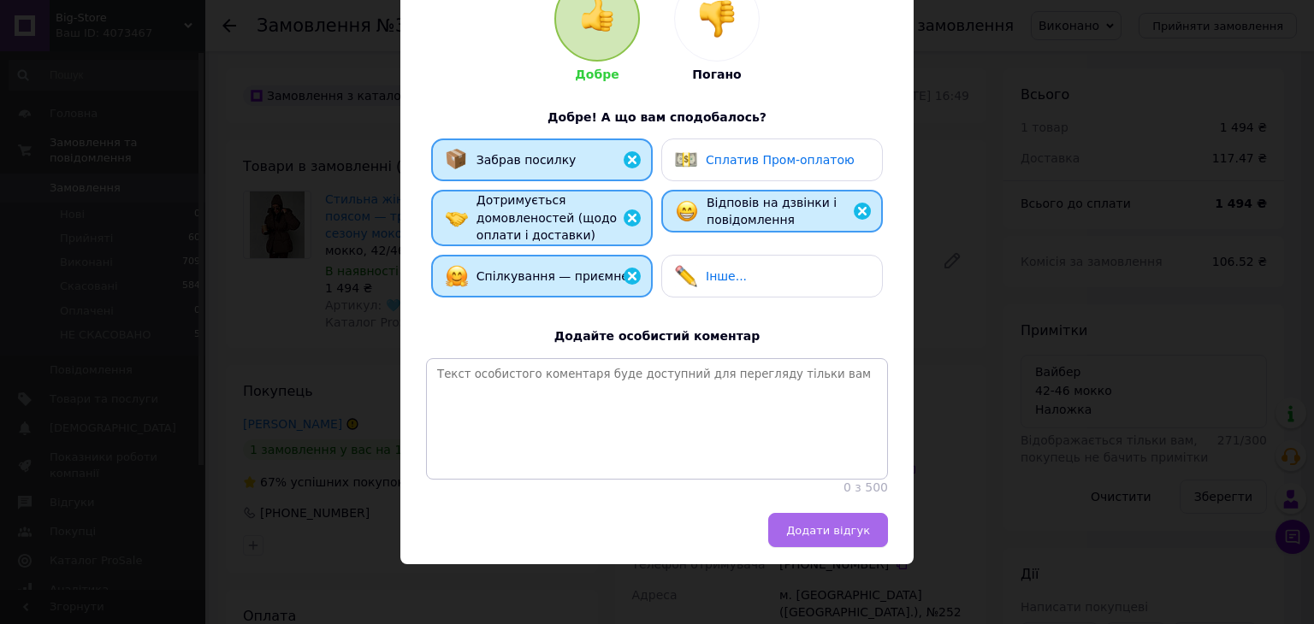
click at [805, 531] on span "Додати відгук" at bounding box center [828, 530] width 84 height 13
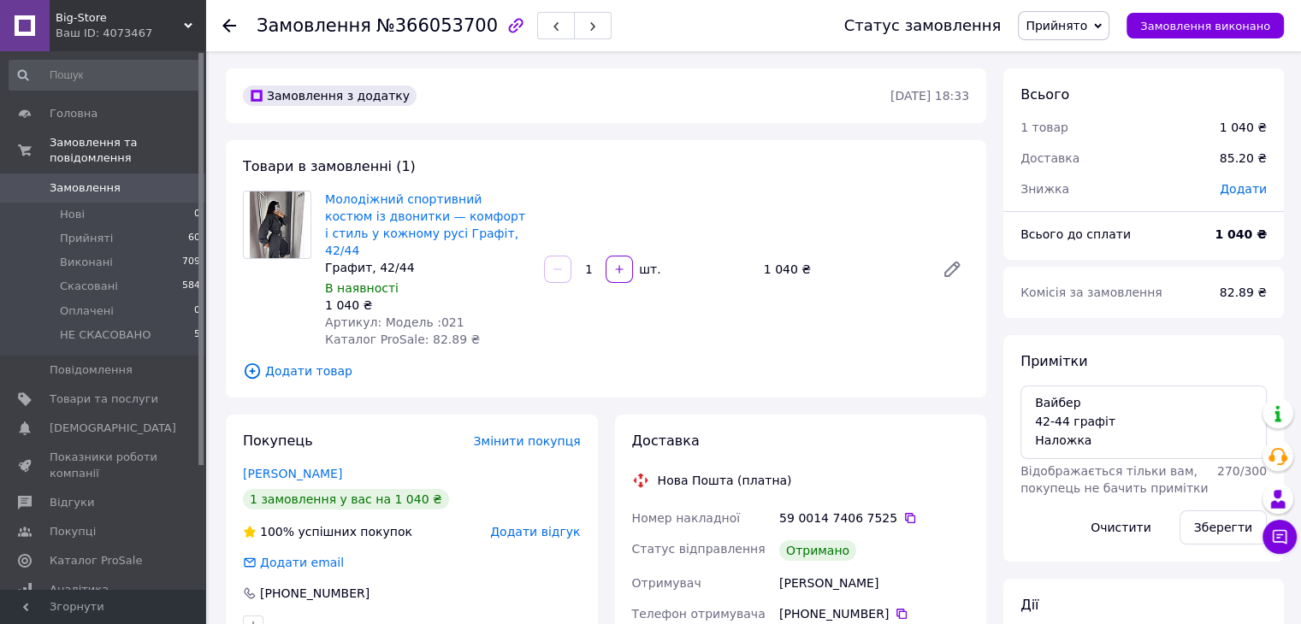
click at [1071, 32] on span "Прийнято" at bounding box center [1057, 26] width 62 height 14
click at [1082, 69] on li "Виконано" at bounding box center [1073, 60] width 108 height 26
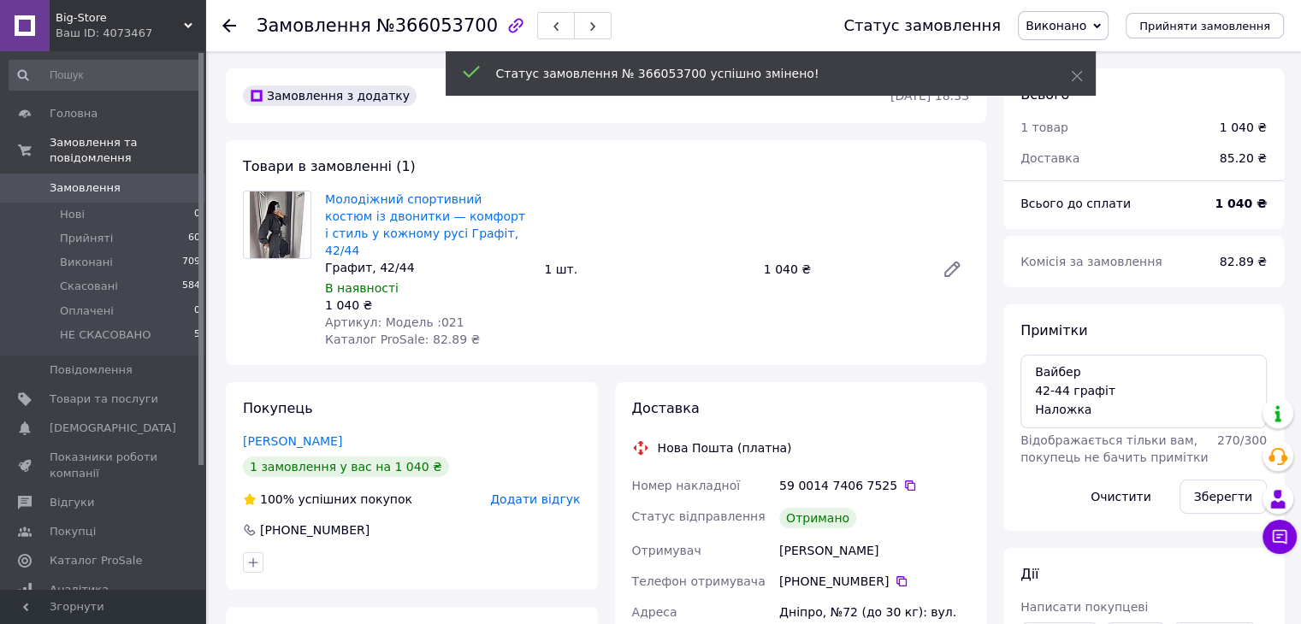
click at [547, 493] on span "Додати відгук" at bounding box center [535, 500] width 90 height 14
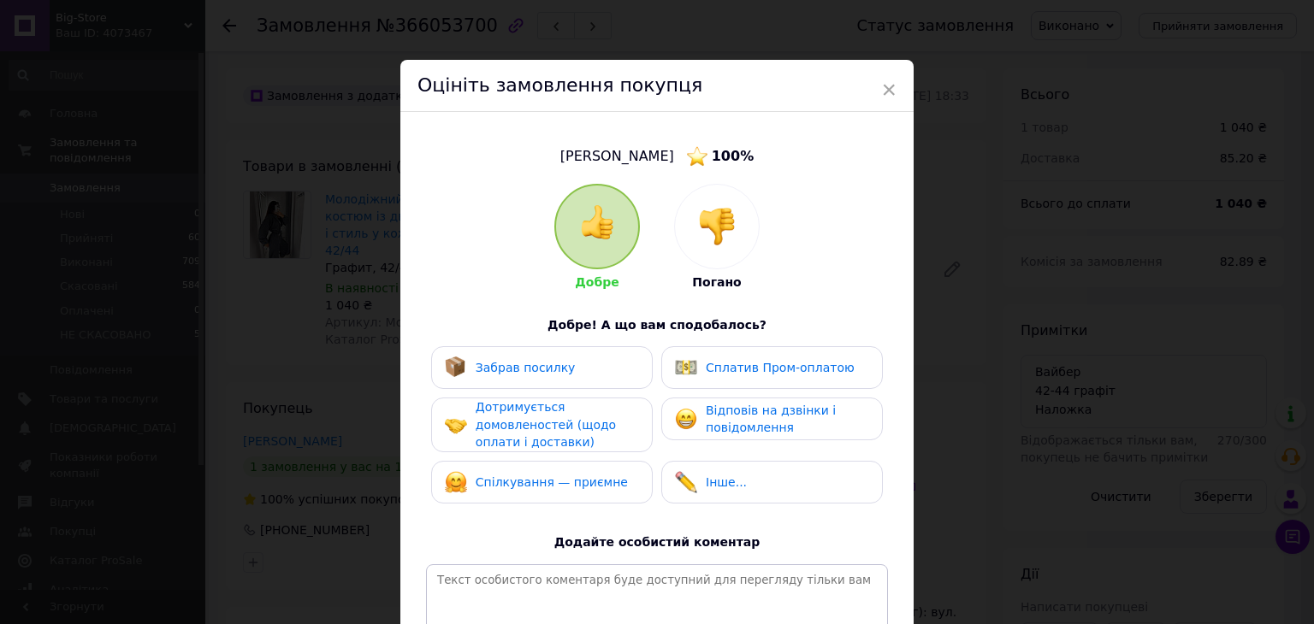
click at [580, 344] on div "Добре Погано Добре! А що вам сподобалось? Забрав посилку Сплатив Пром-оплатою Д…" at bounding box center [657, 443] width 462 height 518
click at [586, 374] on div "Забрав посилку" at bounding box center [542, 368] width 194 height 22
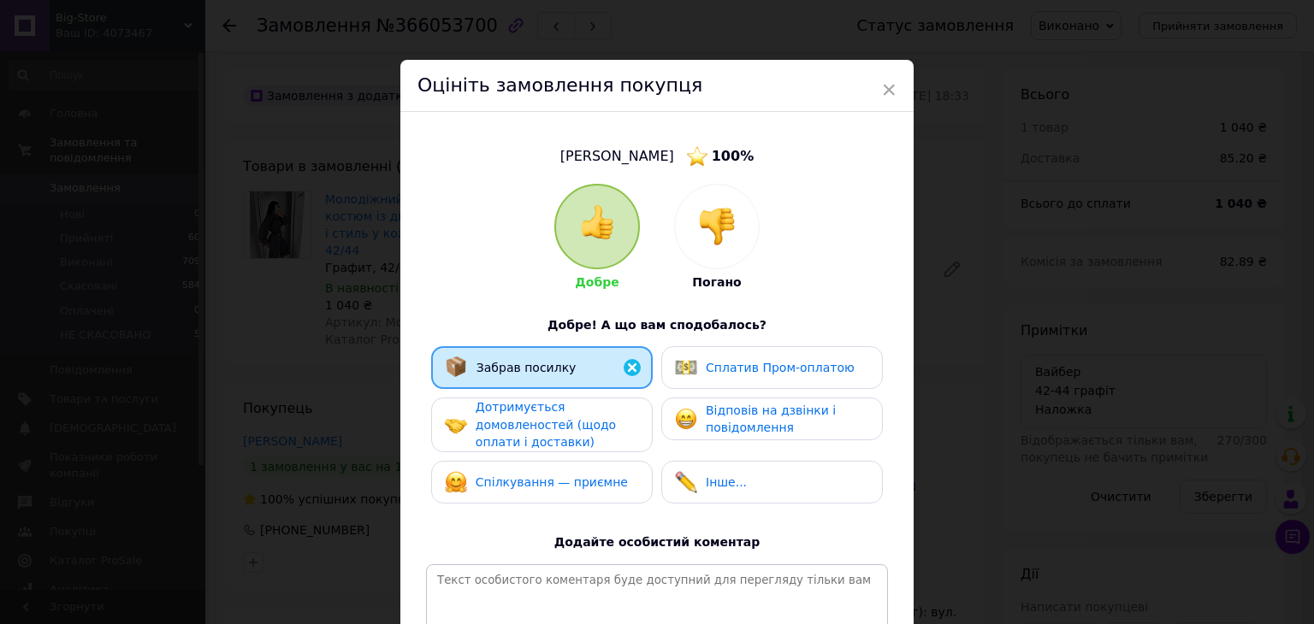
click at [598, 434] on div "Дотримується домовленостей (щодо оплати і доставки)" at bounding box center [557, 425] width 163 height 53
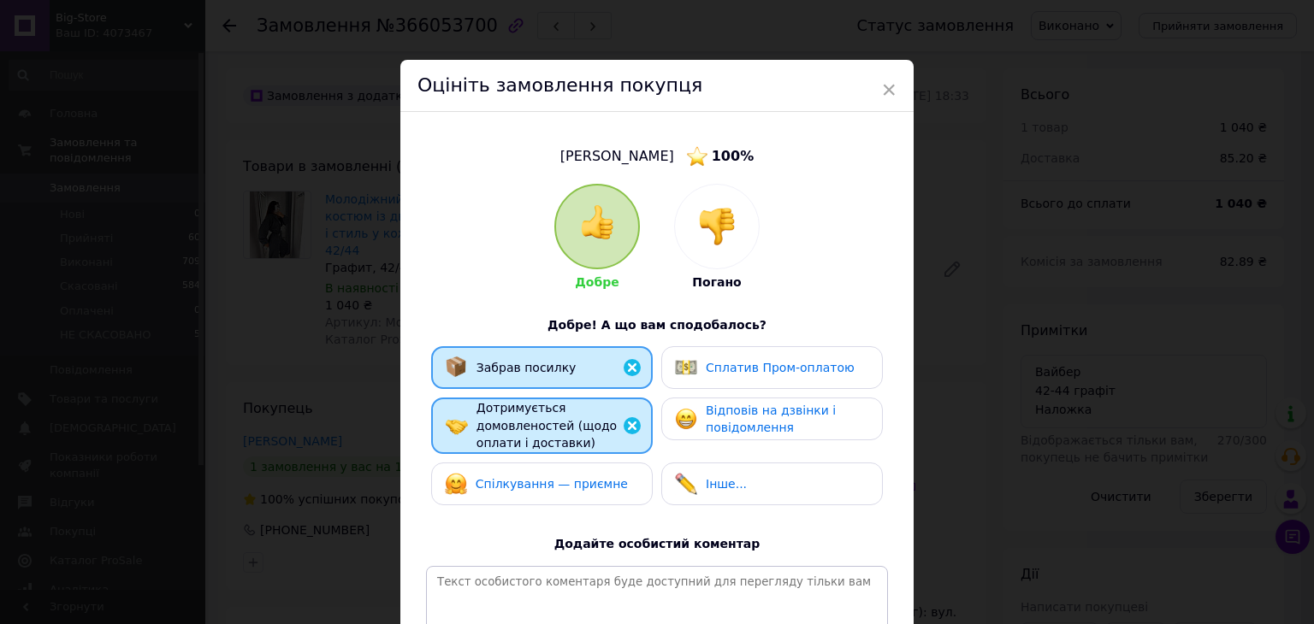
click at [608, 477] on div "Спілкування — приємне" at bounding box center [542, 484] width 194 height 22
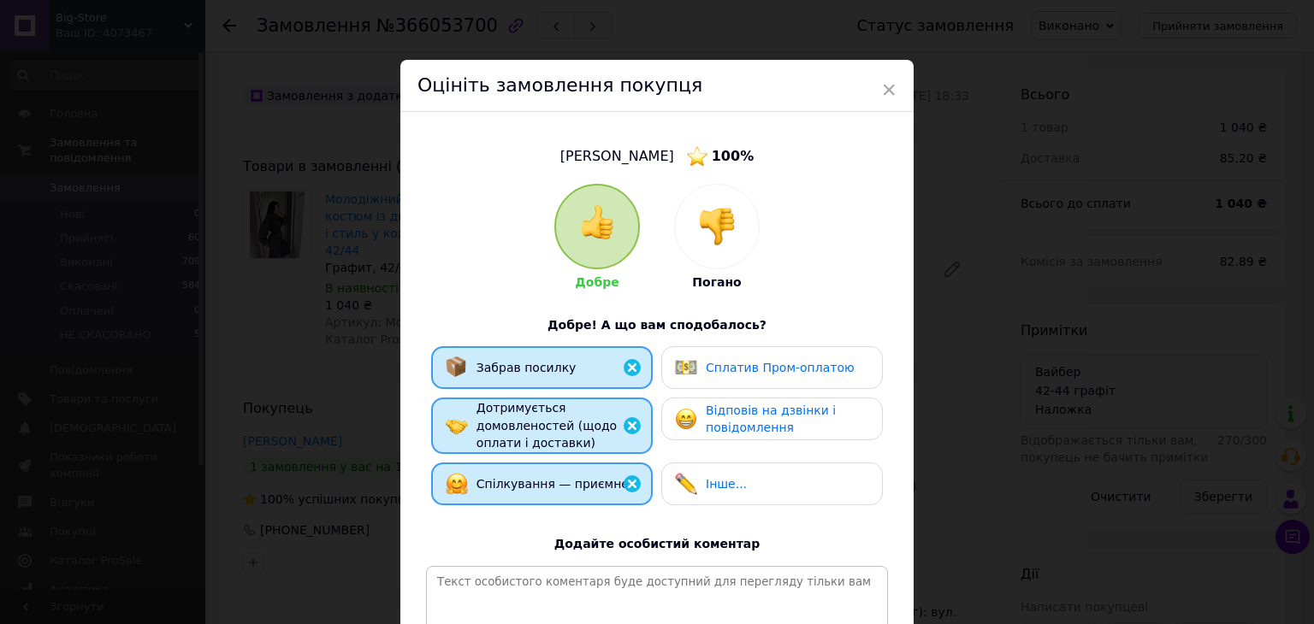
click at [749, 425] on span "Відповів на дзвінки і повідомлення" at bounding box center [771, 420] width 130 height 32
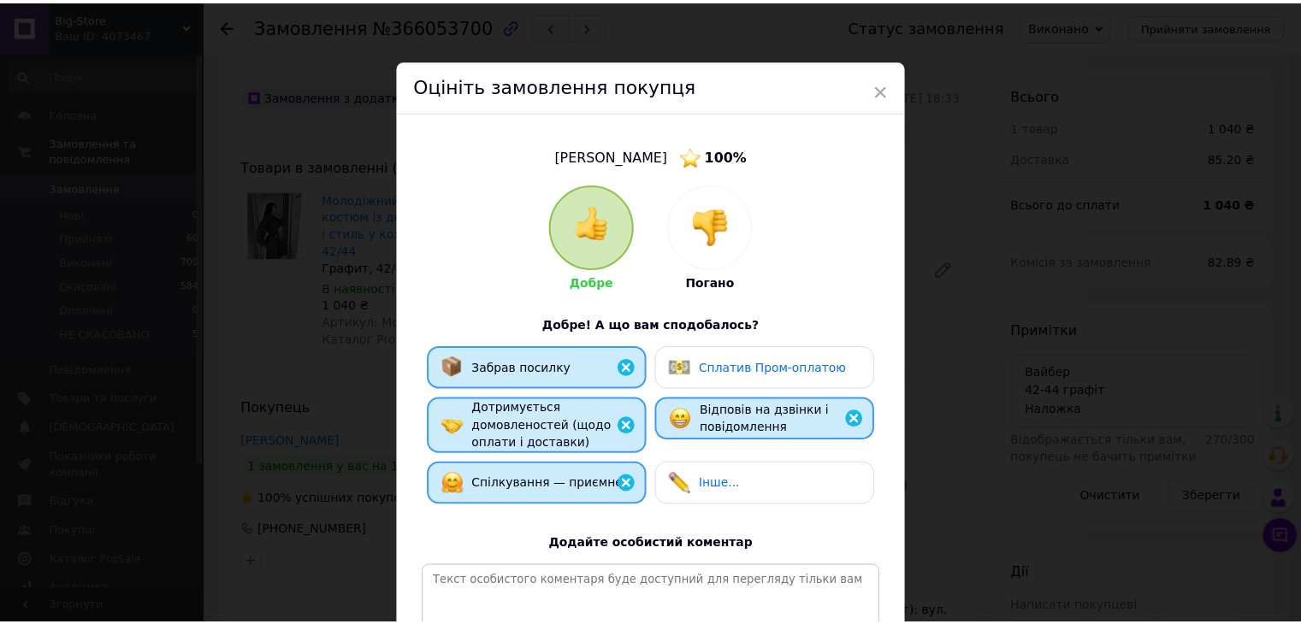
scroll to position [224, 0]
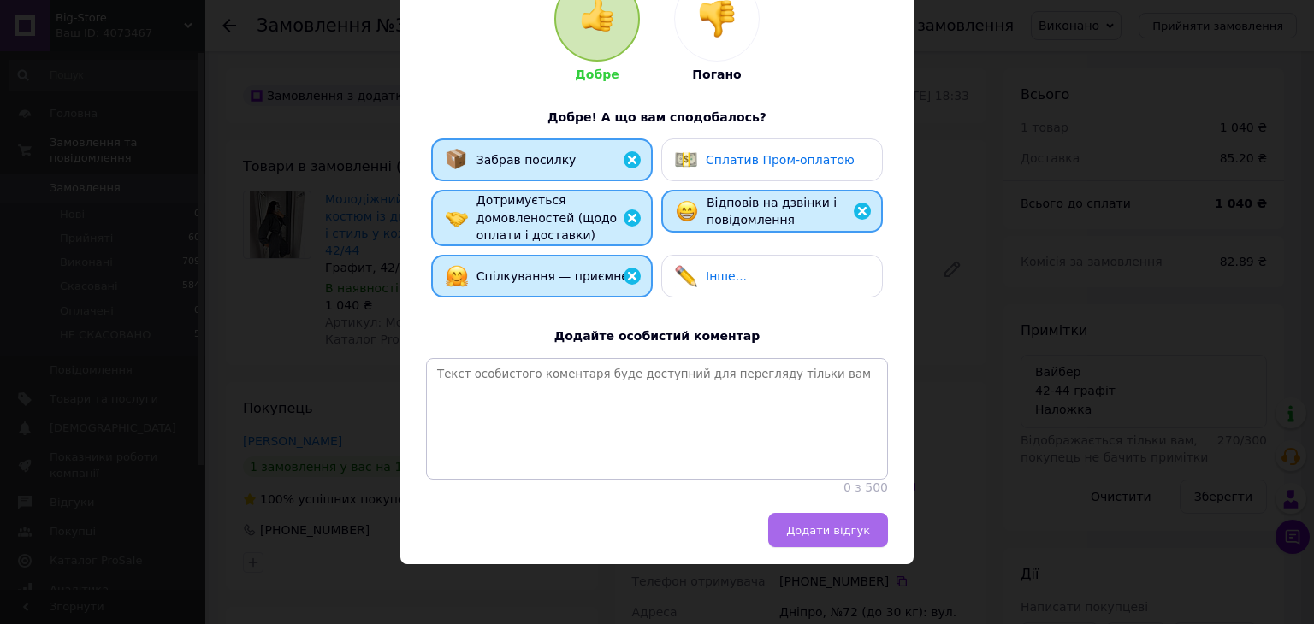
click at [807, 537] on span "Додати відгук" at bounding box center [828, 530] width 84 height 13
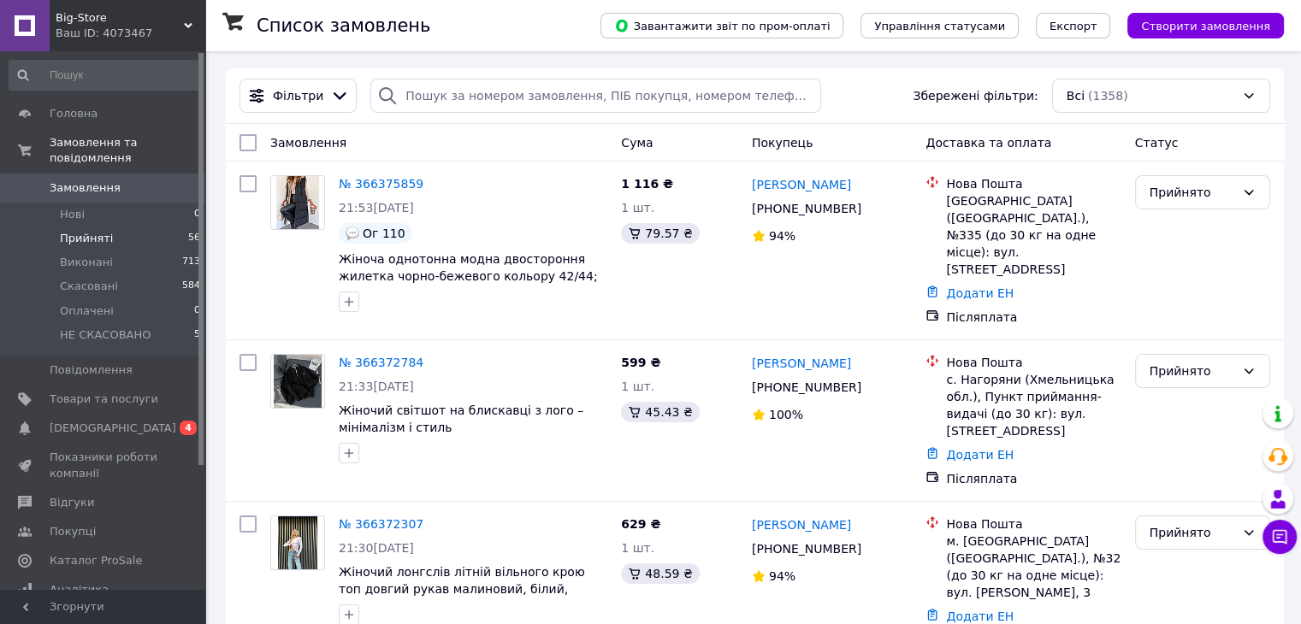
click at [163, 227] on li "Прийняті 56" at bounding box center [105, 239] width 210 height 24
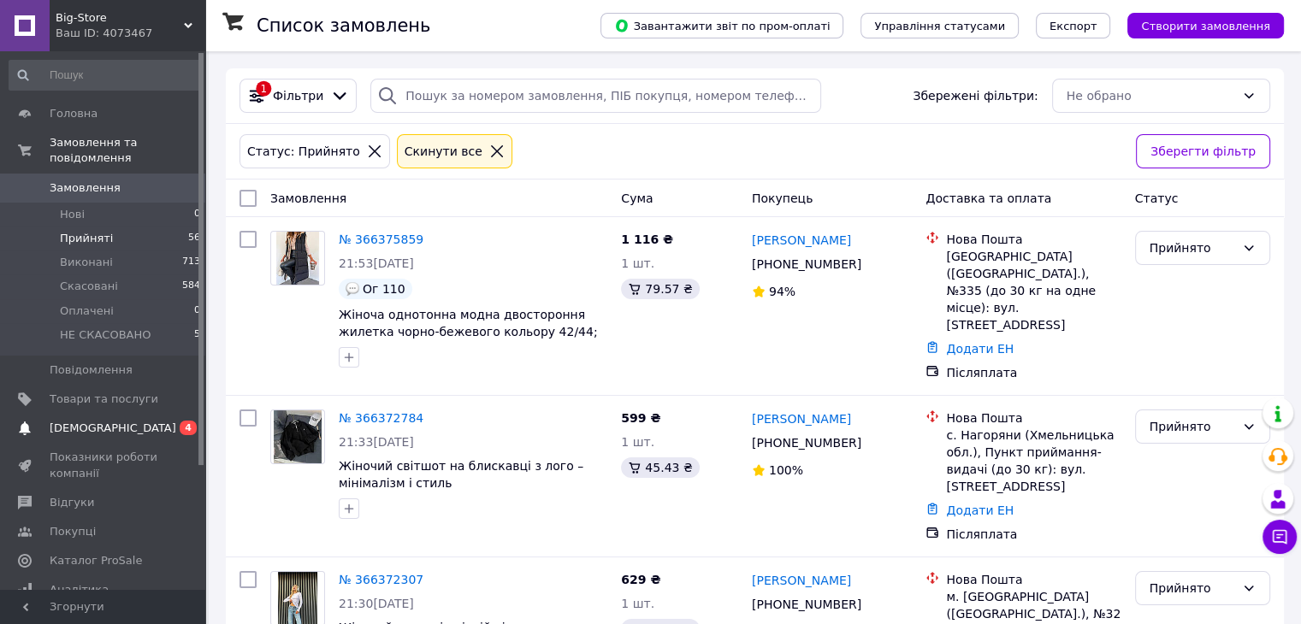
click at [150, 421] on span "[DEMOGRAPHIC_DATA]" at bounding box center [104, 428] width 109 height 15
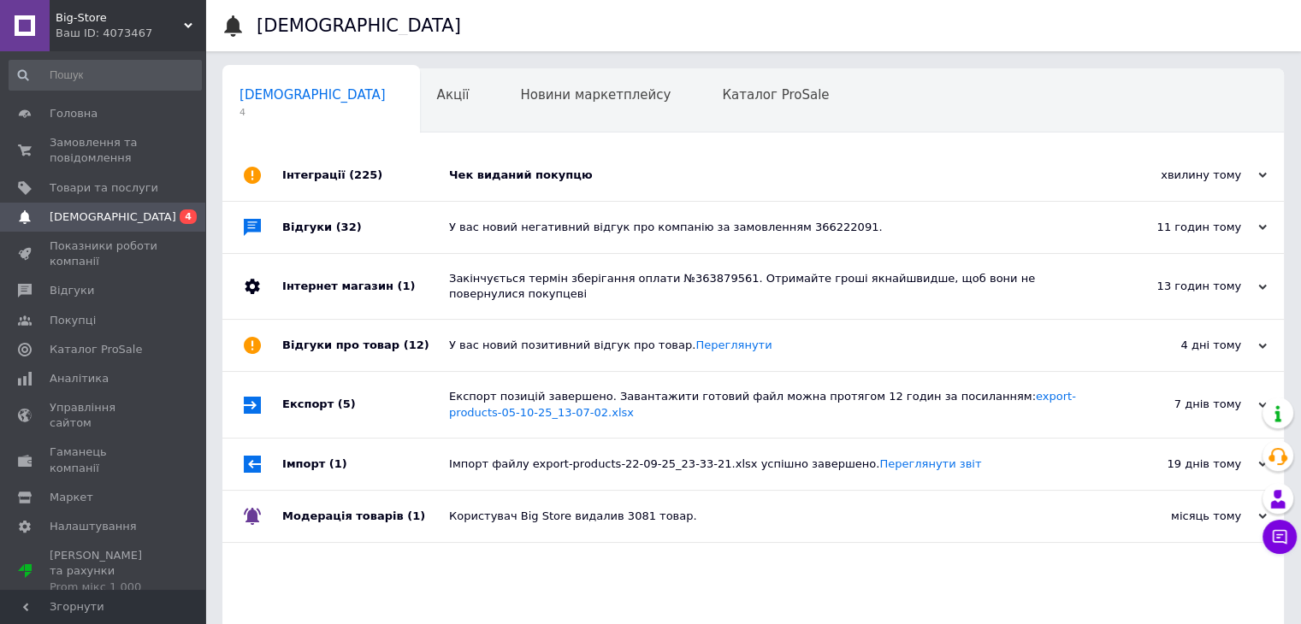
click at [665, 169] on div "Чек виданий покупцю" at bounding box center [772, 175] width 647 height 15
